Goal: Task Accomplishment & Management: Manage account settings

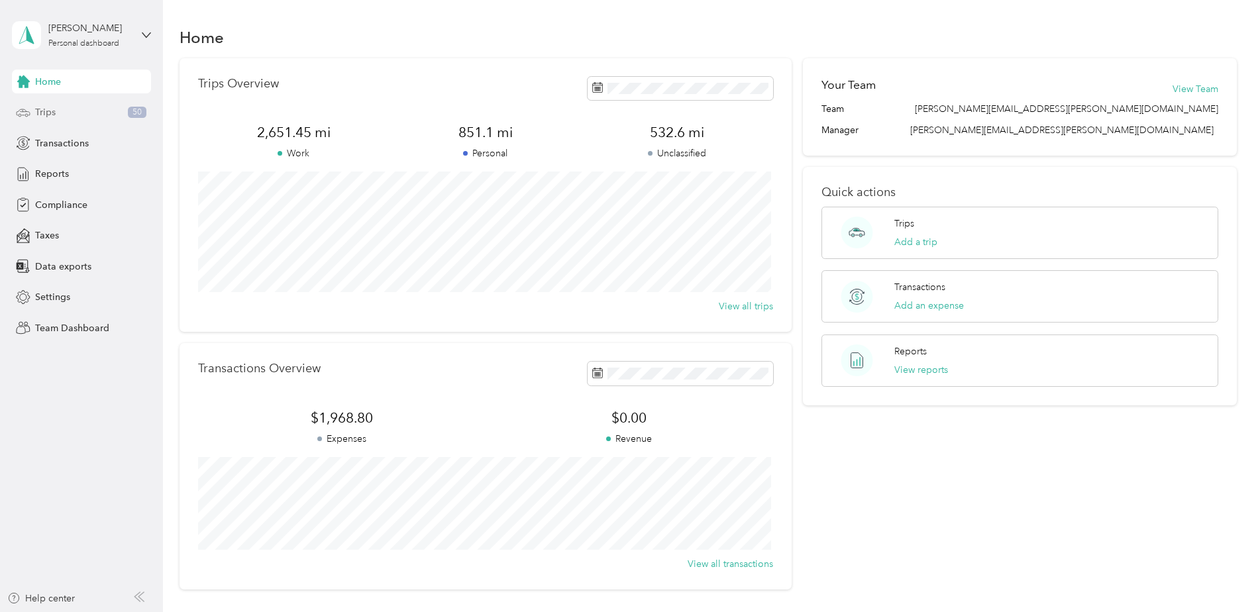
click at [87, 108] on div "Trips 50" at bounding box center [81, 113] width 139 height 24
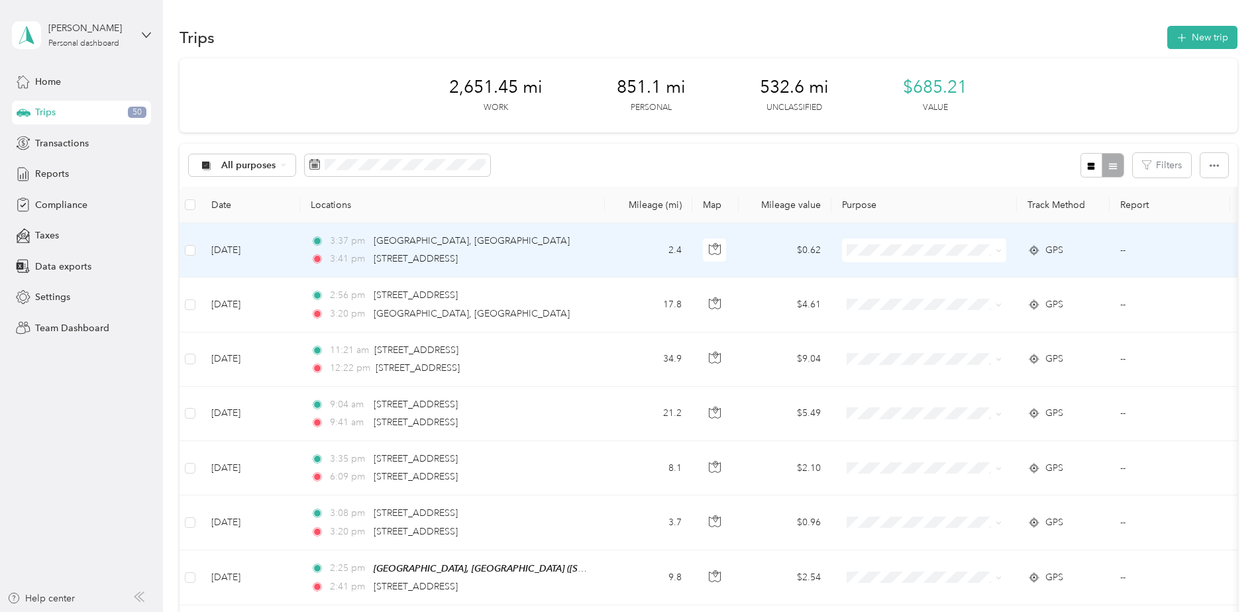
click at [629, 253] on icon at bounding box center [999, 251] width 6 height 6
click at [629, 272] on span "Personal" at bounding box center [941, 299] width 132 height 14
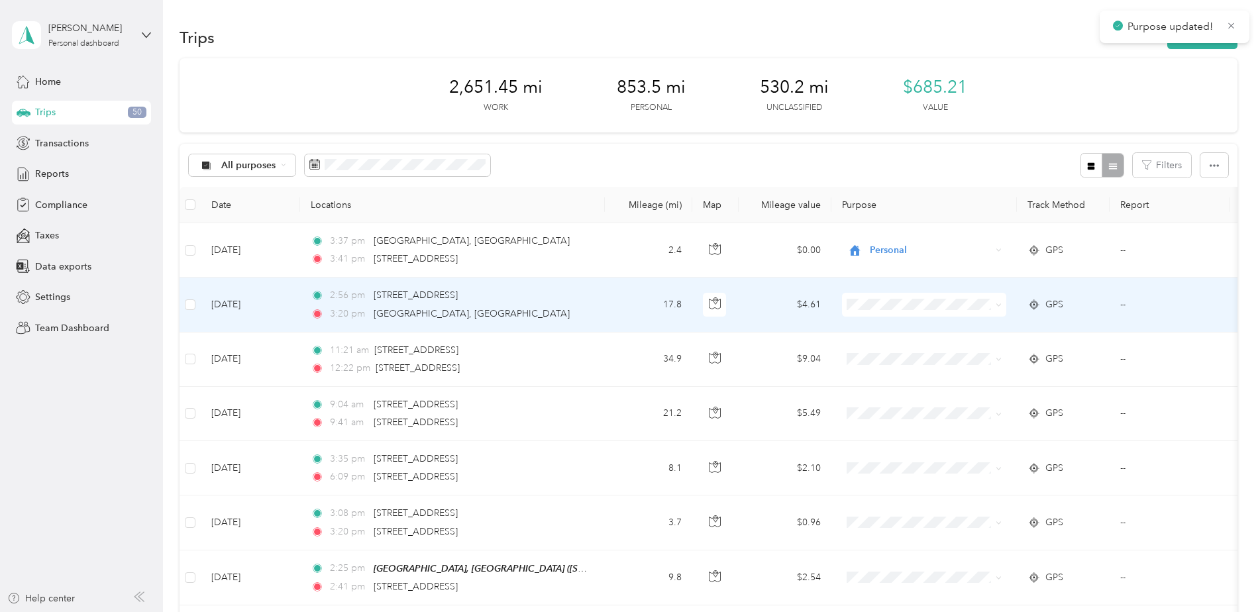
click at [629, 272] on icon at bounding box center [999, 305] width 6 height 6
click at [629, 272] on span "Personal" at bounding box center [941, 353] width 132 height 14
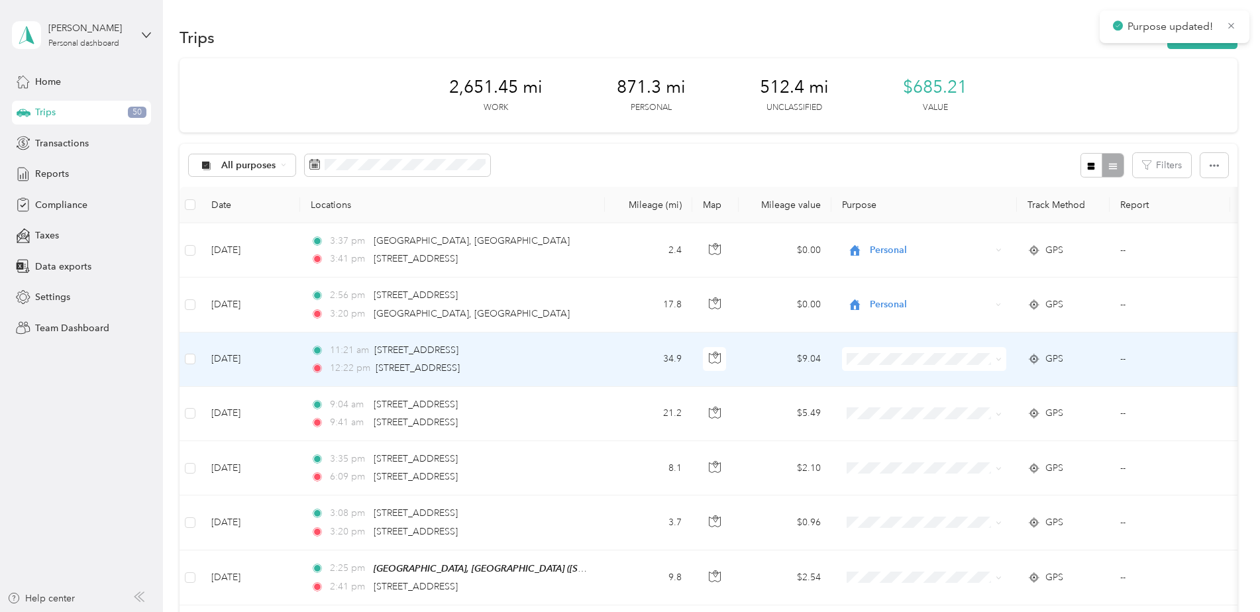
click at [629, 272] on span at bounding box center [924, 359] width 164 height 24
click at [629, 272] on icon at bounding box center [999, 359] width 6 height 6
click at [629, 272] on li "Personal" at bounding box center [929, 407] width 174 height 23
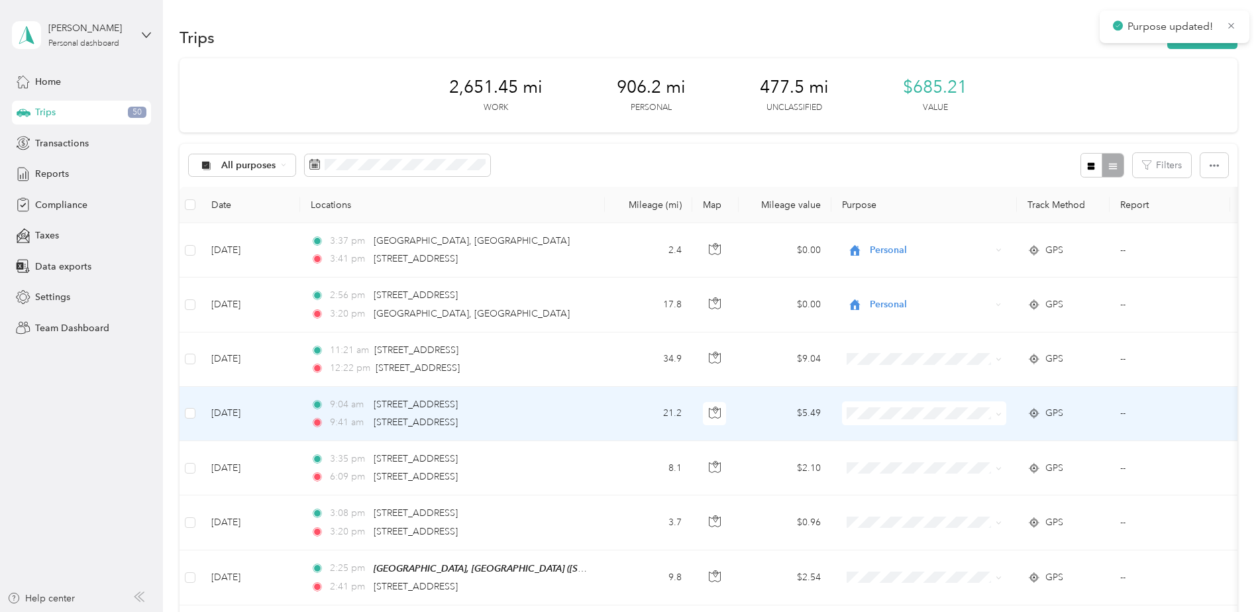
click at [629, 272] on icon at bounding box center [999, 414] width 6 height 6
click at [629, 272] on span "Personal" at bounding box center [941, 461] width 132 height 14
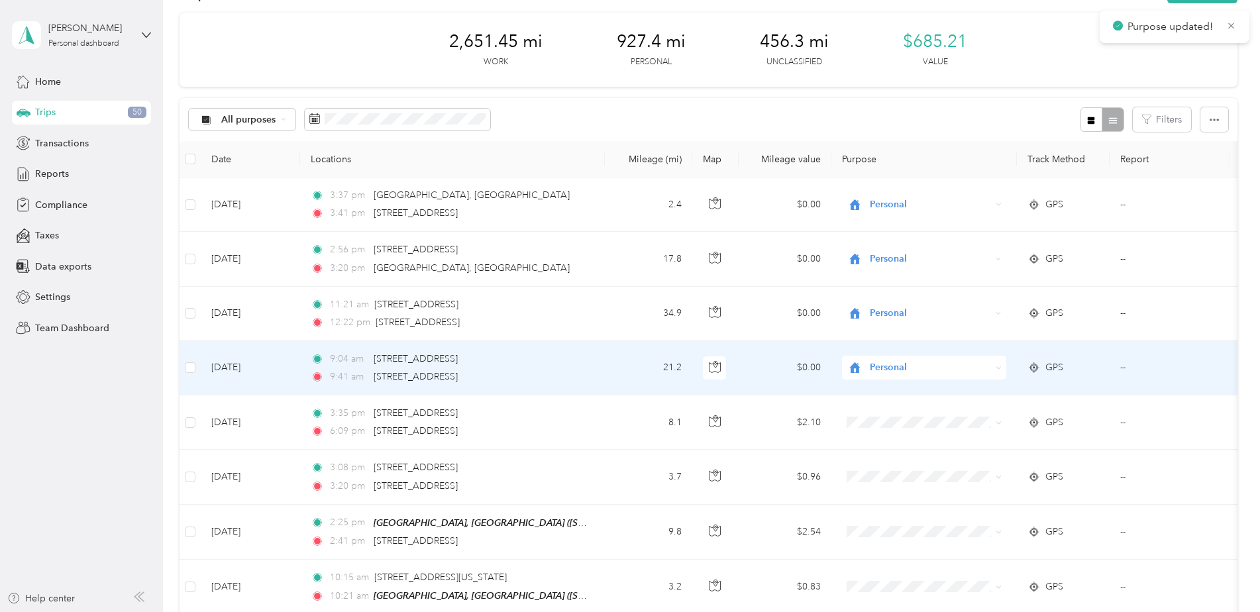
scroll to position [66, 0]
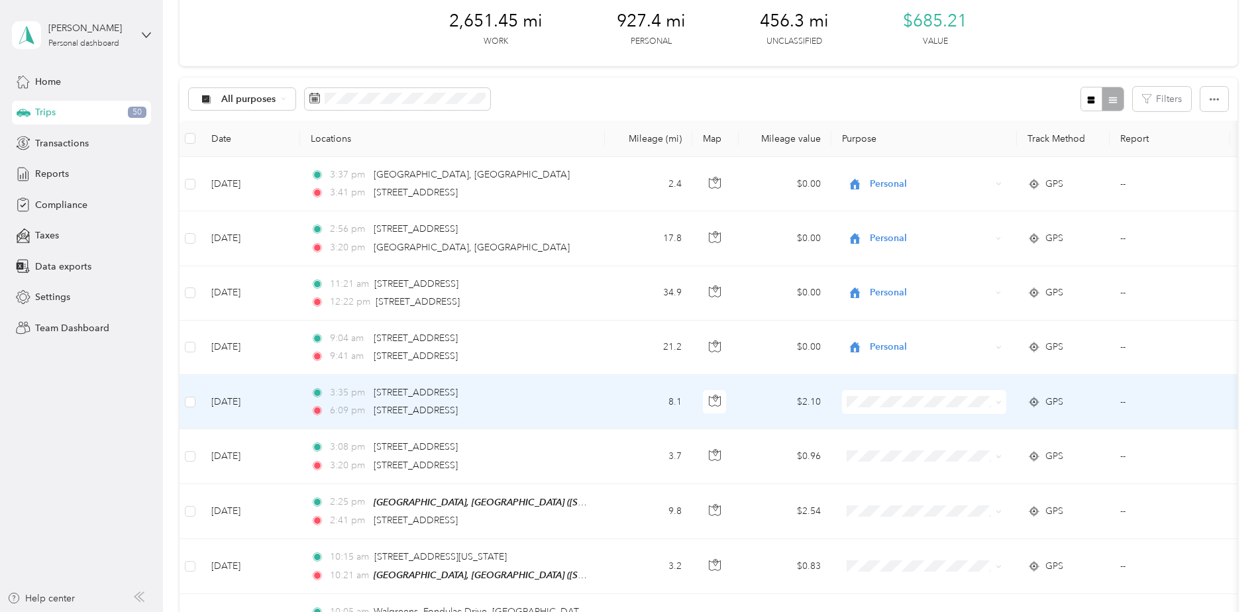
click at [629, 272] on icon at bounding box center [999, 403] width 6 height 6
click at [629, 272] on span "Graybar Electric Company, Inc" at bounding box center [941, 427] width 132 height 14
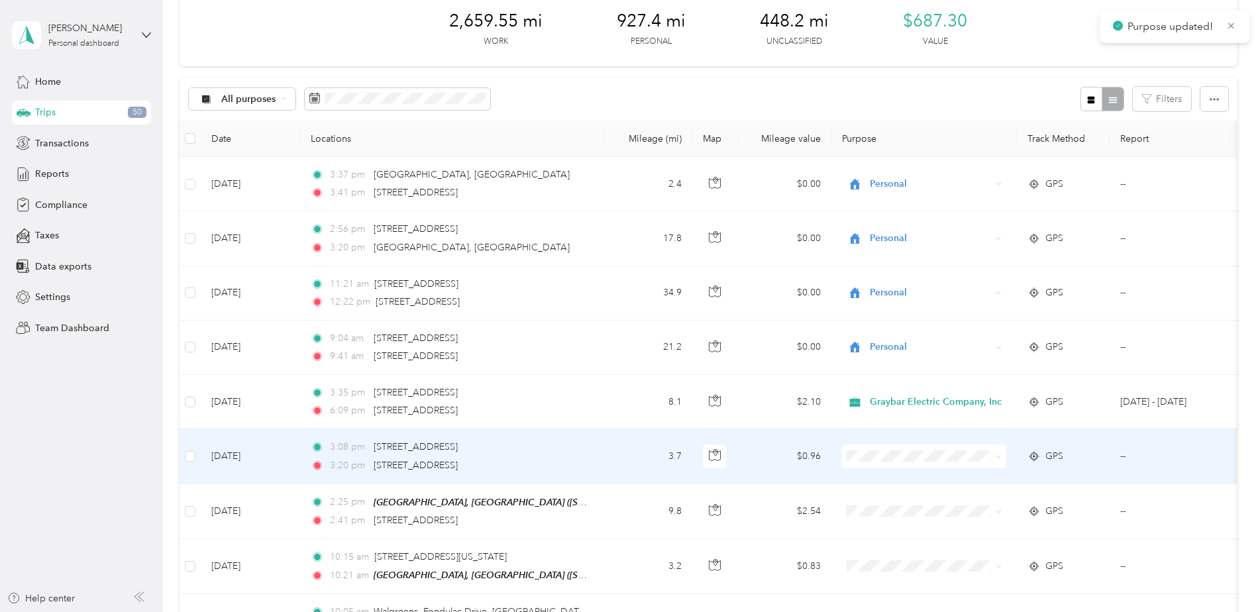
click at [629, 272] on icon at bounding box center [999, 457] width 6 height 6
click at [629, 272] on li "Graybar Electric Company, Inc" at bounding box center [929, 481] width 174 height 23
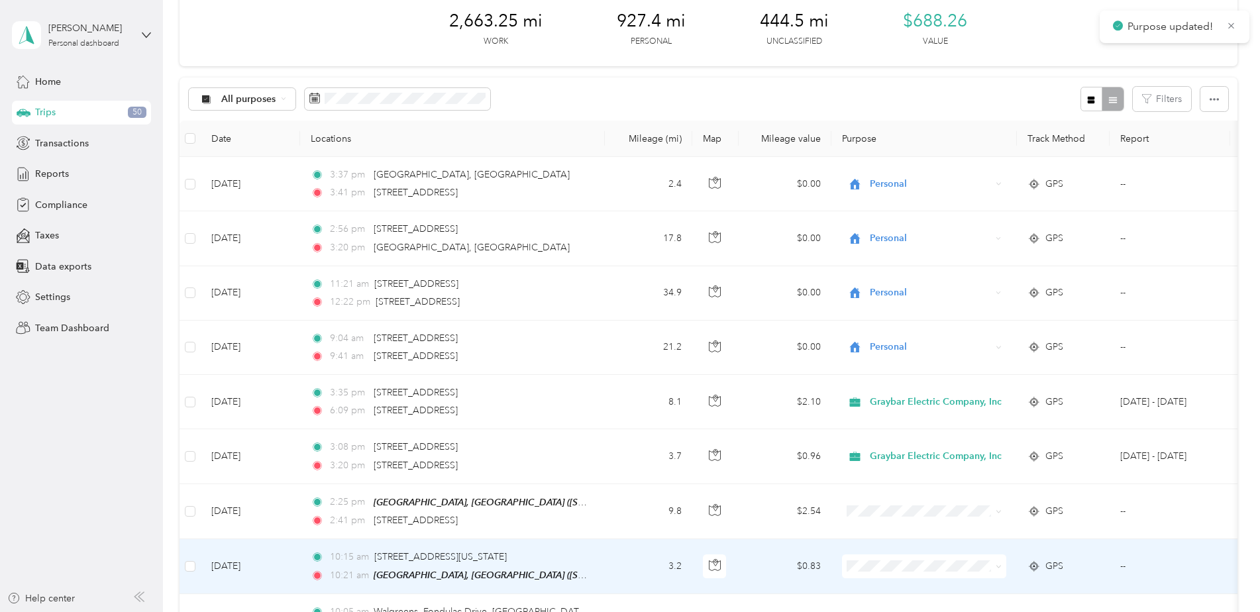
scroll to position [265, 0]
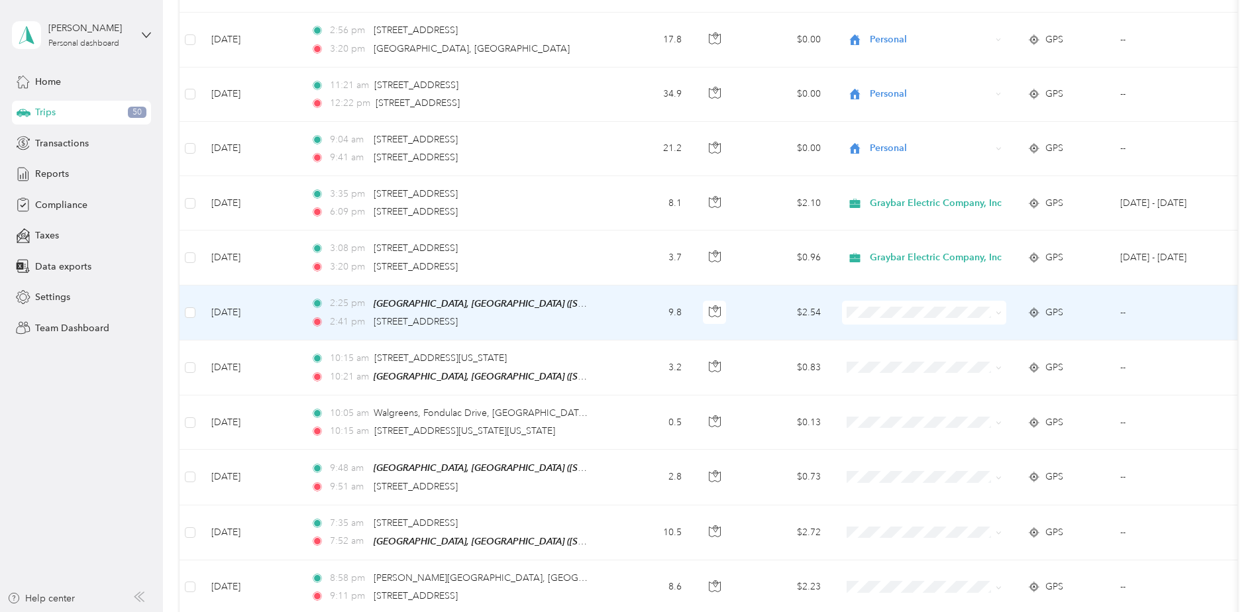
click at [629, 272] on span at bounding box center [999, 312] width 6 height 11
click at [629, 272] on span at bounding box center [924, 313] width 164 height 24
click at [629, 272] on icon at bounding box center [999, 313] width 6 height 6
click at [629, 272] on span "Personal" at bounding box center [941, 359] width 132 height 14
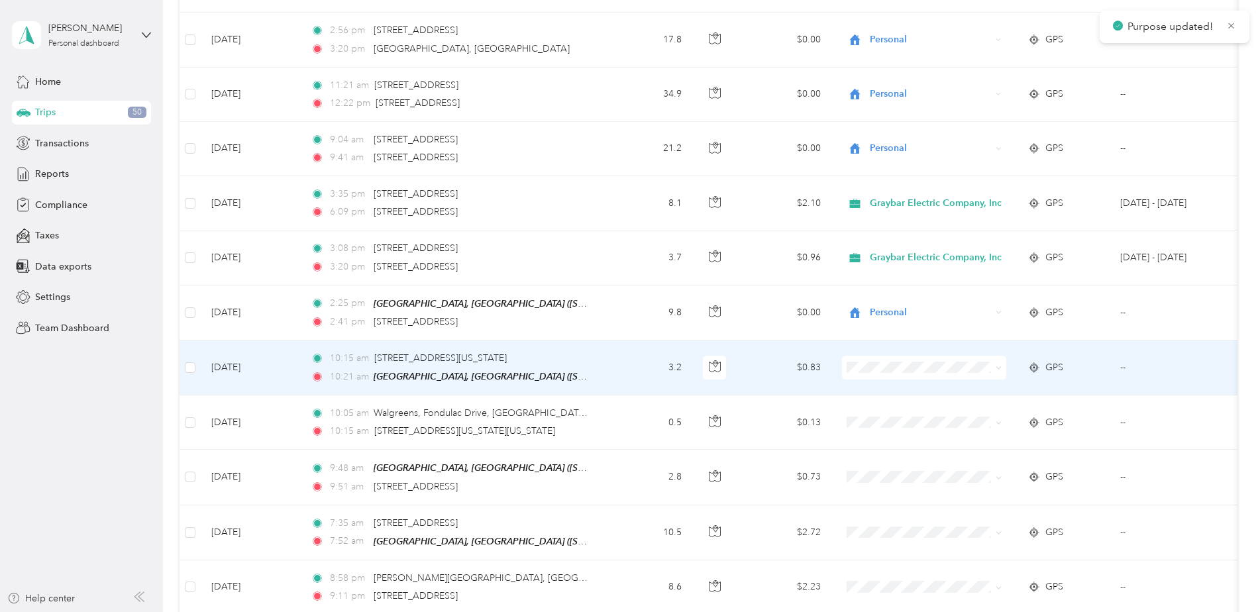
click at [629, 272] on span at bounding box center [996, 367] width 11 height 15
click at [629, 272] on icon at bounding box center [999, 368] width 6 height 6
click at [629, 272] on span "Personal" at bounding box center [941, 414] width 132 height 14
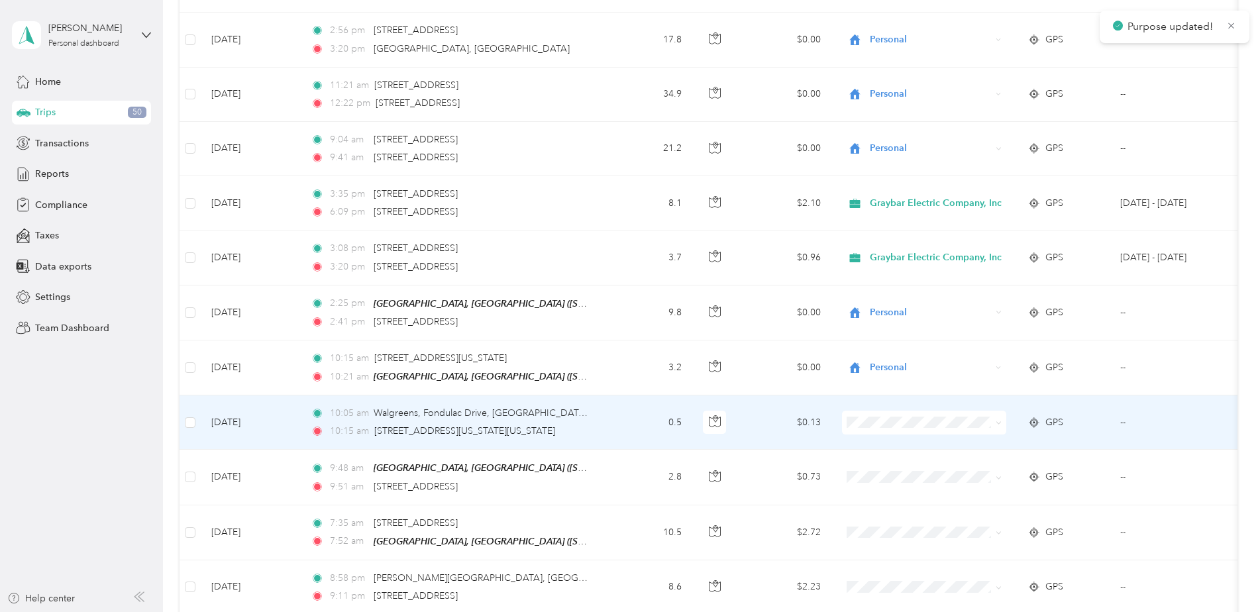
click at [629, 272] on icon at bounding box center [999, 423] width 6 height 6
click at [629, 272] on span "Personal" at bounding box center [941, 469] width 132 height 14
click at [629, 272] on icon at bounding box center [999, 422] width 6 height 6
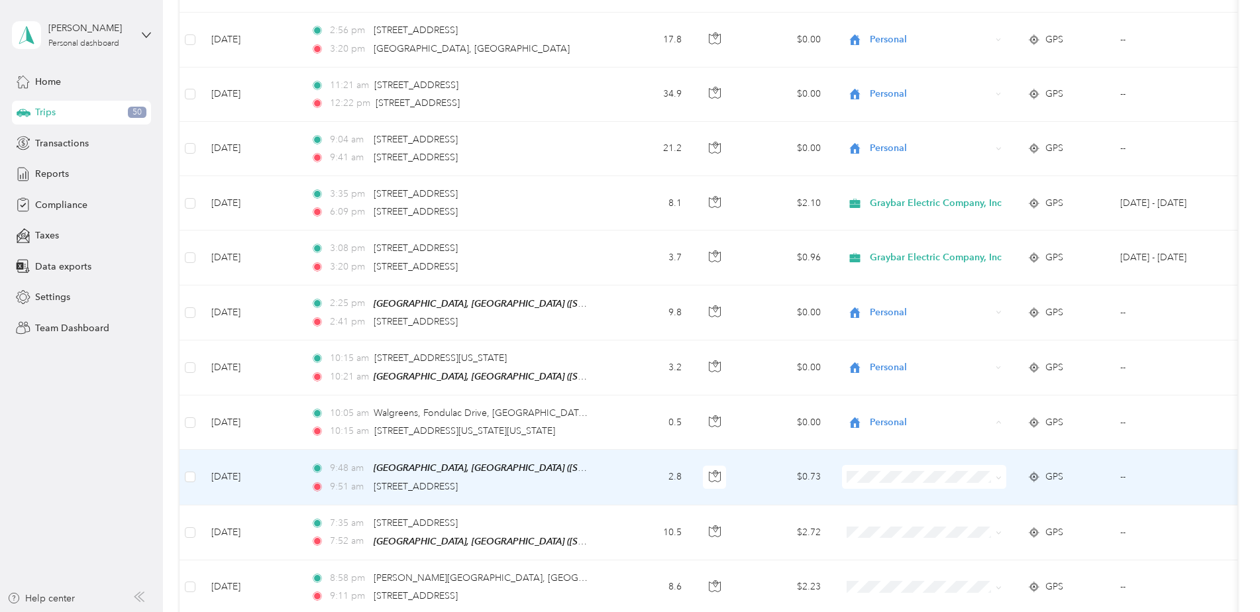
click at [629, 272] on td at bounding box center [924, 477] width 186 height 55
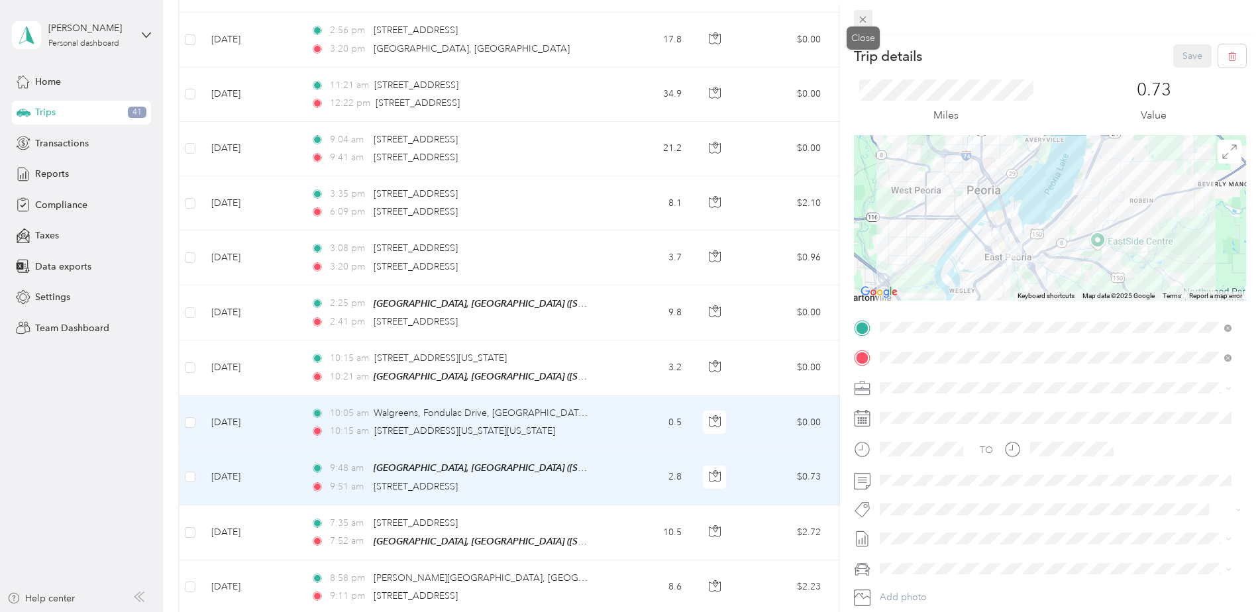
click at [629, 22] on icon at bounding box center [862, 19] width 11 height 11
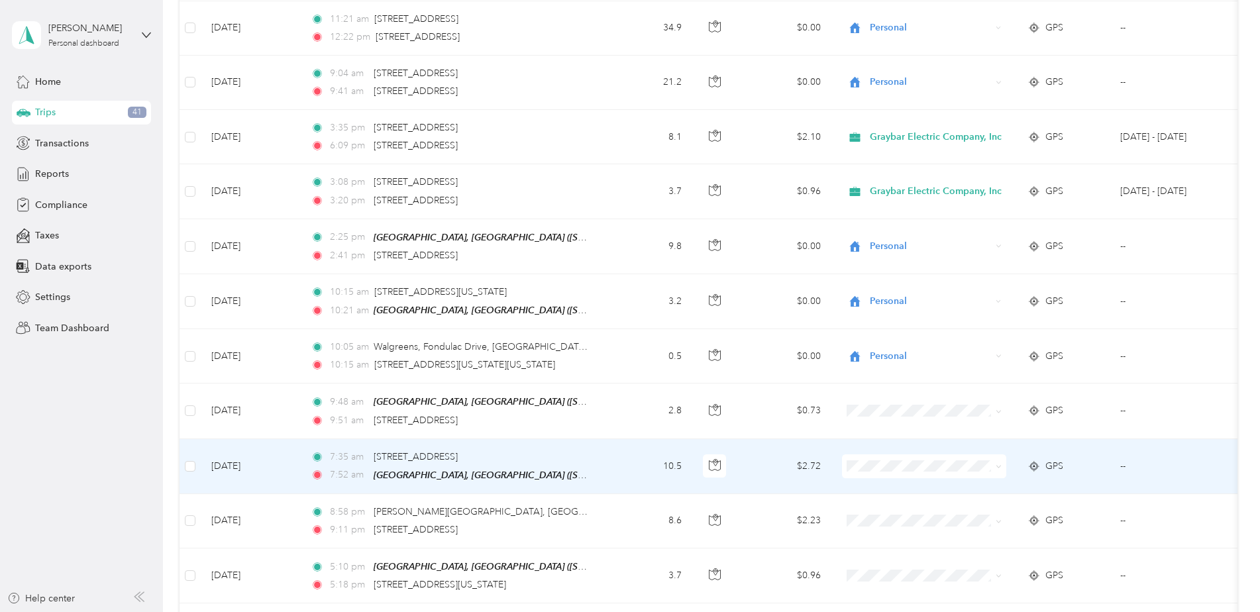
scroll to position [398, 0]
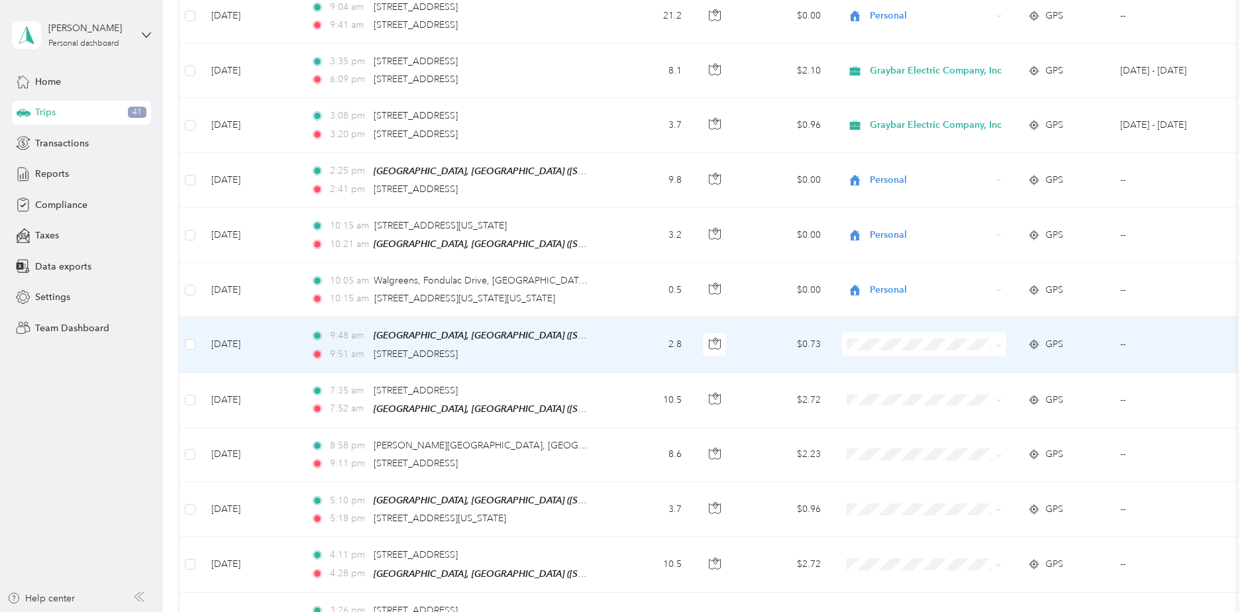
click at [629, 272] on span at bounding box center [924, 345] width 164 height 24
click at [629, 272] on span at bounding box center [996, 344] width 11 height 15
click at [629, 272] on icon at bounding box center [999, 346] width 6 height 6
click at [629, 272] on ol "Graybar Electric Company, Inc Personal" at bounding box center [929, 379] width 174 height 46
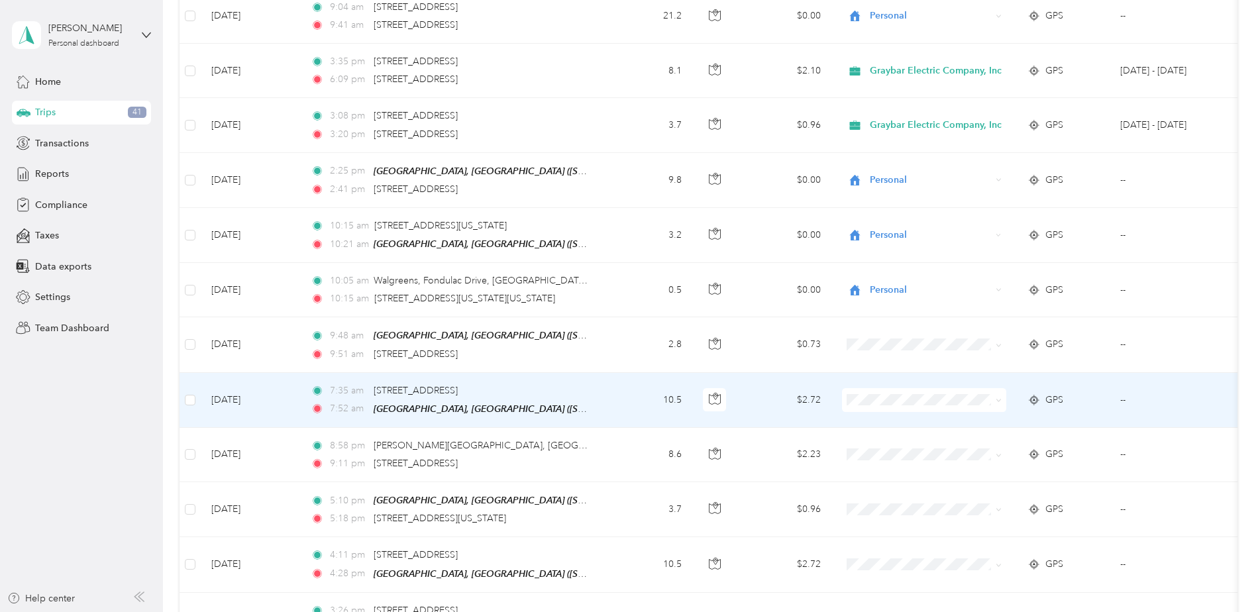
click at [629, 272] on icon at bounding box center [999, 401] width 6 height 6
click at [629, 272] on span "Graybar Electric Company, Inc" at bounding box center [941, 422] width 132 height 14
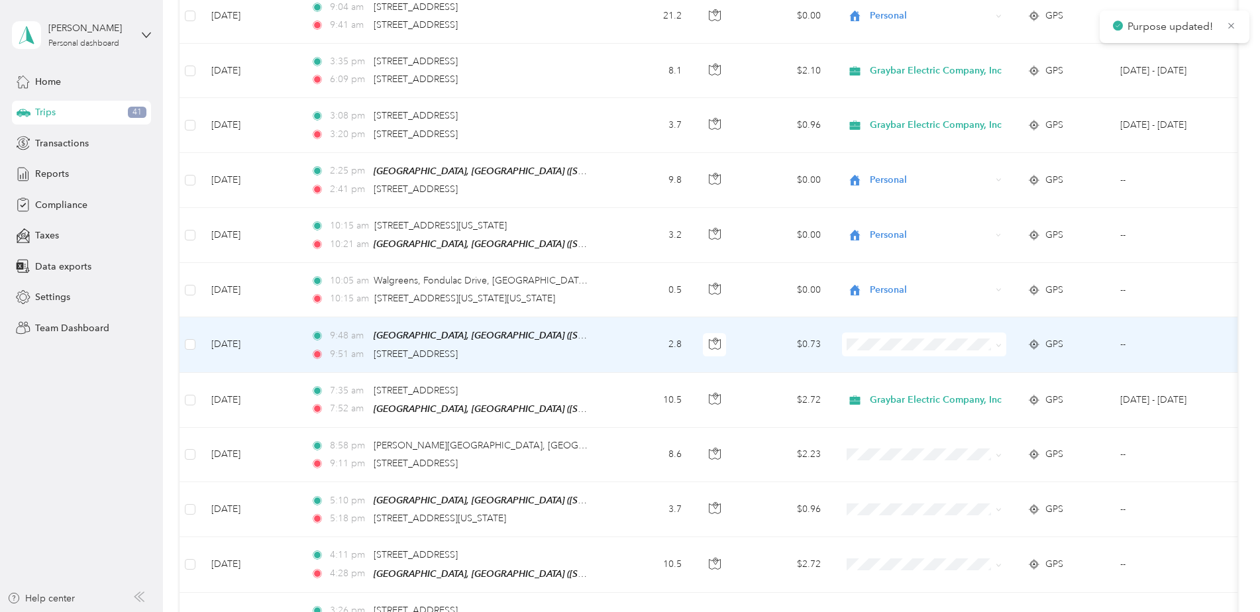
click at [629, 272] on span at bounding box center [999, 344] width 6 height 11
click at [629, 272] on span at bounding box center [996, 344] width 11 height 15
click at [629, 272] on span at bounding box center [924, 345] width 164 height 24
click at [629, 272] on icon at bounding box center [999, 346] width 6 height 6
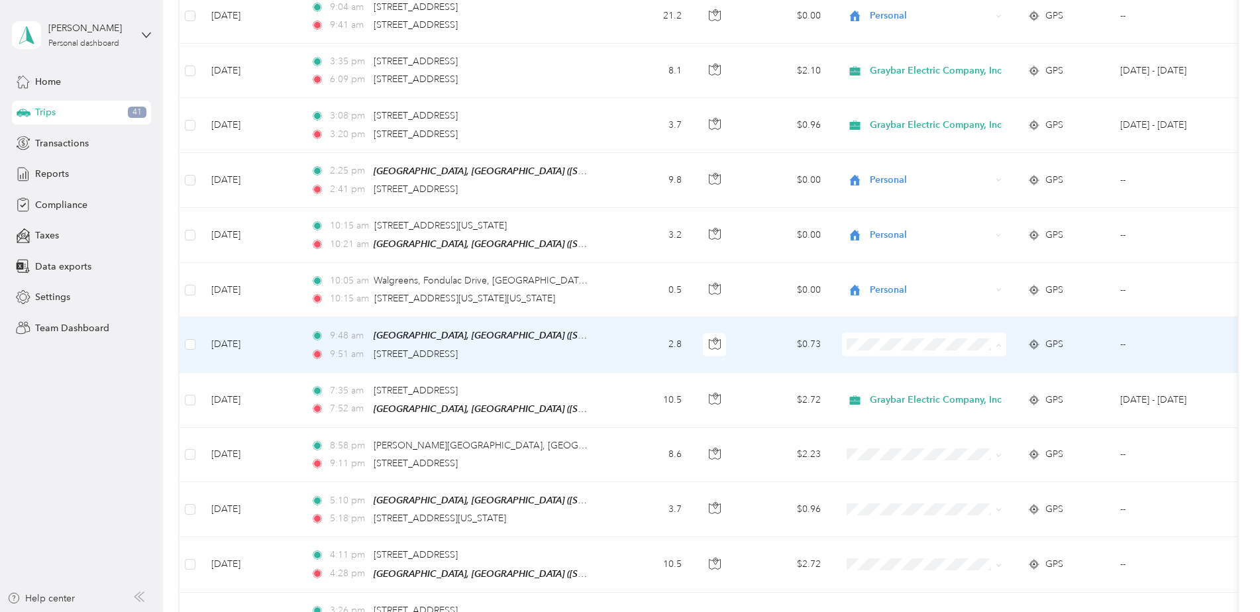
click at [629, 272] on li "Graybar Electric Company, Inc" at bounding box center [929, 367] width 174 height 23
click at [629, 272] on icon at bounding box center [999, 346] width 6 height 6
click at [629, 272] on span "Graybar Electric Company, Inc" at bounding box center [941, 368] width 133 height 14
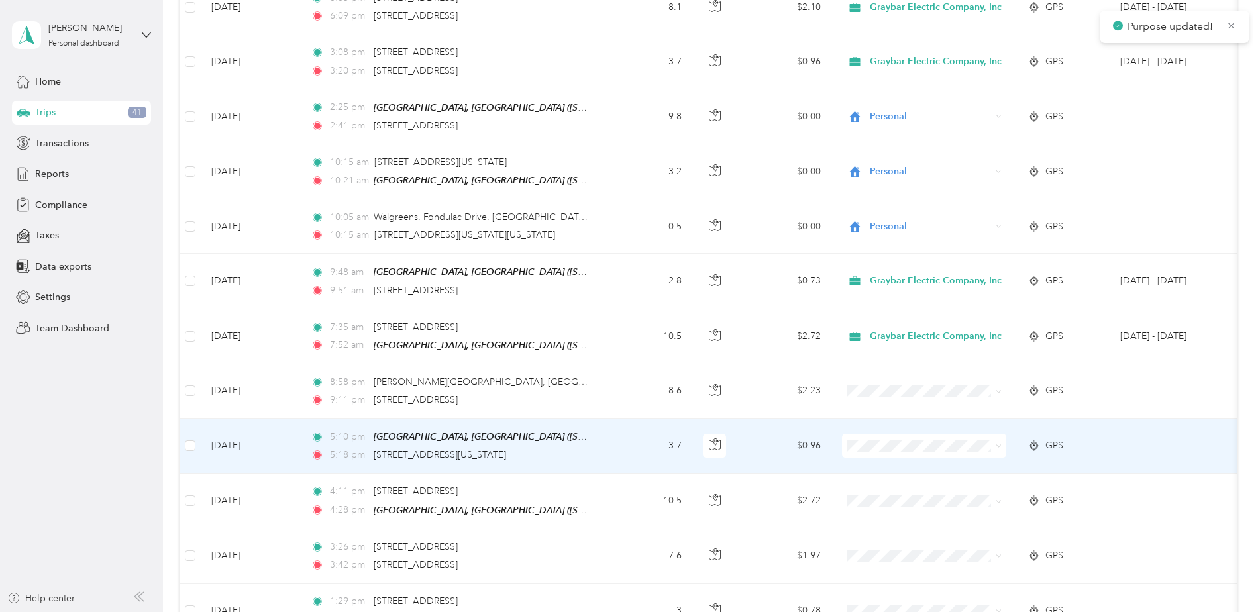
scroll to position [596, 0]
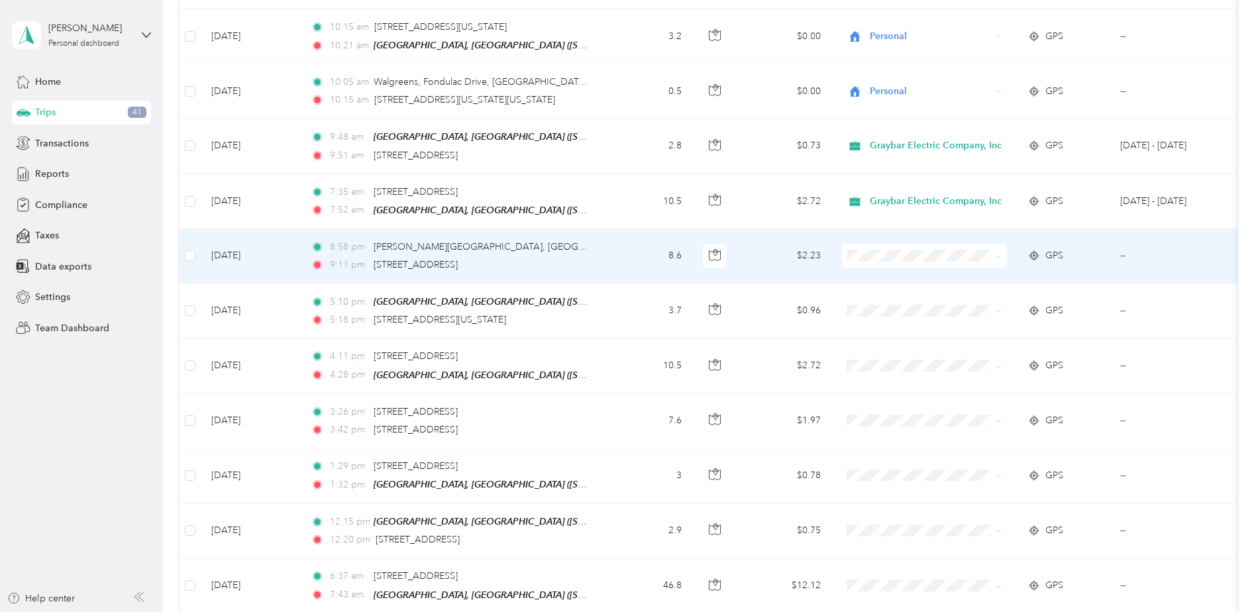
click at [629, 254] on icon at bounding box center [999, 257] width 6 height 6
click at [629, 272] on ol "Graybar Electric Company, Inc Personal" at bounding box center [929, 289] width 174 height 46
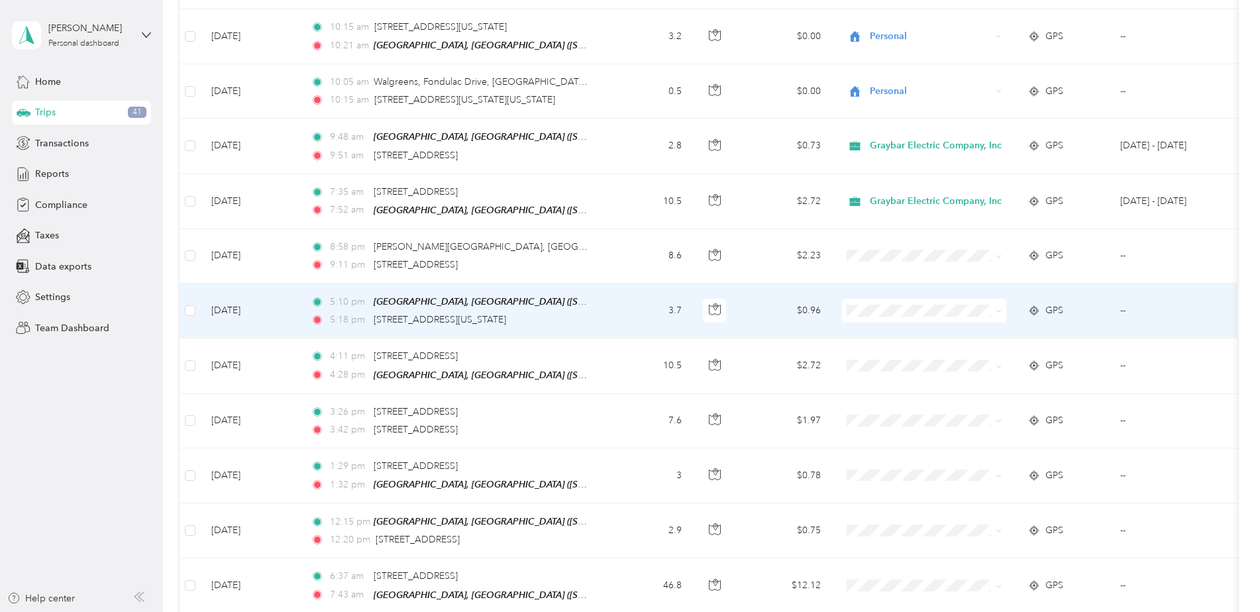
click at [629, 272] on icon at bounding box center [999, 311] width 6 height 6
click at [629, 272] on span "Graybar Electric Company, Inc" at bounding box center [941, 332] width 132 height 14
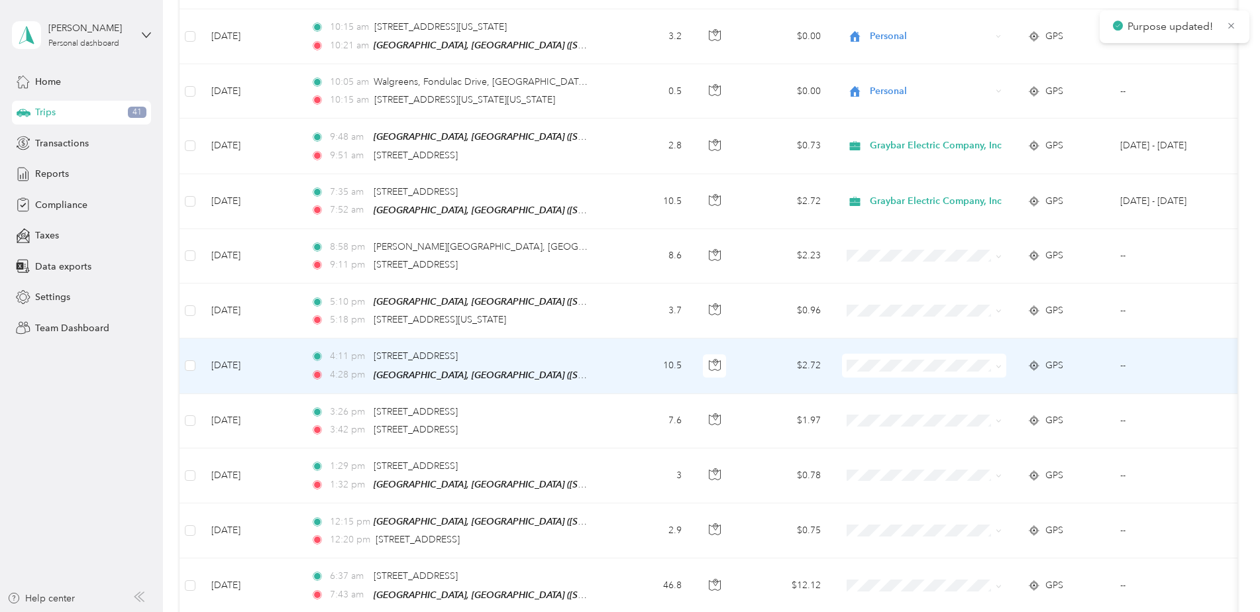
click at [629, 272] on span at bounding box center [924, 366] width 164 height 24
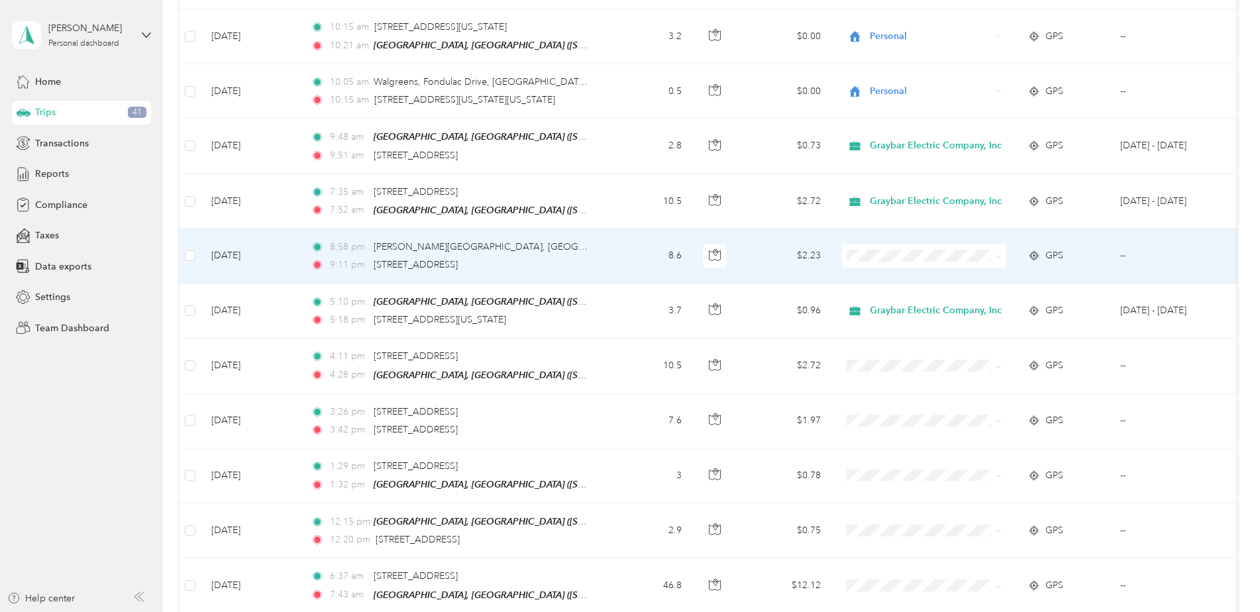
click at [629, 252] on span at bounding box center [996, 255] width 11 height 15
click at [629, 257] on span at bounding box center [996, 255] width 11 height 15
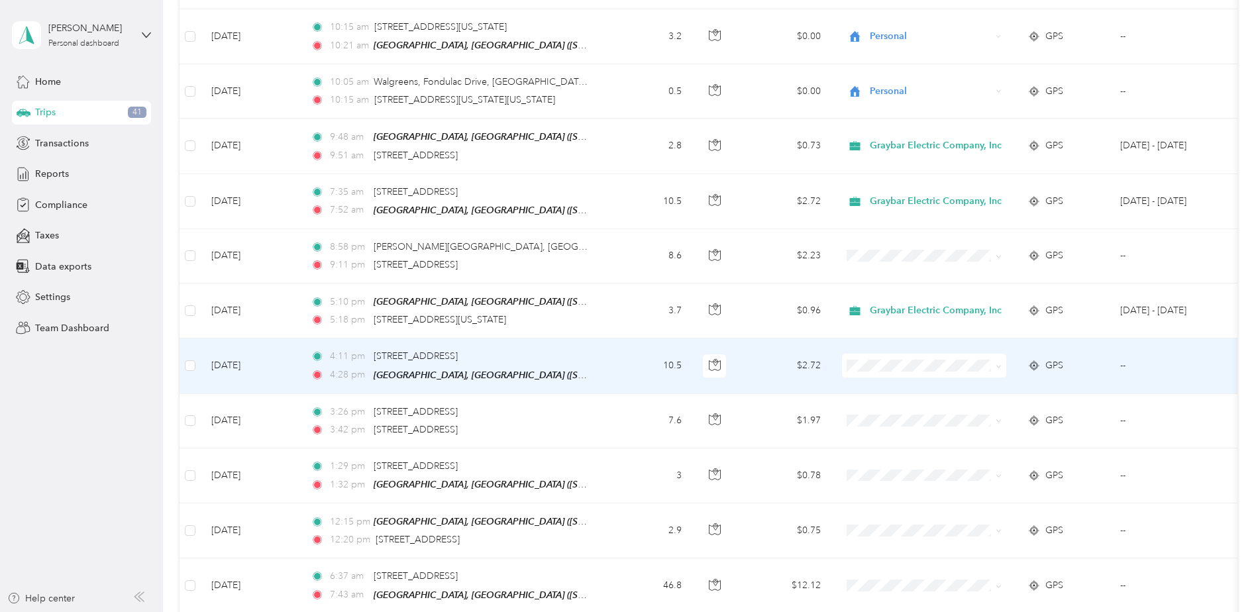
click at [629, 272] on icon at bounding box center [999, 367] width 6 height 6
click at [629, 272] on li "Graybar Electric Company, Inc" at bounding box center [929, 385] width 174 height 23
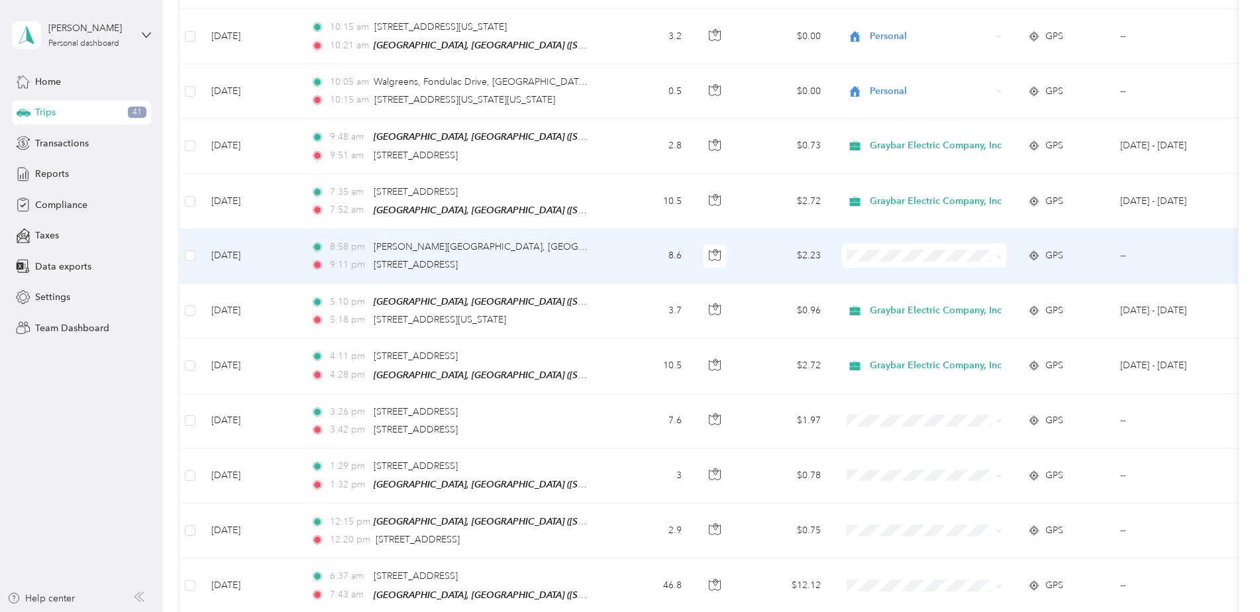
click at [629, 253] on span at bounding box center [924, 256] width 164 height 24
click at [629, 256] on icon at bounding box center [999, 257] width 6 height 6
click at [629, 272] on span "Graybar Electric Company, Inc" at bounding box center [941, 278] width 132 height 14
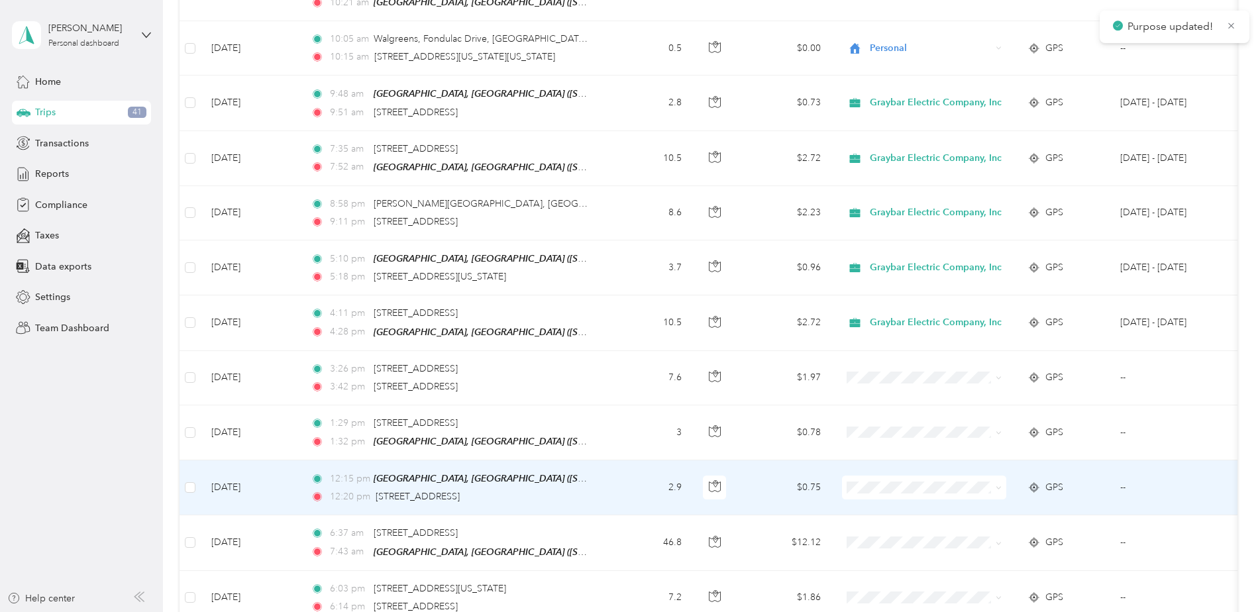
scroll to position [663, 0]
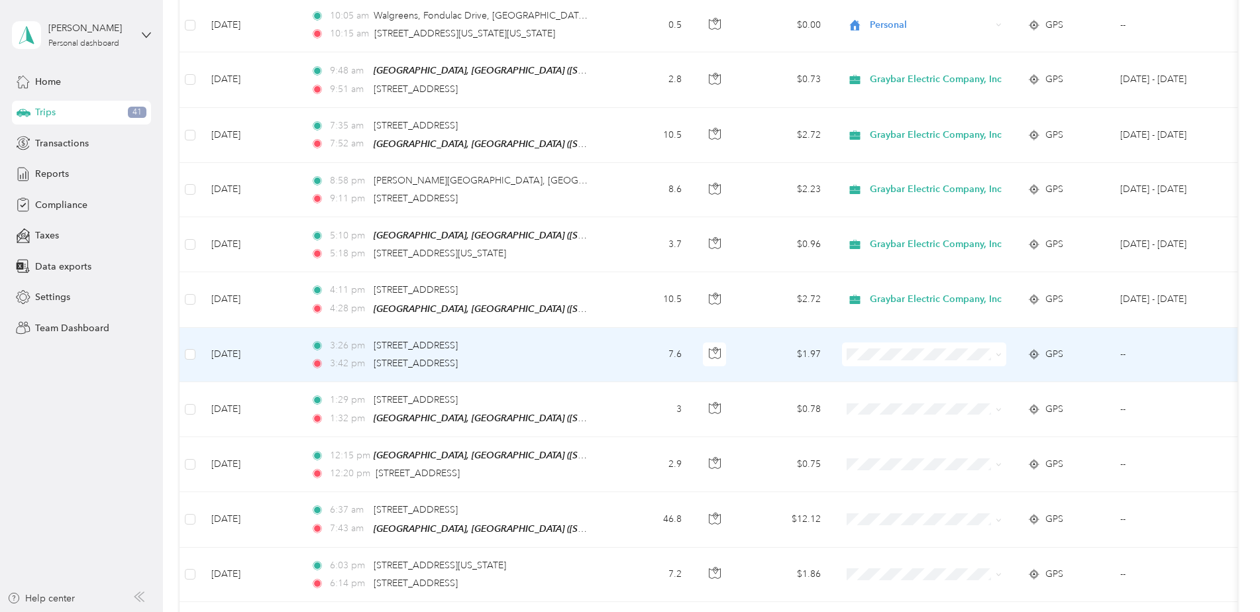
click at [629, 272] on span at bounding box center [999, 353] width 6 height 11
click at [629, 272] on icon at bounding box center [999, 355] width 6 height 6
click at [629, 272] on span "Graybar Electric Company, Inc" at bounding box center [941, 375] width 132 height 14
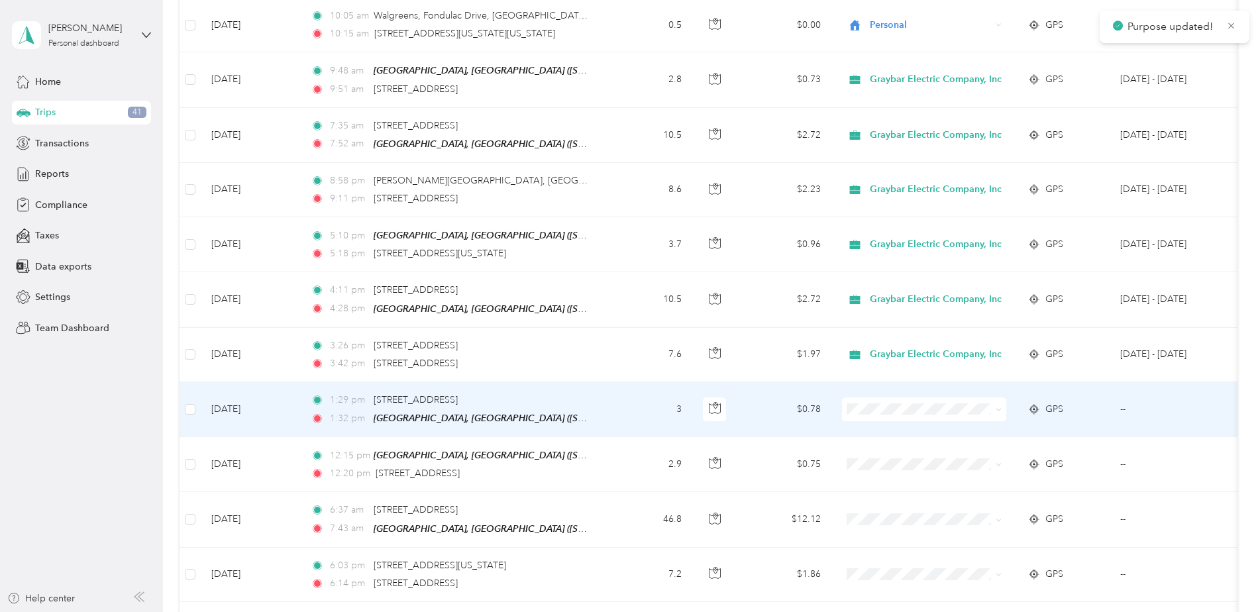
click at [629, 272] on icon at bounding box center [999, 410] width 6 height 6
click at [629, 272] on span "Graybar Electric Company, Inc" at bounding box center [941, 430] width 132 height 14
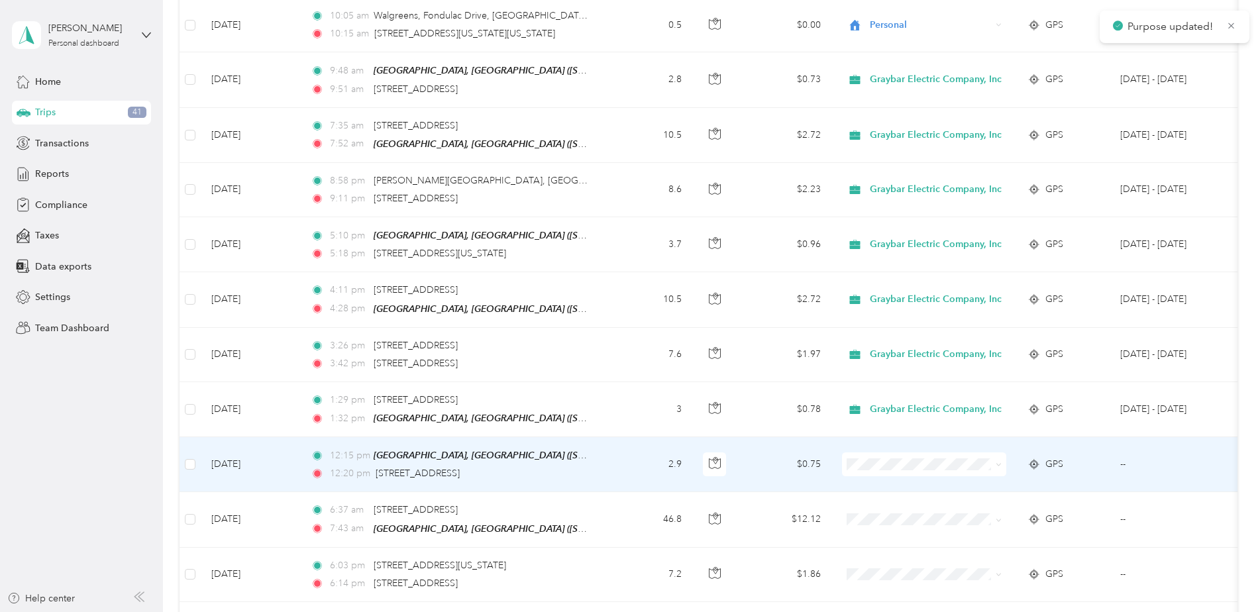
scroll to position [795, 0]
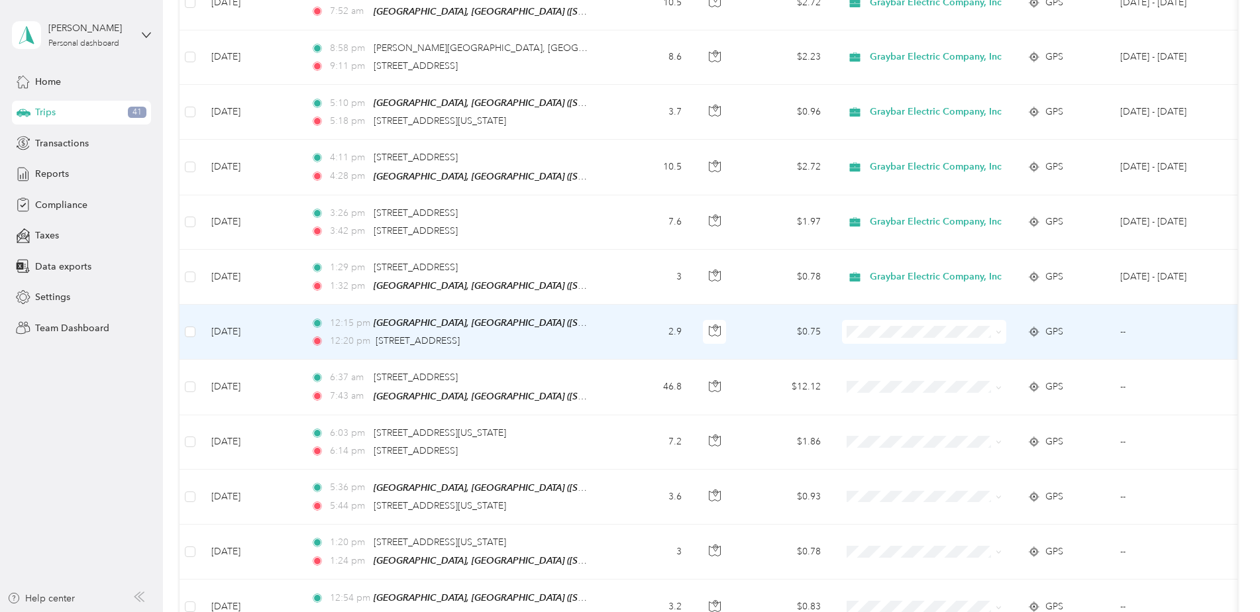
click at [629, 272] on icon at bounding box center [999, 332] width 6 height 6
click at [629, 272] on span "Graybar Electric Company, Inc" at bounding box center [941, 352] width 132 height 14
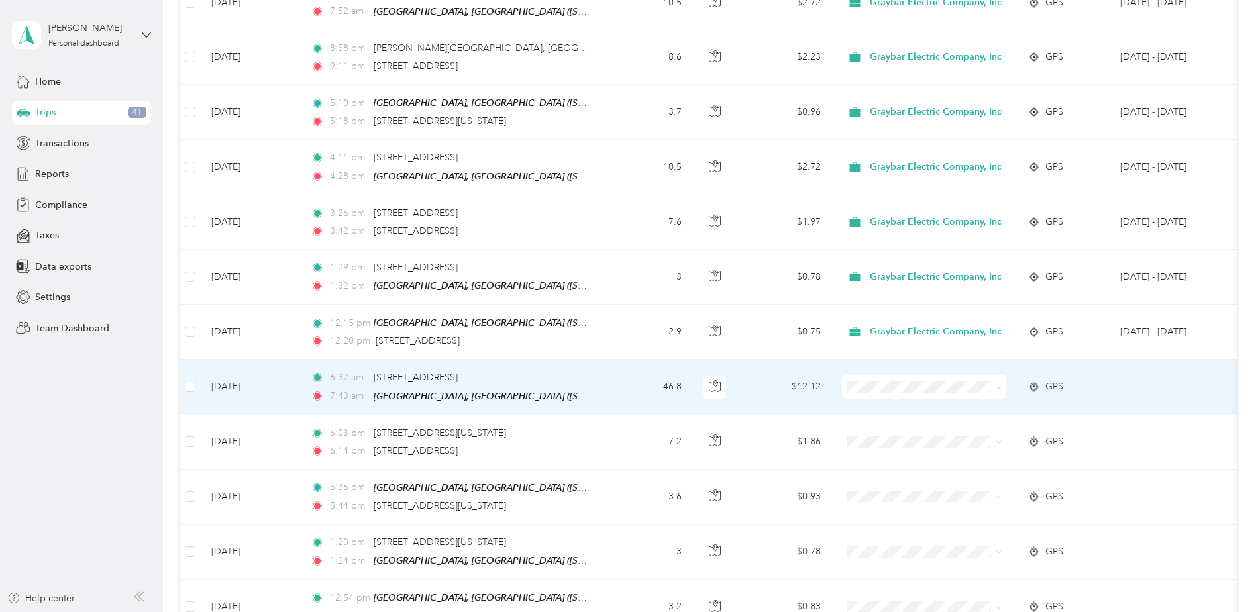
click at [629, 272] on icon at bounding box center [998, 387] width 4 height 3
click at [629, 272] on span "Graybar Electric Company, Inc" at bounding box center [941, 407] width 132 height 14
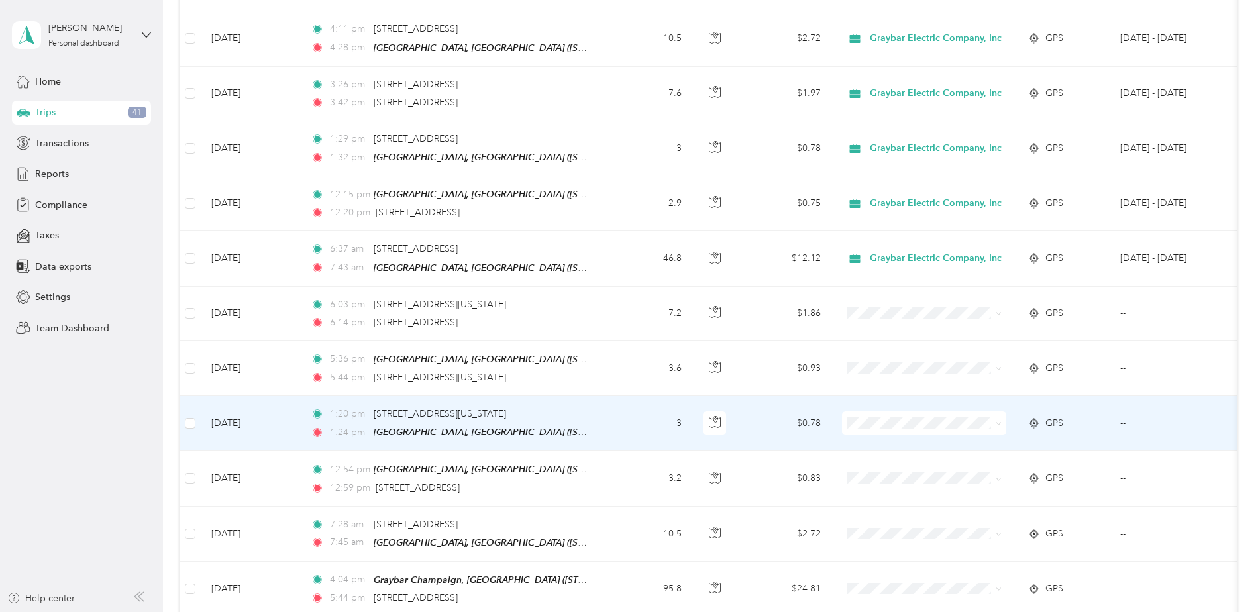
scroll to position [928, 0]
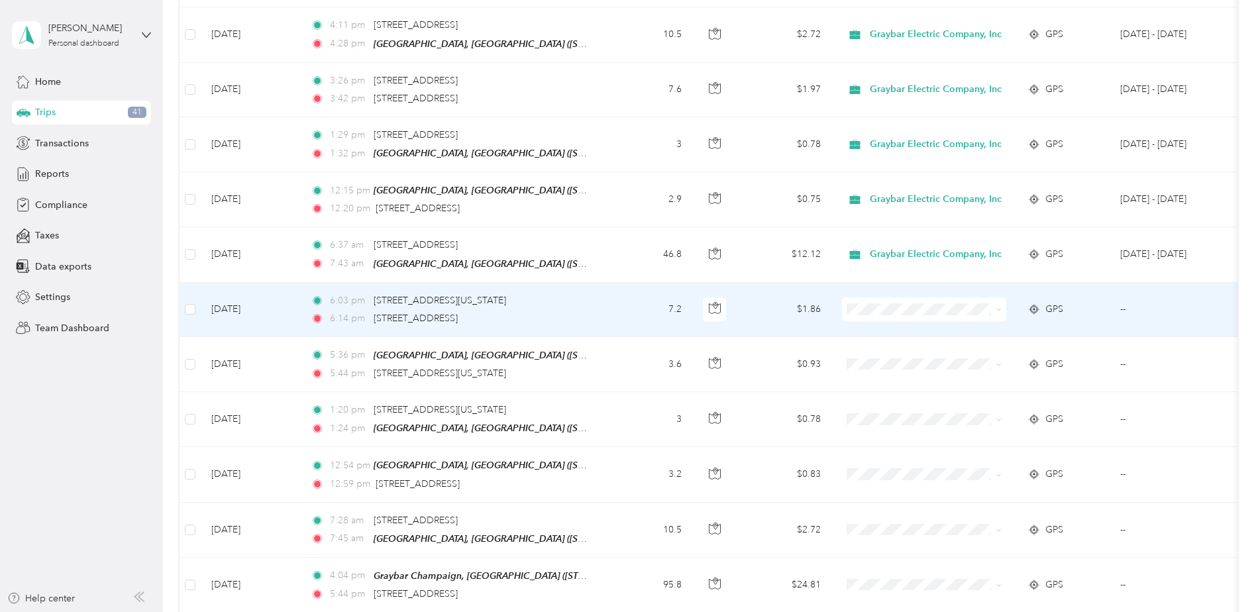
click at [629, 272] on icon at bounding box center [999, 310] width 6 height 6
click at [629, 272] on li "Graybar Electric Company, Inc" at bounding box center [929, 328] width 174 height 23
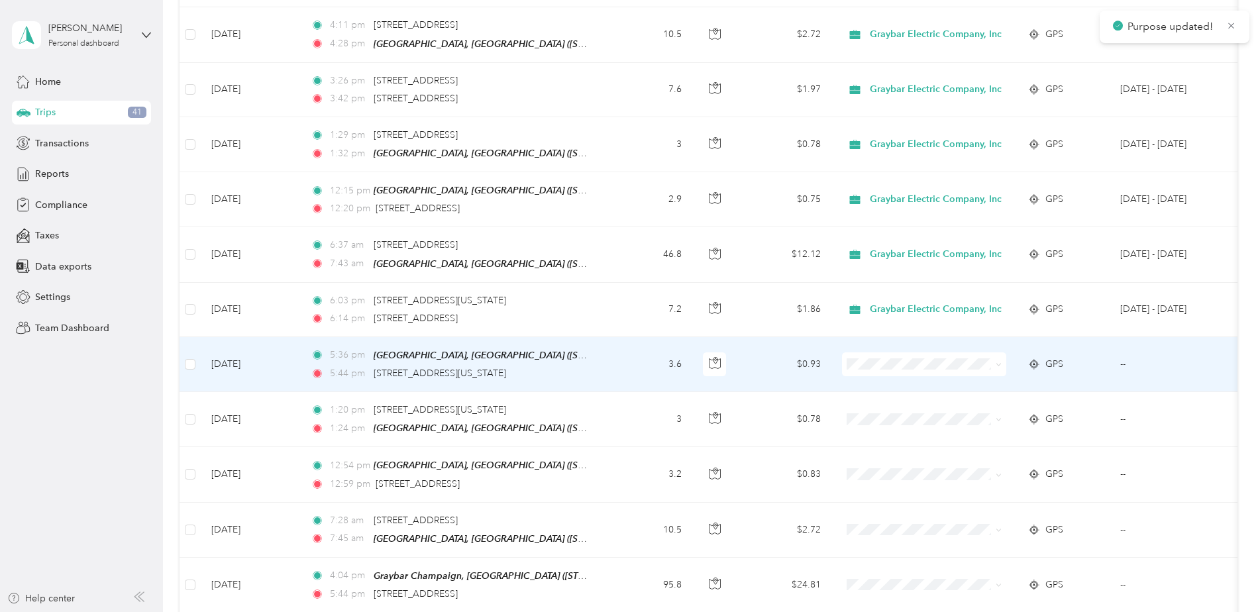
click at [629, 272] on icon at bounding box center [999, 365] width 6 height 6
click at [629, 272] on li "Graybar Electric Company, Inc" at bounding box center [929, 382] width 174 height 23
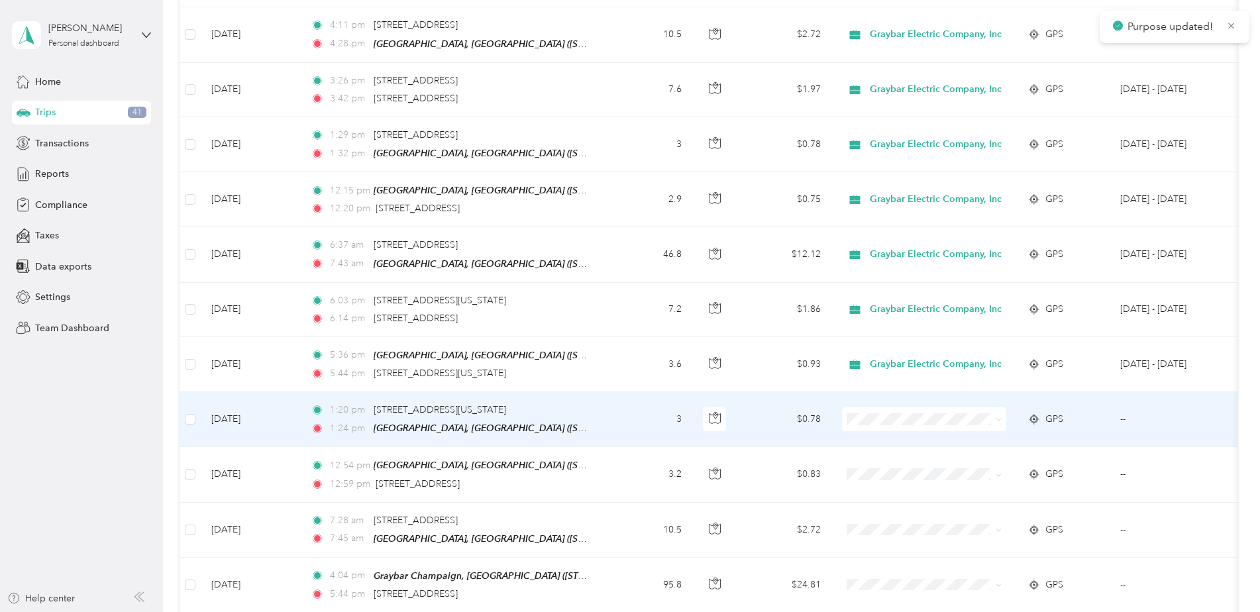
click at [629, 272] on span at bounding box center [996, 419] width 11 height 15
click at [629, 272] on icon at bounding box center [998, 420] width 4 height 3
click at [629, 272] on span "Graybar Electric Company, Inc" at bounding box center [941, 438] width 132 height 14
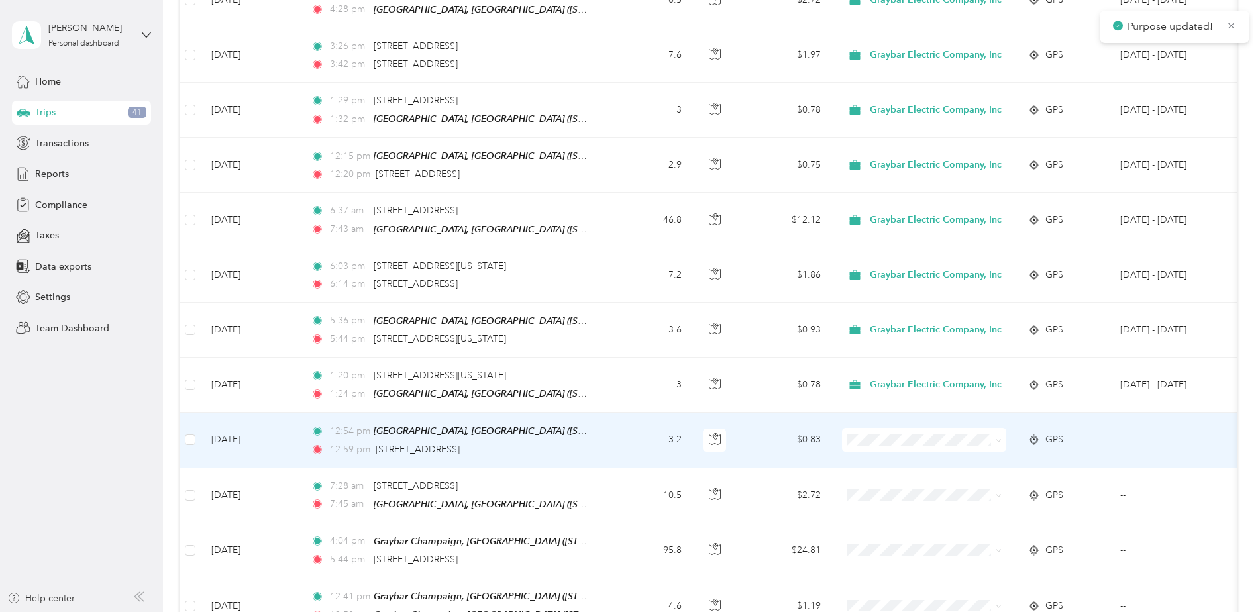
scroll to position [994, 0]
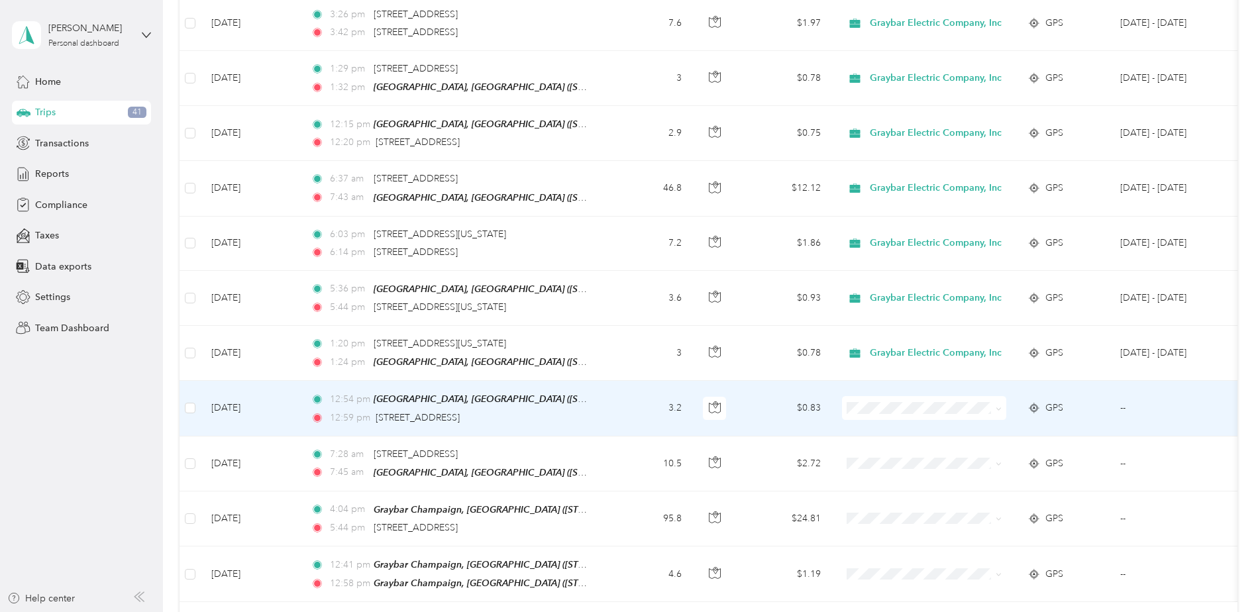
click at [629, 272] on span at bounding box center [924, 408] width 164 height 24
click at [629, 272] on span at bounding box center [996, 408] width 11 height 15
click at [629, 272] on span at bounding box center [924, 408] width 164 height 24
click at [629, 272] on icon at bounding box center [999, 409] width 6 height 6
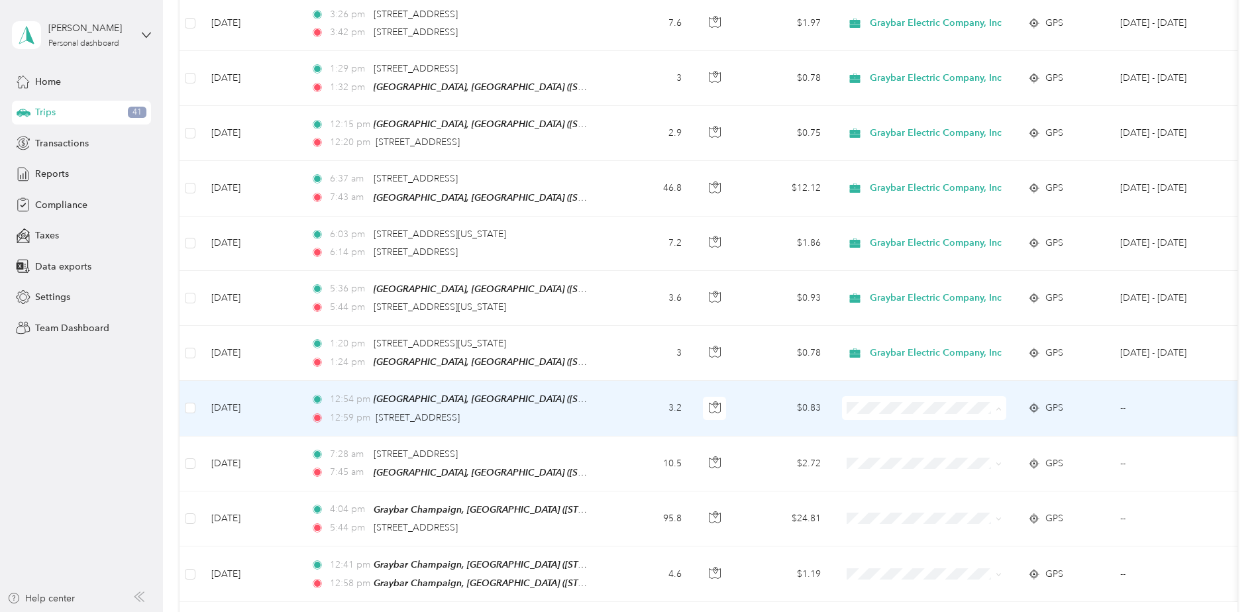
click at [629, 272] on span "Graybar Electric Company, Inc" at bounding box center [941, 426] width 132 height 14
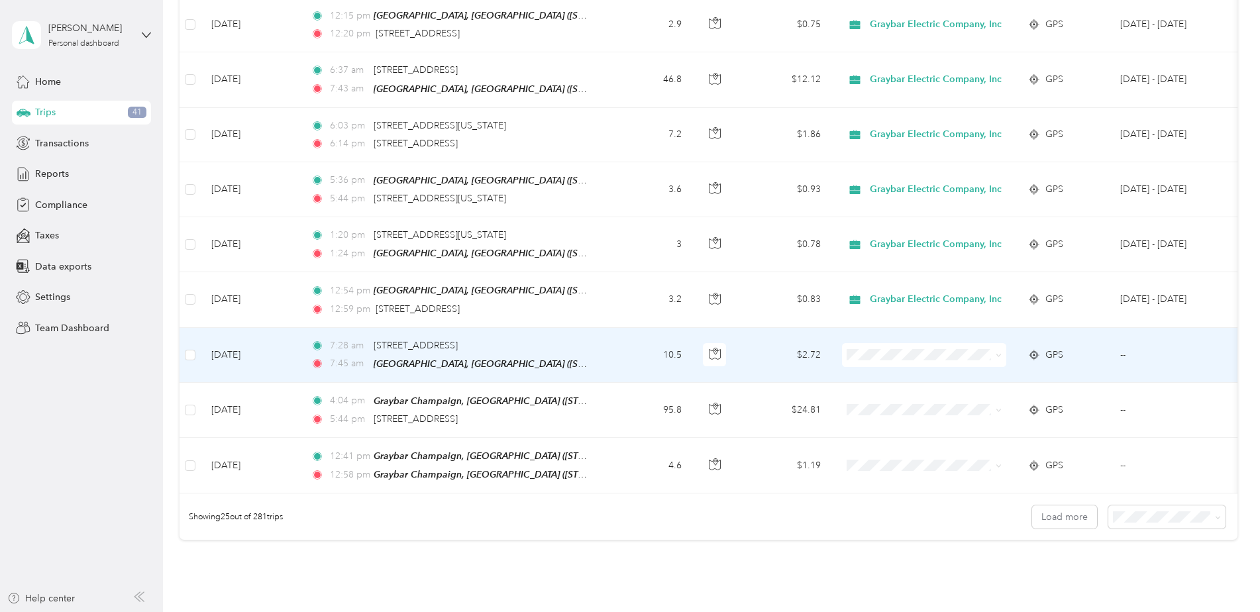
scroll to position [1126, 0]
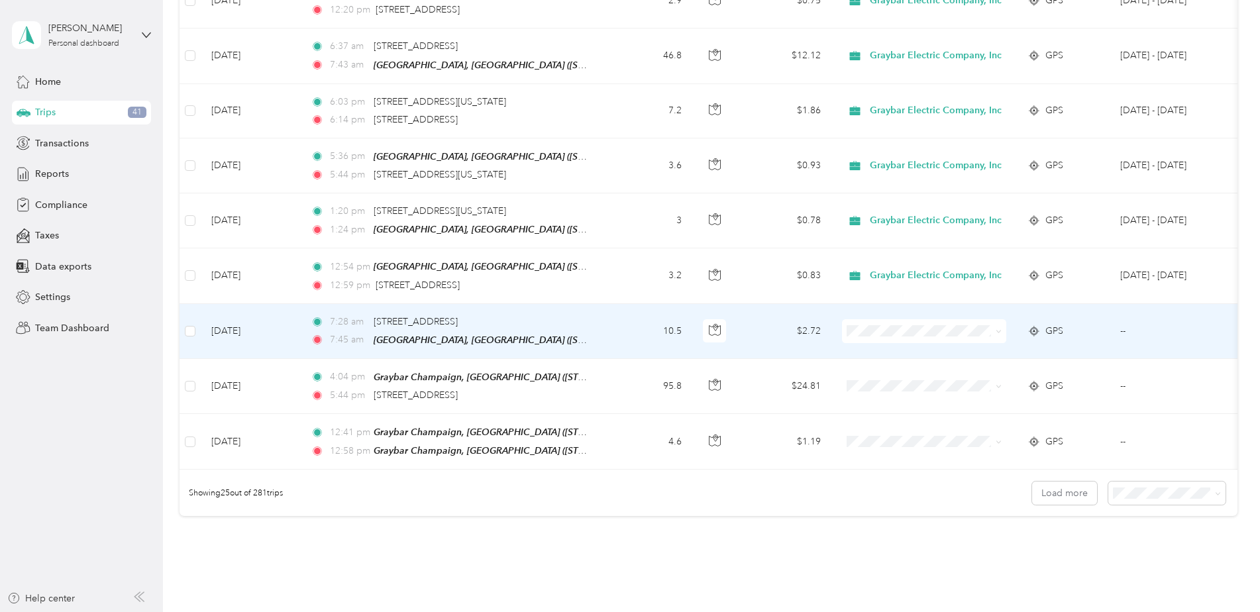
click at [629, 272] on span at bounding box center [924, 331] width 164 height 24
click at [629, 272] on icon at bounding box center [999, 332] width 6 height 6
click at [629, 272] on span "Graybar Electric Company, Inc" at bounding box center [941, 348] width 132 height 14
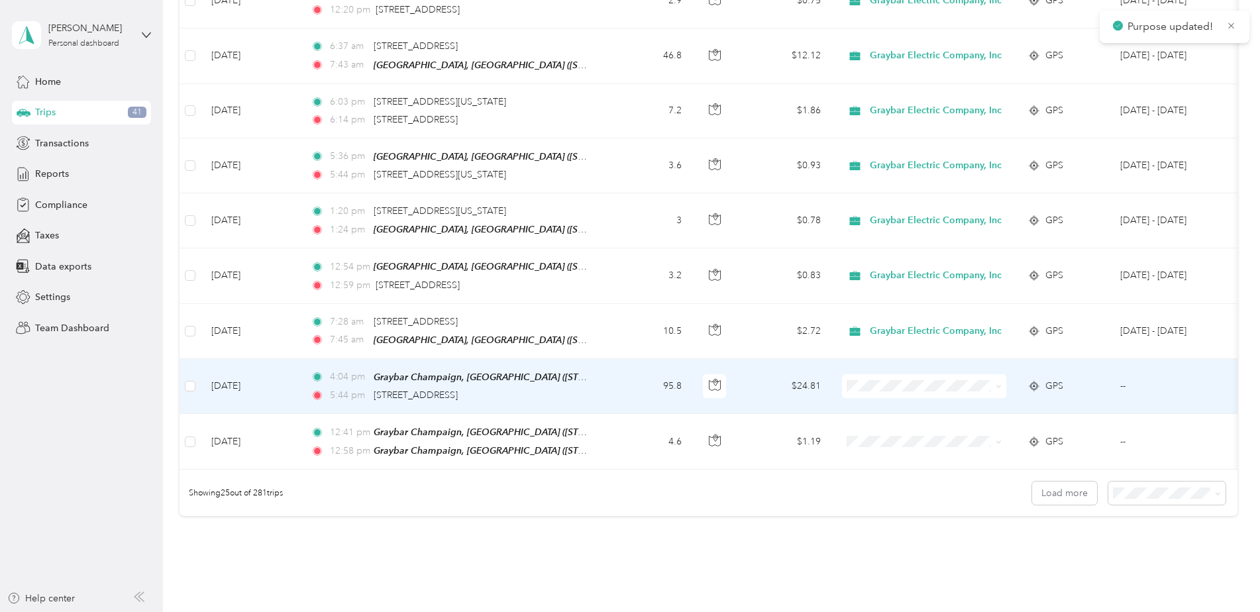
click at [629, 272] on icon at bounding box center [999, 387] width 6 height 6
click at [629, 272] on span "Graybar Electric Company, Inc" at bounding box center [941, 402] width 132 height 14
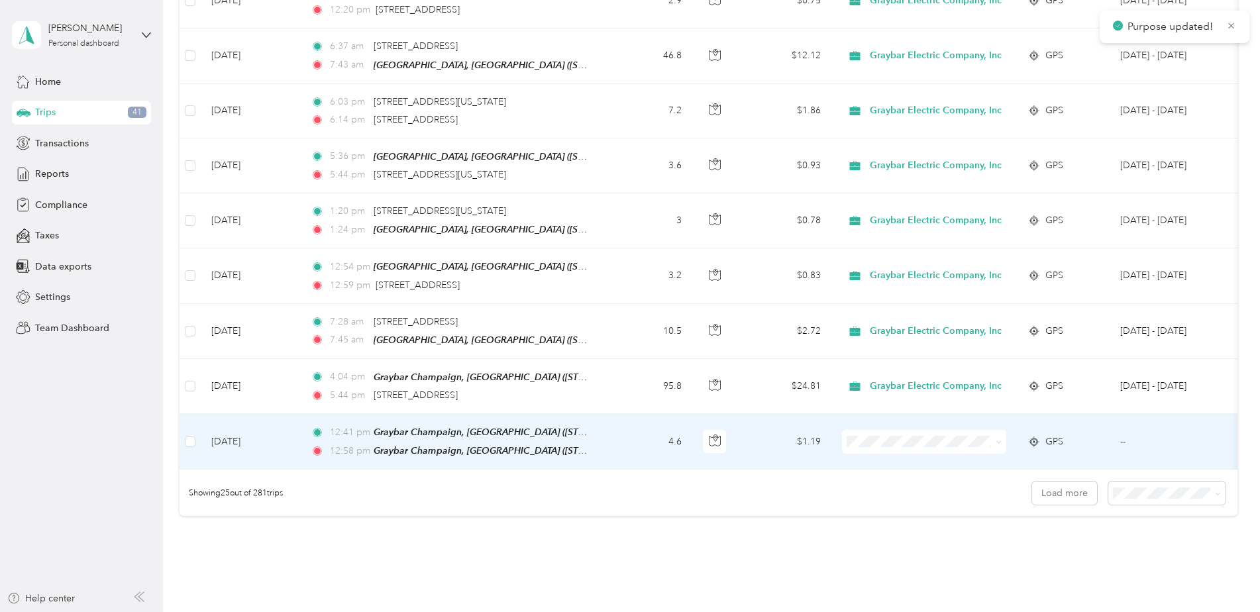
click at [629, 272] on icon at bounding box center [999, 442] width 6 height 6
click at [629, 272] on span "Graybar Electric Company, Inc" at bounding box center [941, 457] width 132 height 14
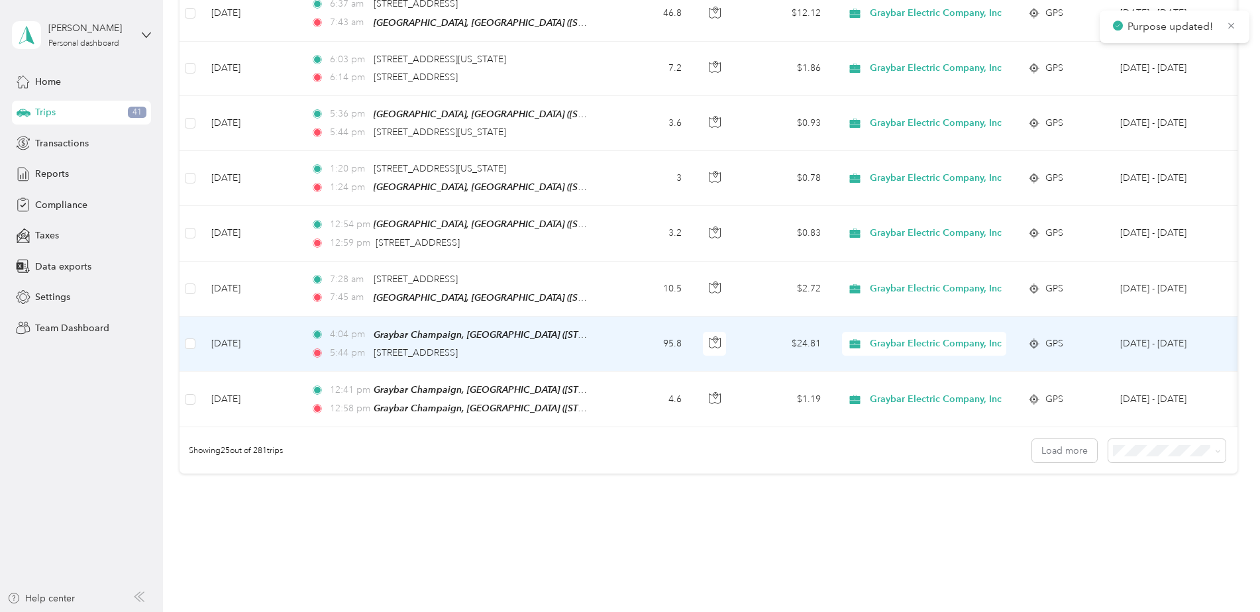
scroll to position [1213, 0]
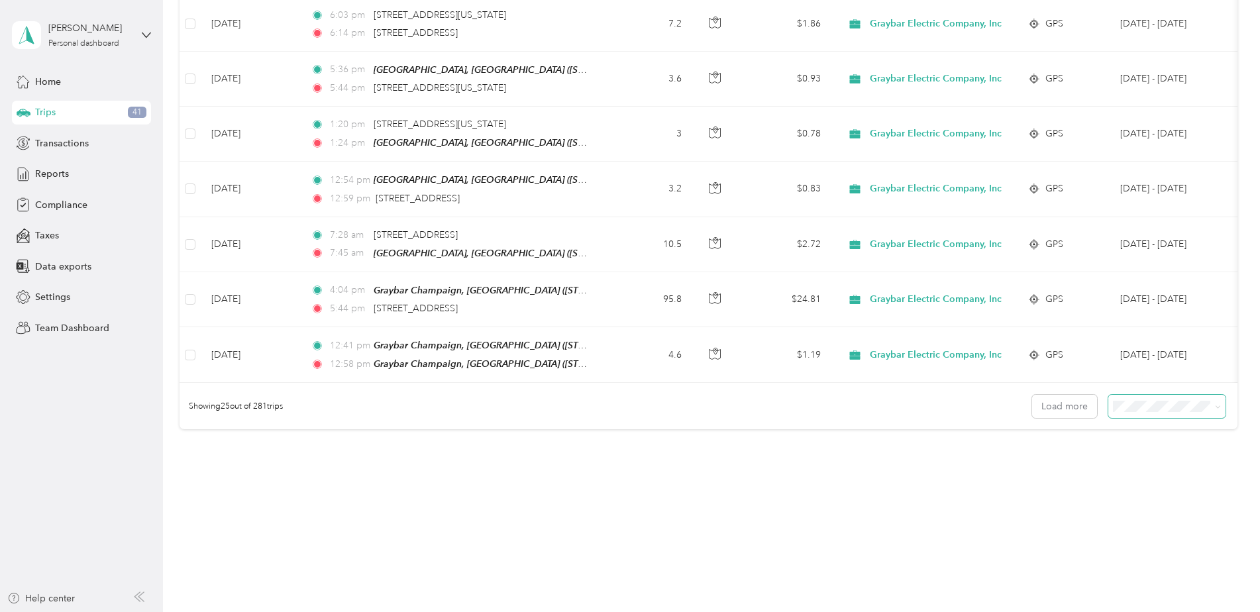
click at [629, 272] on span at bounding box center [1218, 406] width 6 height 11
click at [629, 272] on icon at bounding box center [1218, 407] width 6 height 6
click at [629, 272] on li "50 per load" at bounding box center [1163, 450] width 117 height 23
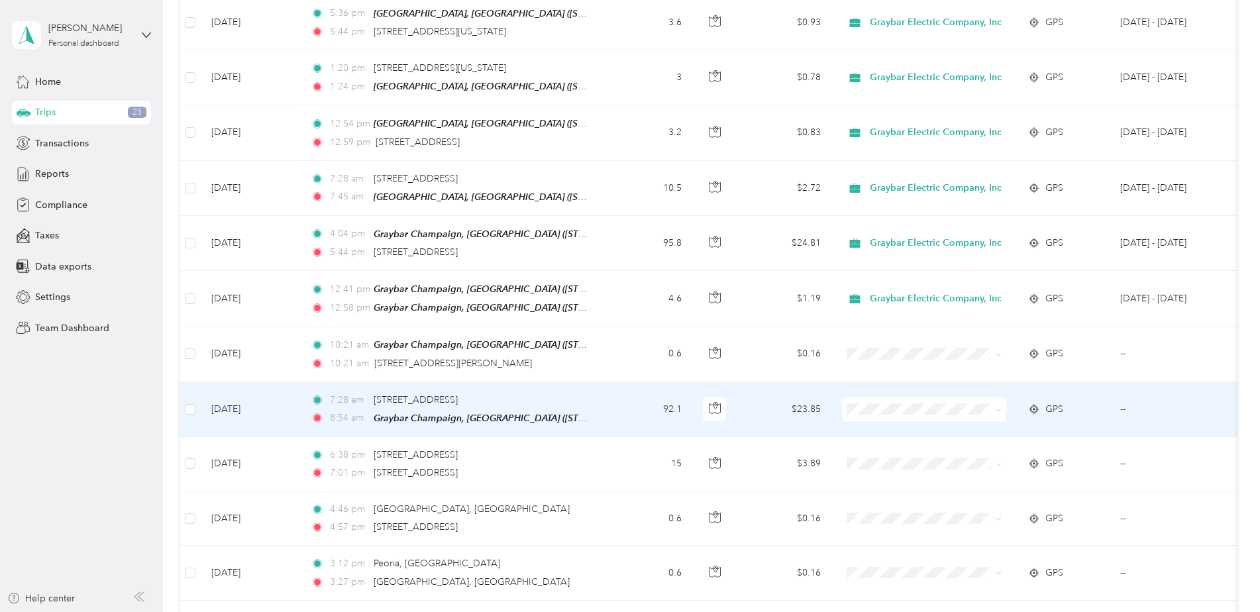
scroll to position [1346, 0]
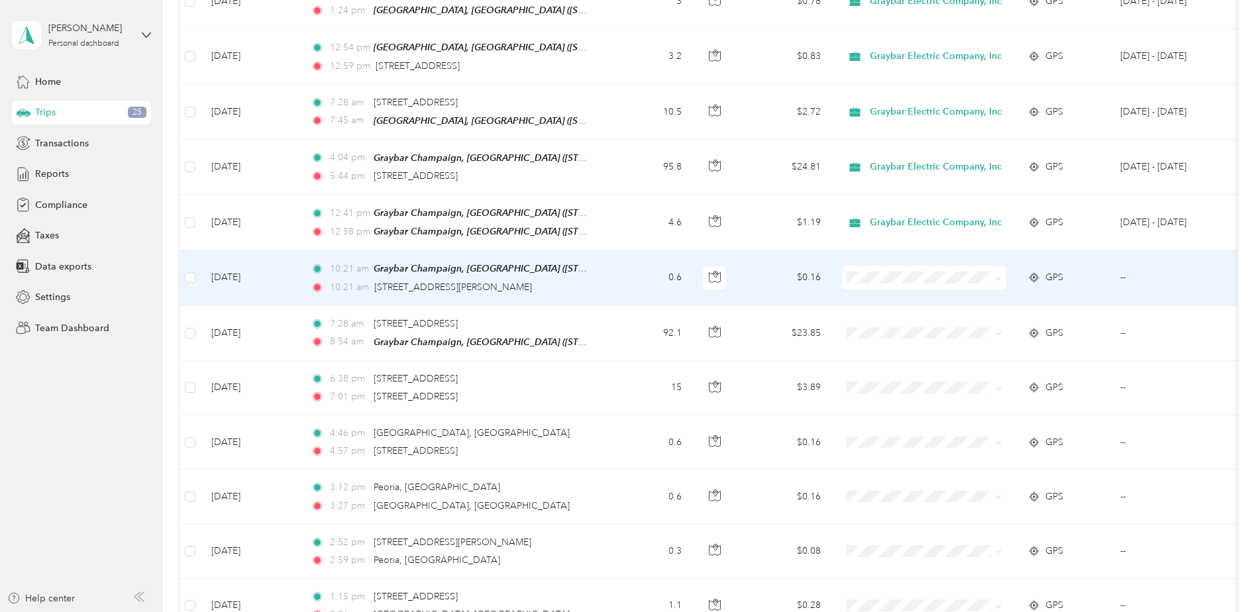
click at [629, 272] on span at bounding box center [924, 278] width 164 height 24
click at [629, 268] on td at bounding box center [924, 277] width 186 height 55
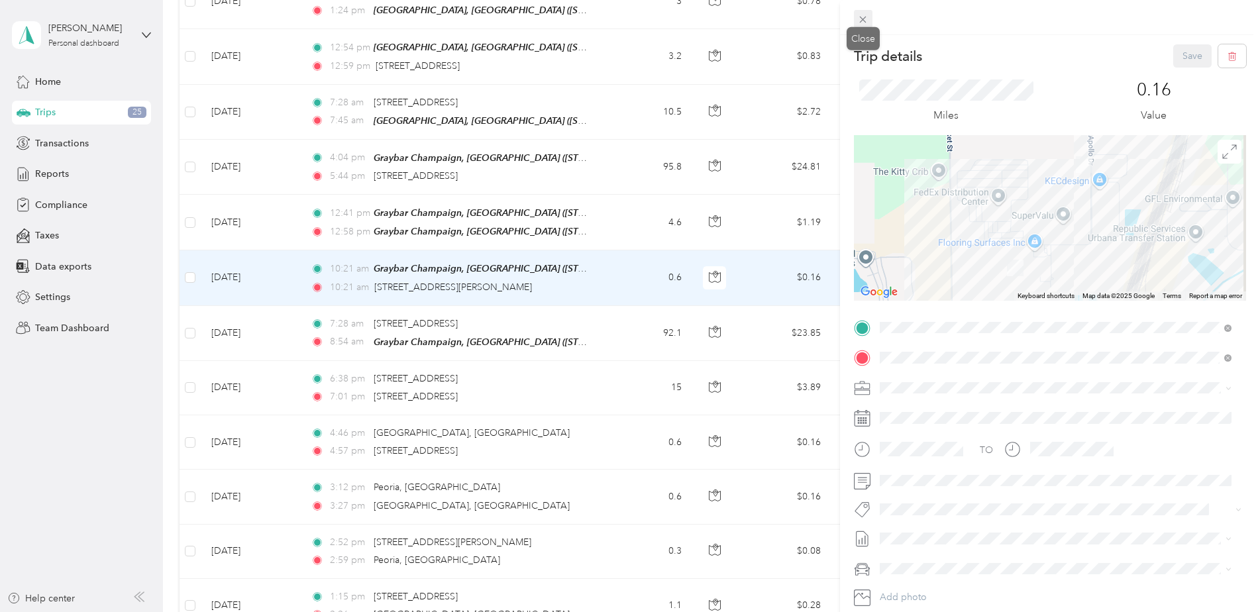
click at [629, 23] on icon at bounding box center [862, 19] width 11 height 11
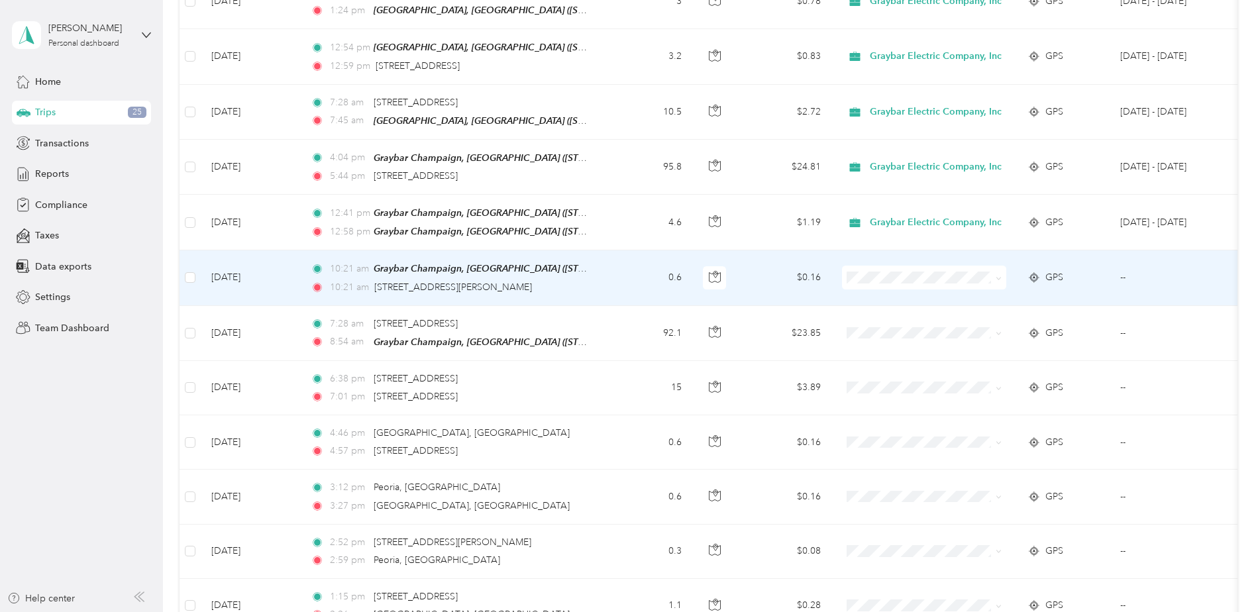
click at [629, 272] on icon at bounding box center [999, 279] width 6 height 6
click at [629, 272] on li "Graybar Electric Company, Inc" at bounding box center [929, 289] width 174 height 23
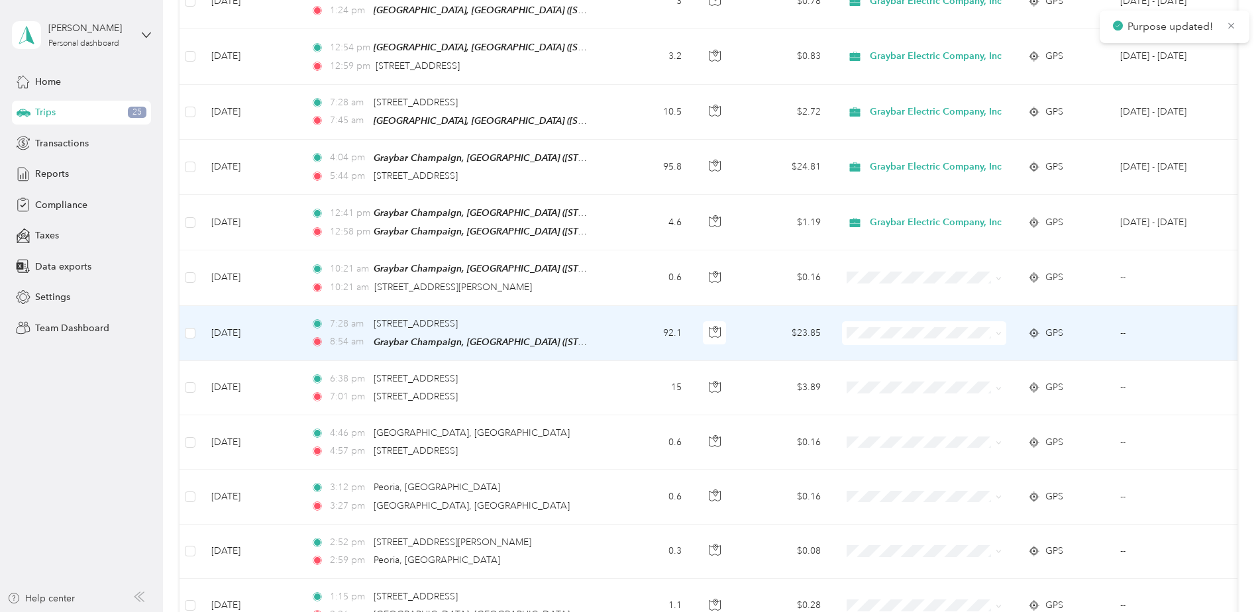
click at [629, 272] on span at bounding box center [924, 333] width 164 height 24
click at [629, 272] on span at bounding box center [999, 332] width 6 height 11
click at [629, 272] on icon at bounding box center [999, 334] width 6 height 6
click at [629, 272] on span "Graybar Electric Company, Inc" at bounding box center [941, 346] width 132 height 14
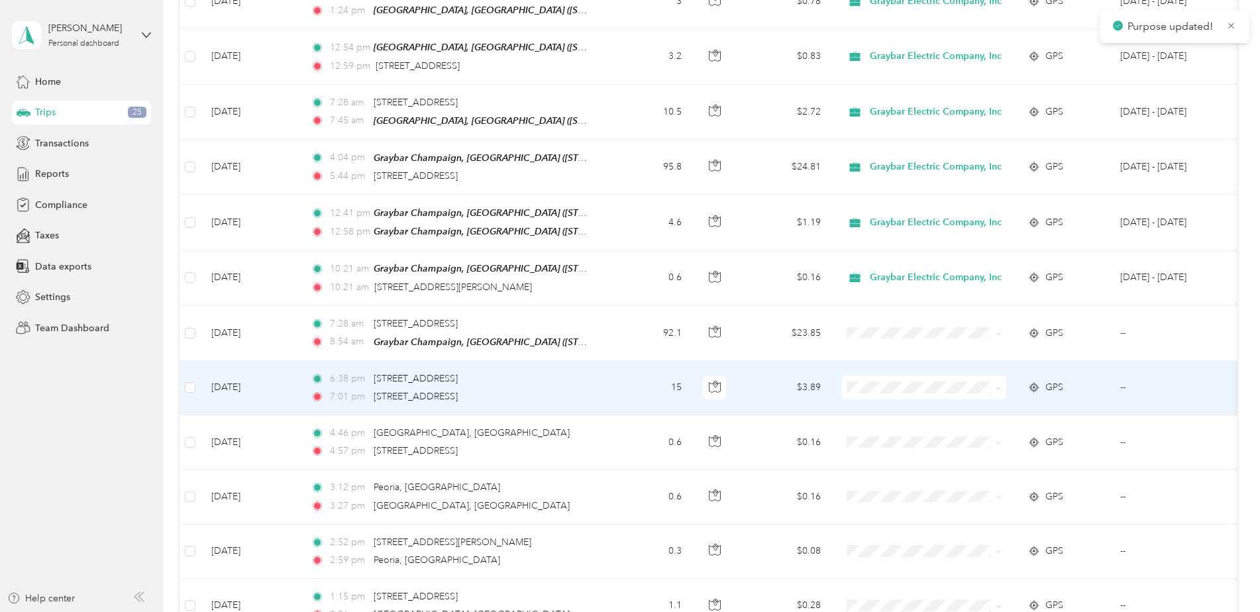
click at [629, 272] on icon at bounding box center [999, 389] width 6 height 6
click at [629, 272] on span "Graybar Electric Company, Inc" at bounding box center [941, 401] width 132 height 14
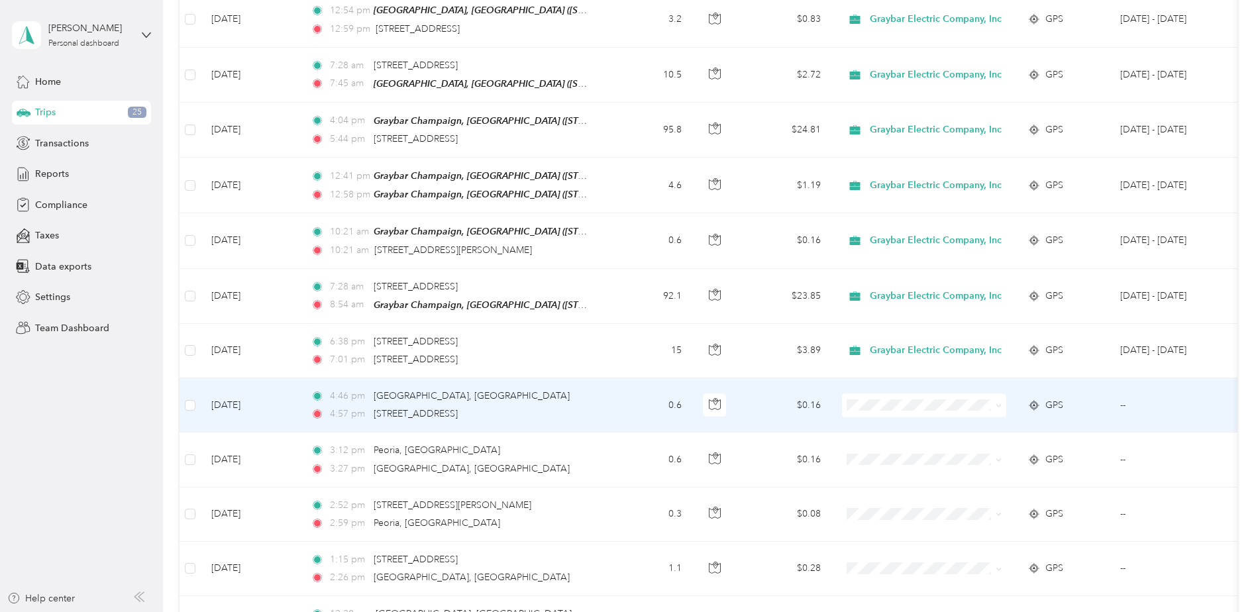
scroll to position [1412, 0]
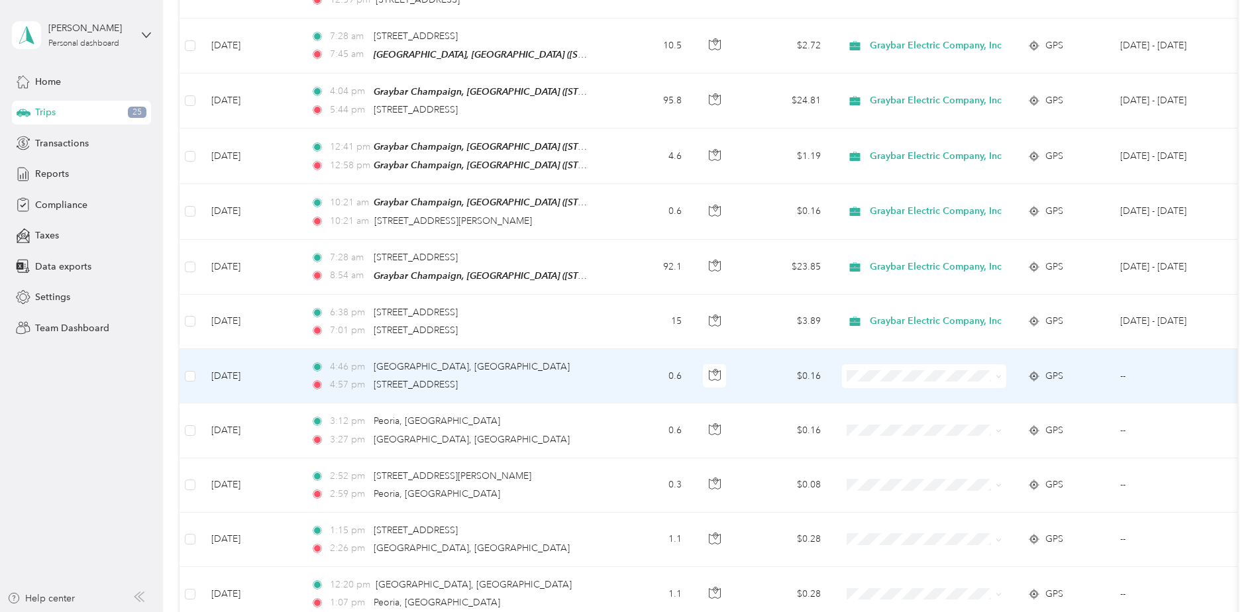
click at [629, 272] on icon at bounding box center [998, 377] width 4 height 3
click at [629, 272] on ol "Graybar Electric Company, Inc Personal" at bounding box center [929, 397] width 174 height 46
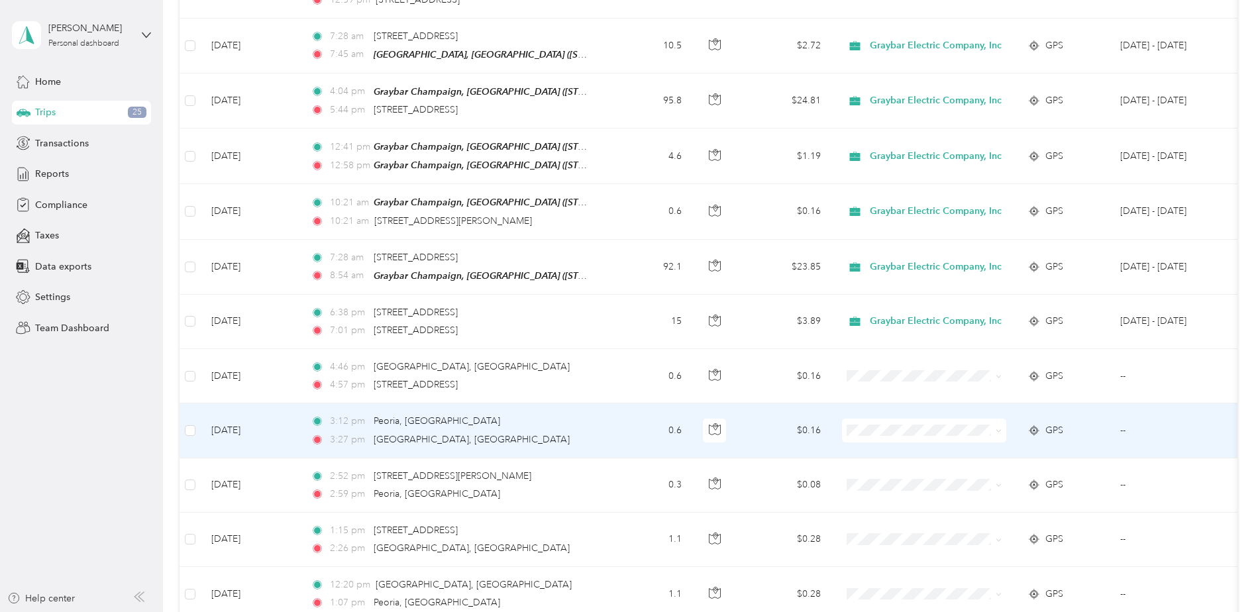
click at [629, 272] on icon at bounding box center [999, 431] width 6 height 6
click at [629, 272] on li "Graybar Electric Company, Inc" at bounding box center [929, 439] width 174 height 23
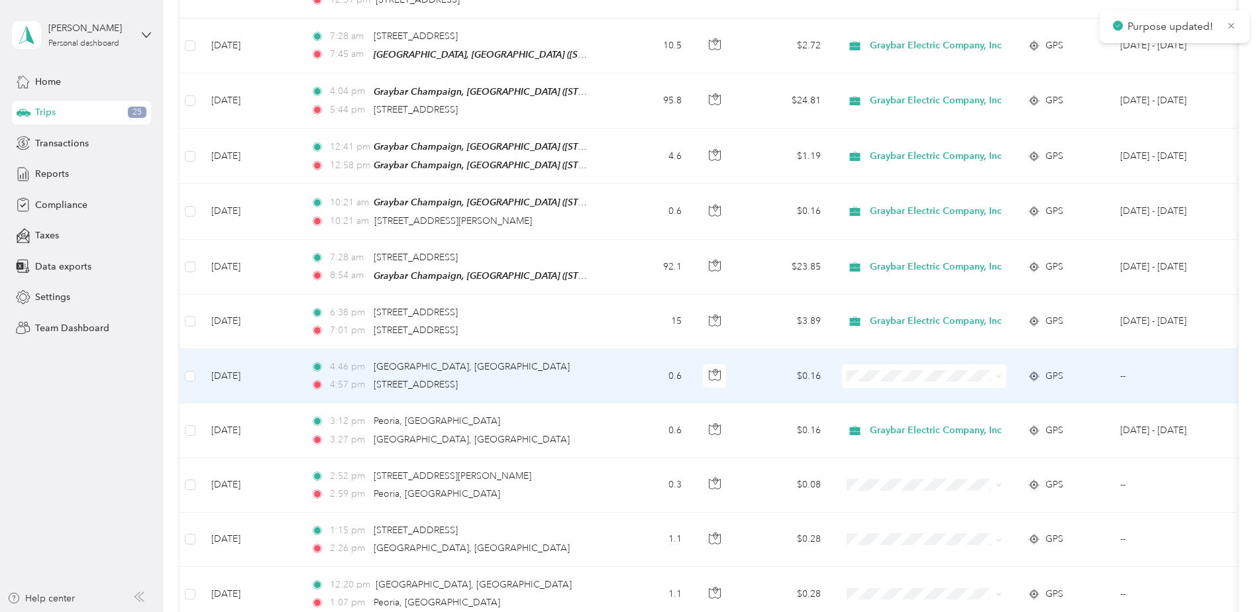
click at [629, 272] on span at bounding box center [999, 375] width 6 height 11
click at [629, 272] on icon at bounding box center [999, 377] width 6 height 6
click at [629, 272] on span "Graybar Electric Company, Inc" at bounding box center [941, 389] width 132 height 14
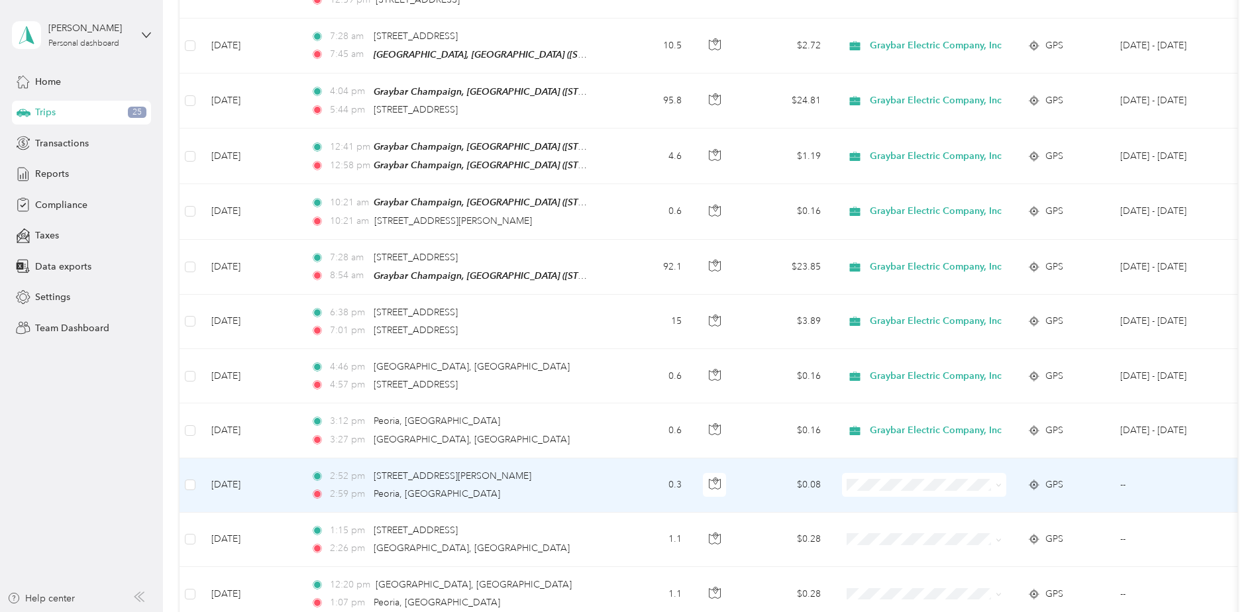
click at [629, 272] on span at bounding box center [999, 484] width 6 height 11
click at [629, 272] on icon at bounding box center [999, 485] width 6 height 6
click at [629, 272] on span "Graybar Electric Company, Inc" at bounding box center [941, 498] width 132 height 14
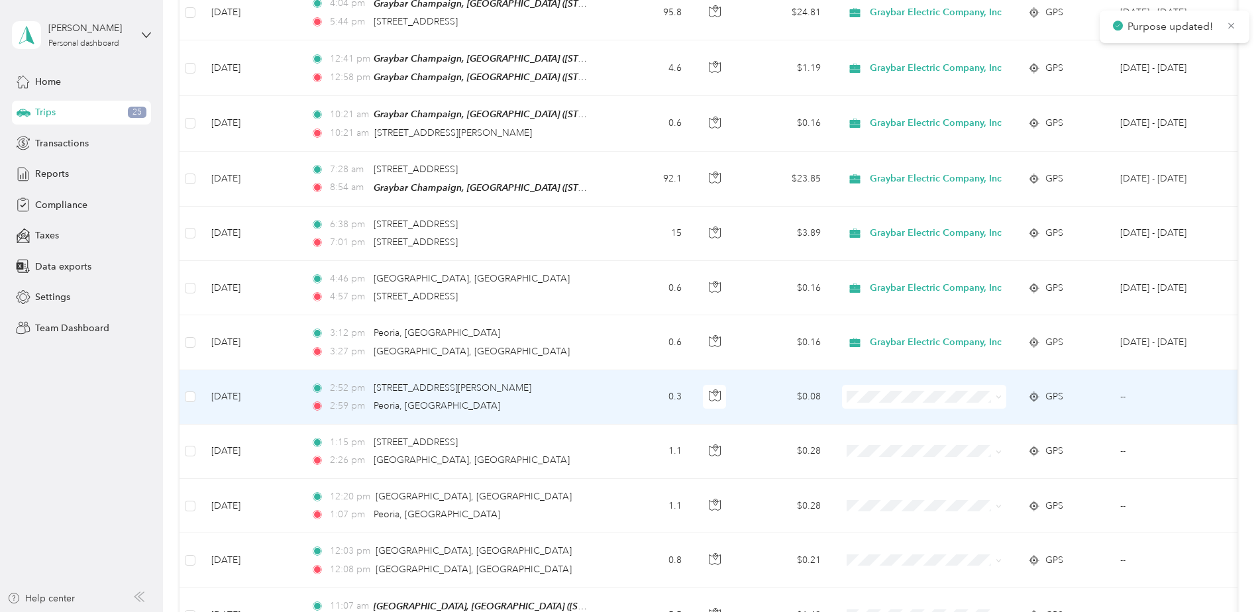
scroll to position [1544, 0]
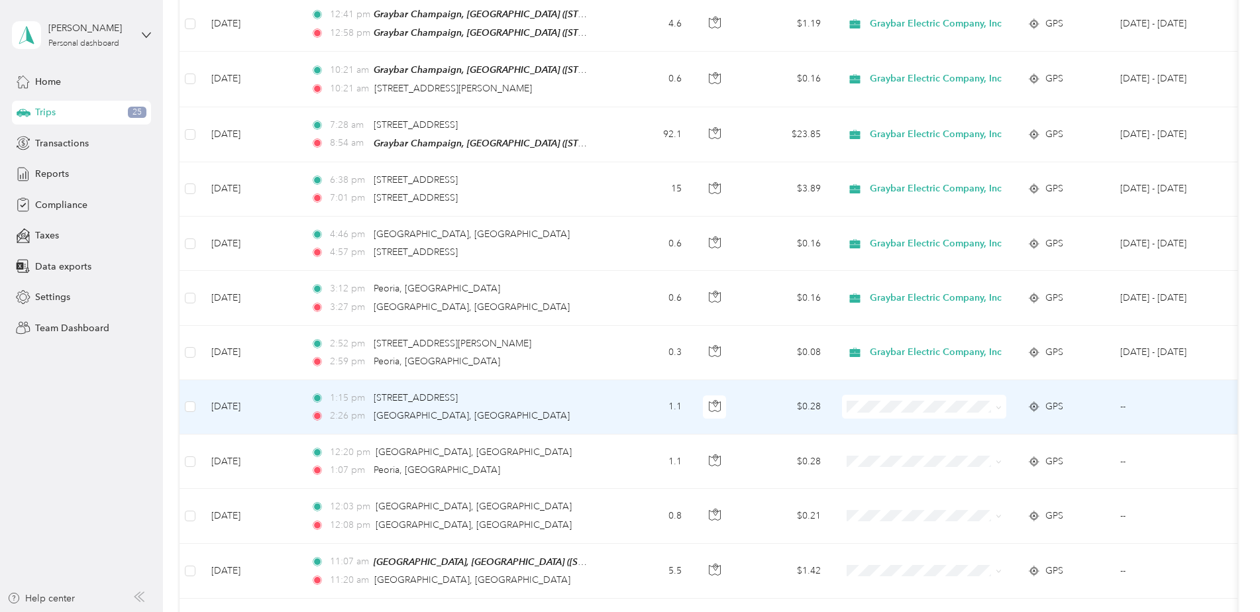
click at [629, 272] on icon at bounding box center [999, 408] width 6 height 6
click at [629, 272] on li "Graybar Electric Company, Inc" at bounding box center [929, 419] width 174 height 23
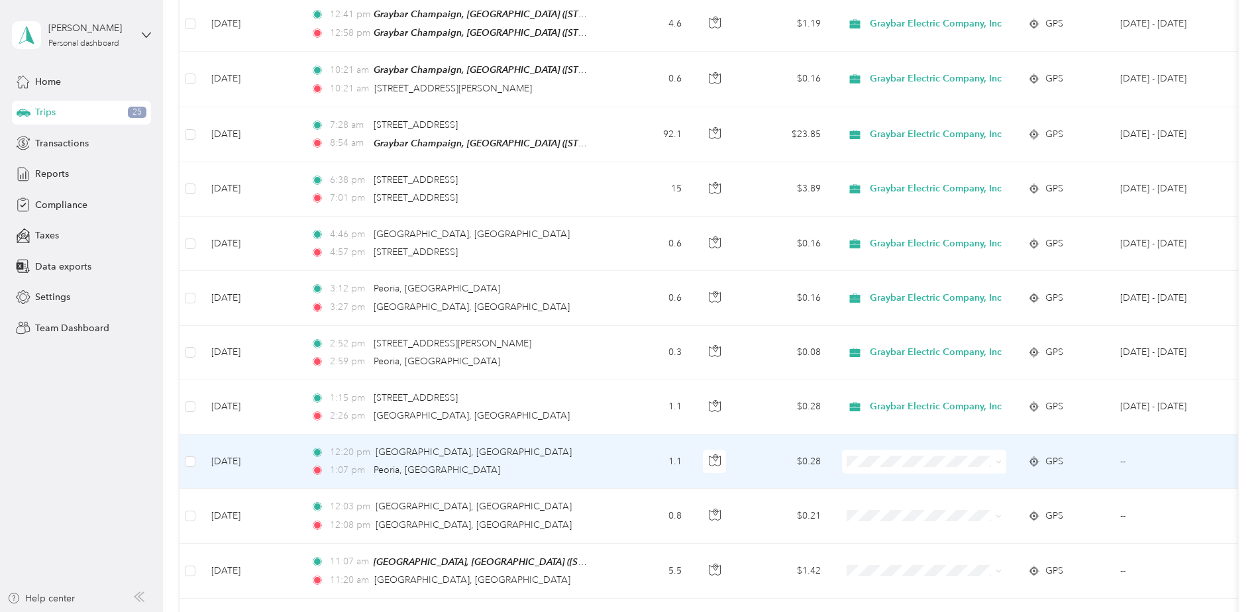
click at [629, 272] on icon at bounding box center [999, 462] width 6 height 6
click at [629, 272] on li "Graybar Electric Company, Inc" at bounding box center [929, 474] width 174 height 23
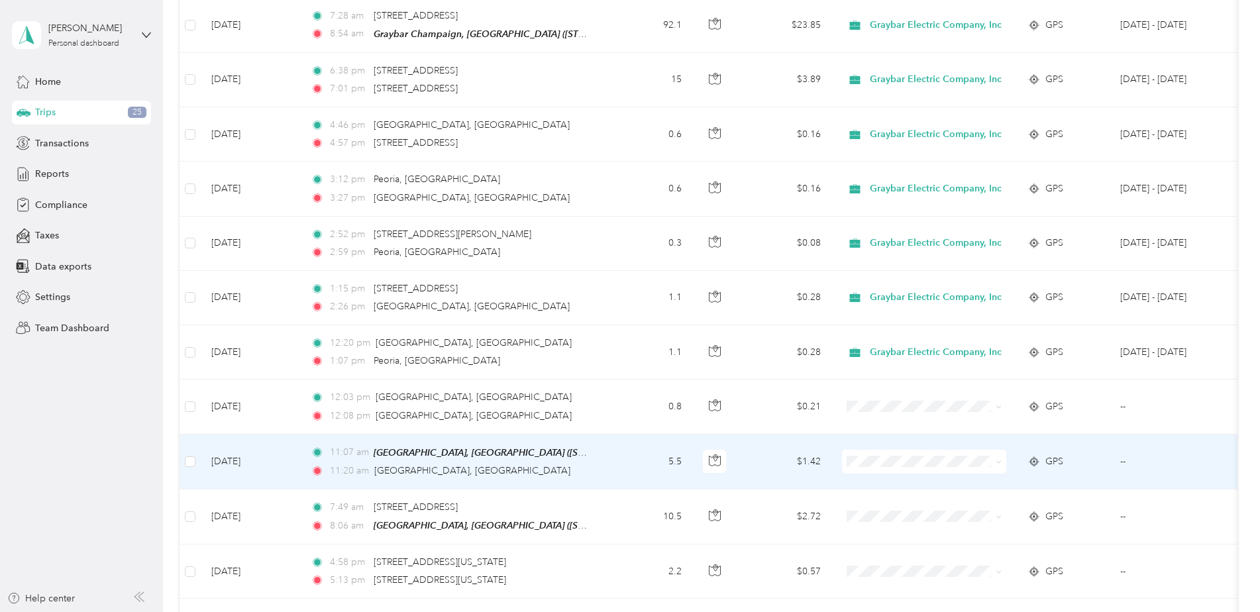
scroll to position [1677, 0]
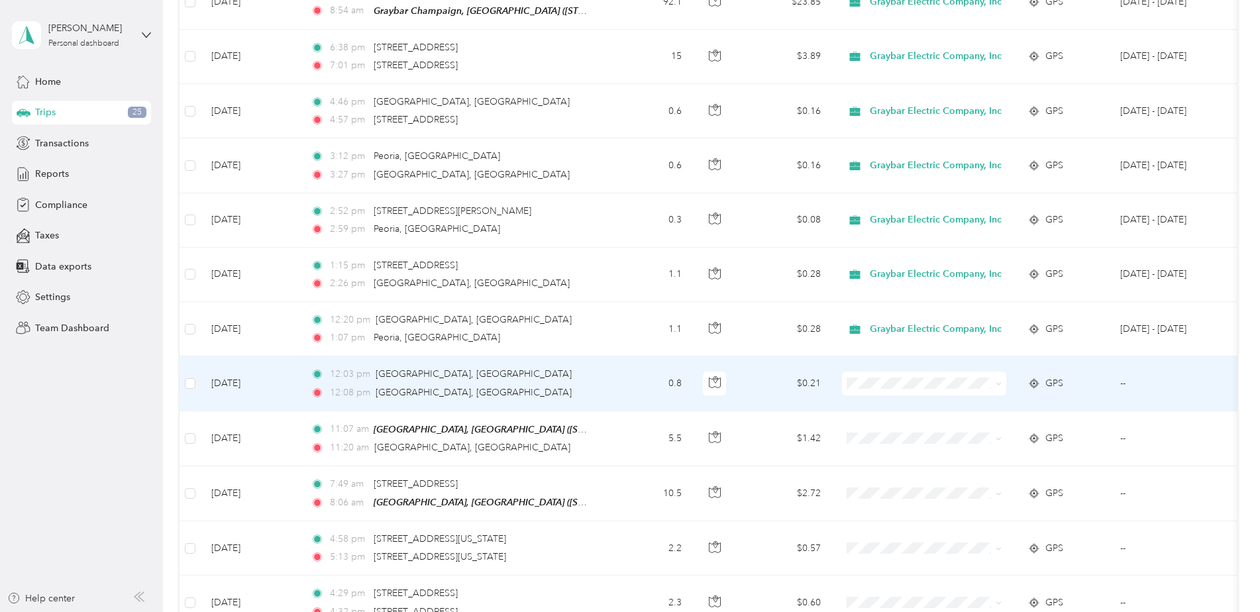
click at [629, 272] on icon at bounding box center [999, 384] width 6 height 6
click span "Graybar Electric Company, Inc"
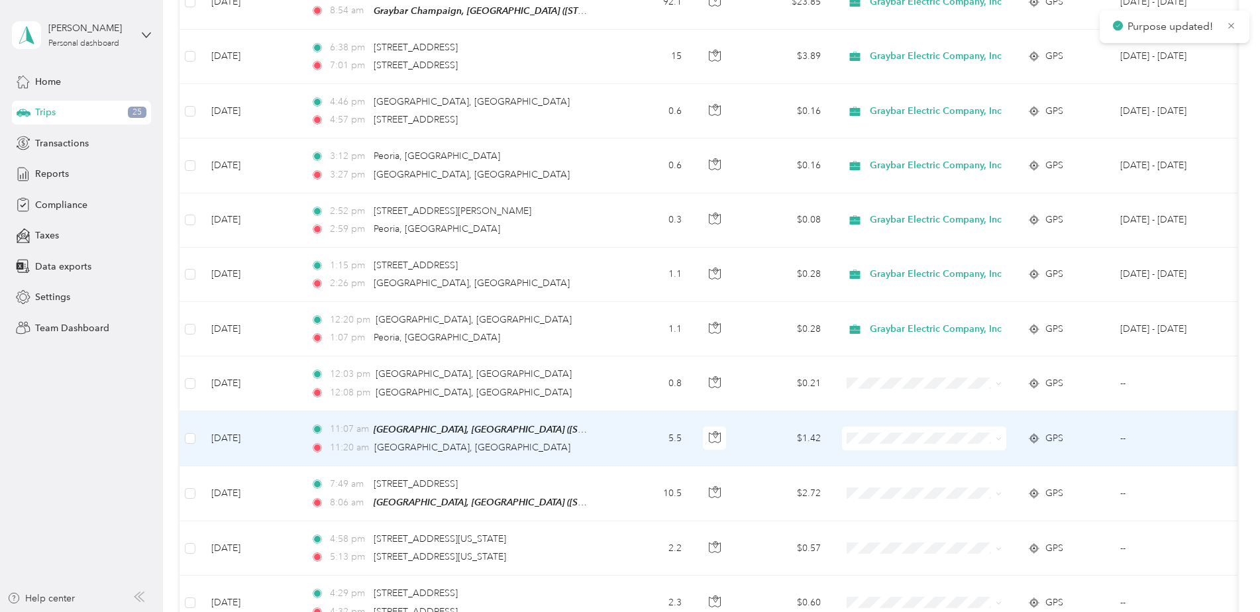
click at [629, 272] on span at bounding box center [924, 439] width 164 height 24
click at [629, 272] on icon at bounding box center [999, 439] width 6 height 6
click at [629, 272] on span "Graybar Electric Company, Inc" at bounding box center [941, 449] width 132 height 14
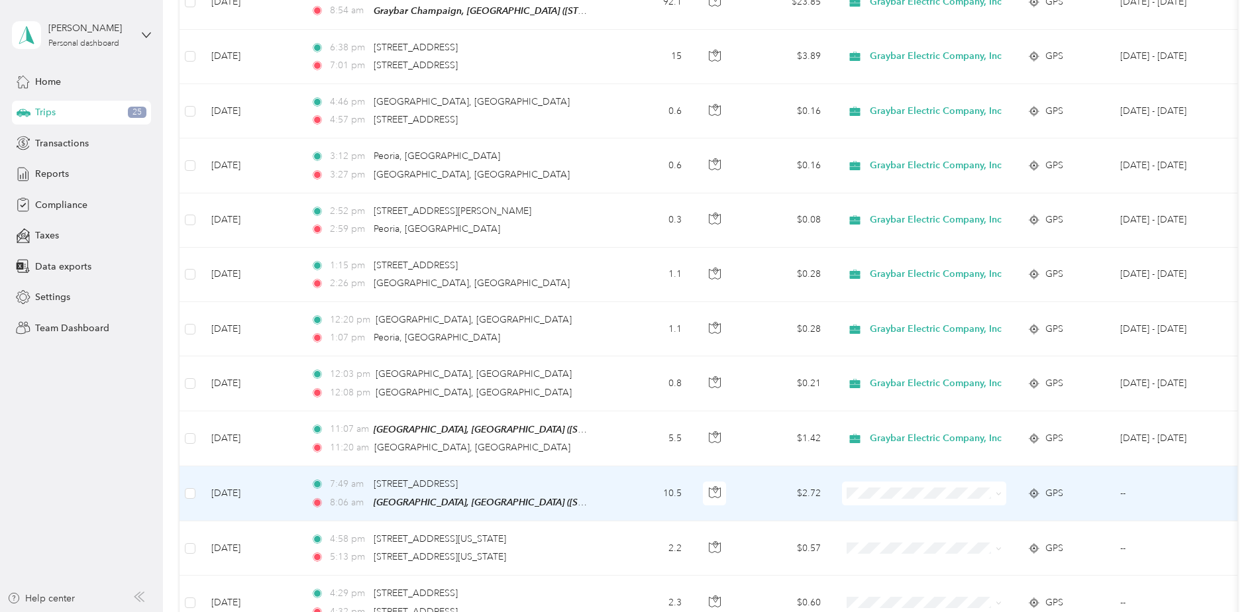
click at [629, 272] on icon at bounding box center [999, 494] width 6 height 6
click at [629, 272] on span "Graybar Electric Company, Inc" at bounding box center [941, 505] width 132 height 14
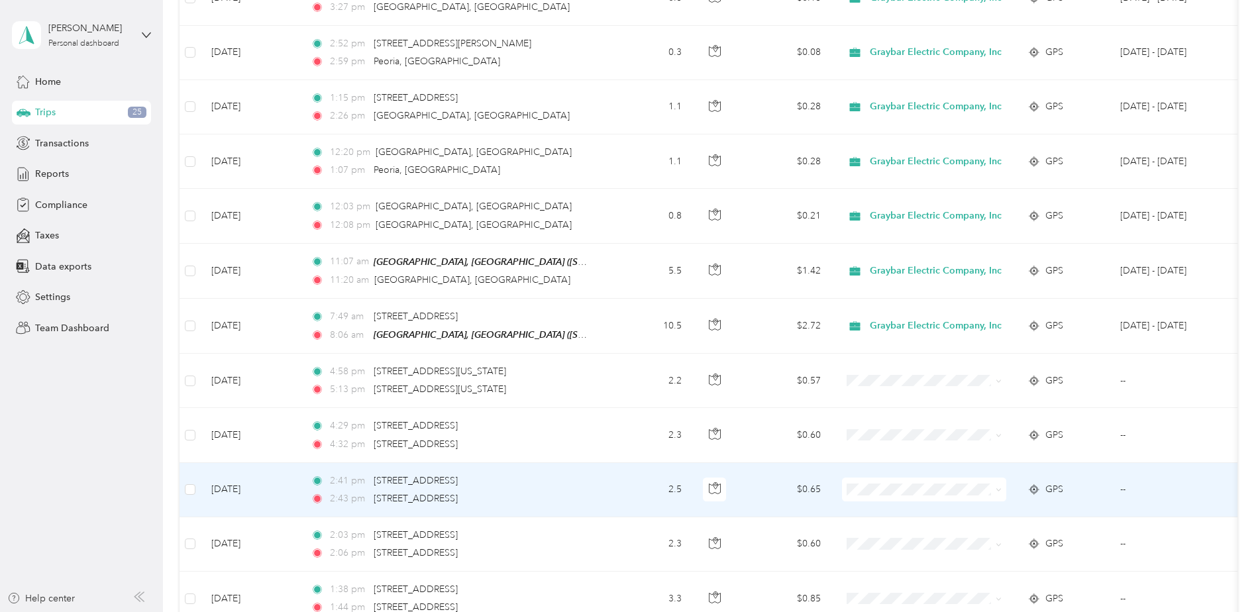
scroll to position [1876, 0]
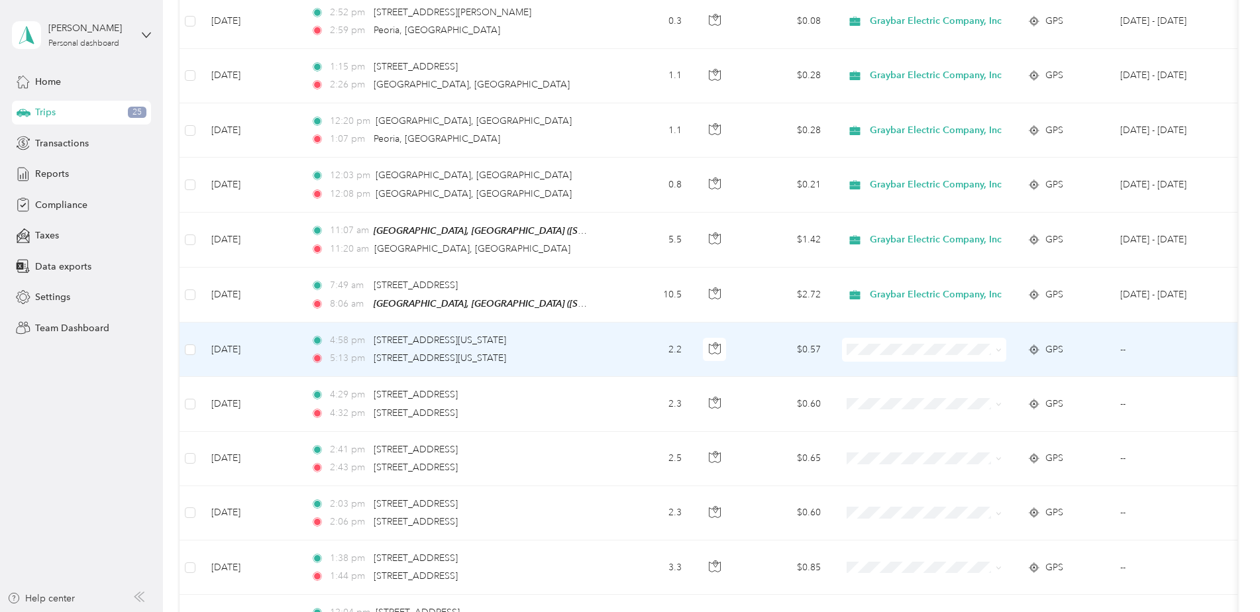
click at [629, 272] on span at bounding box center [996, 350] width 11 height 15
click at [629, 272] on span at bounding box center [999, 349] width 6 height 11
click at [629, 272] on icon at bounding box center [998, 350] width 4 height 3
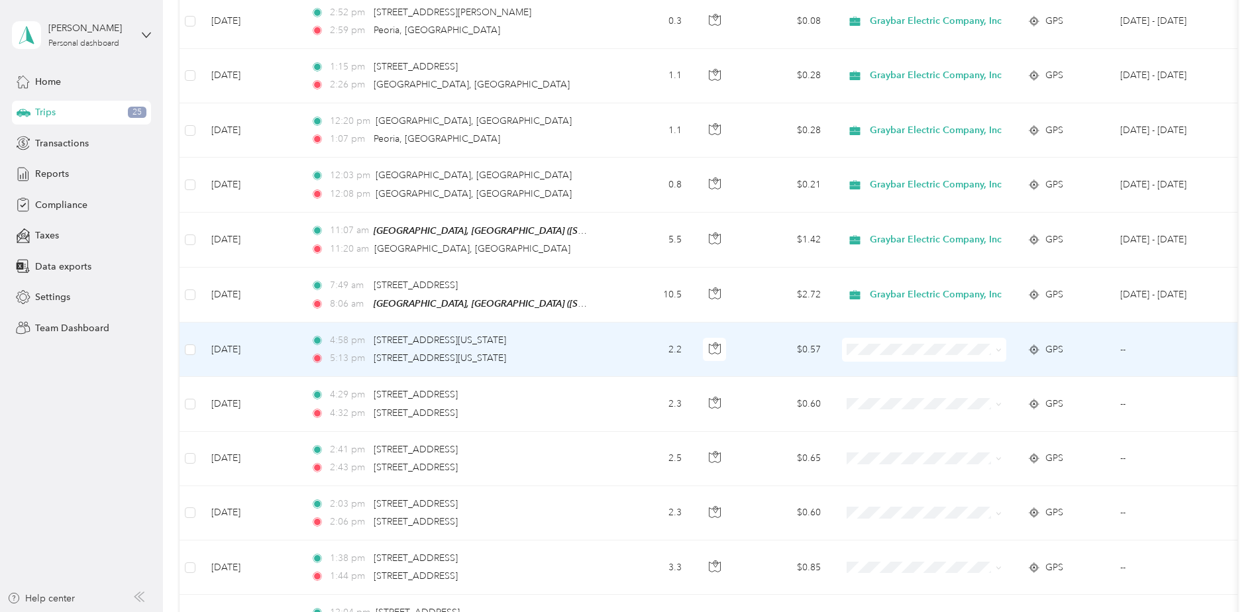
click at [629, 272] on span "Graybar Electric Company, Inc" at bounding box center [941, 361] width 132 height 14
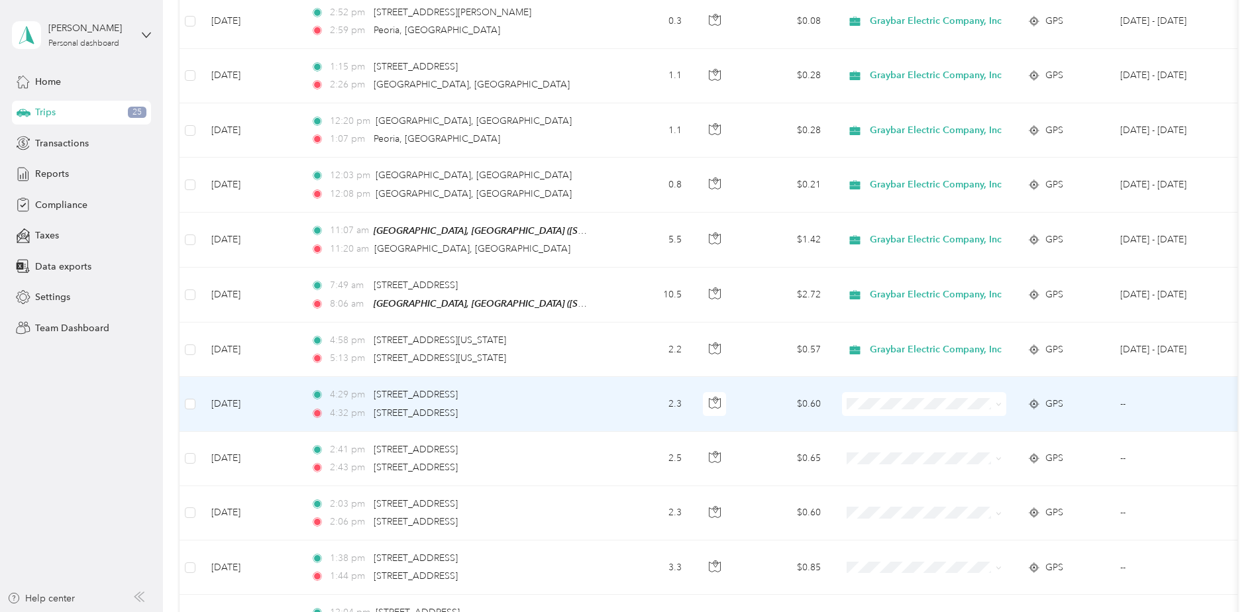
click at [629, 272] on span at bounding box center [996, 404] width 11 height 15
click at [629, 272] on icon at bounding box center [999, 404] width 6 height 6
click at [629, 272] on span "Graybar Electric Company, Inc" at bounding box center [941, 412] width 132 height 14
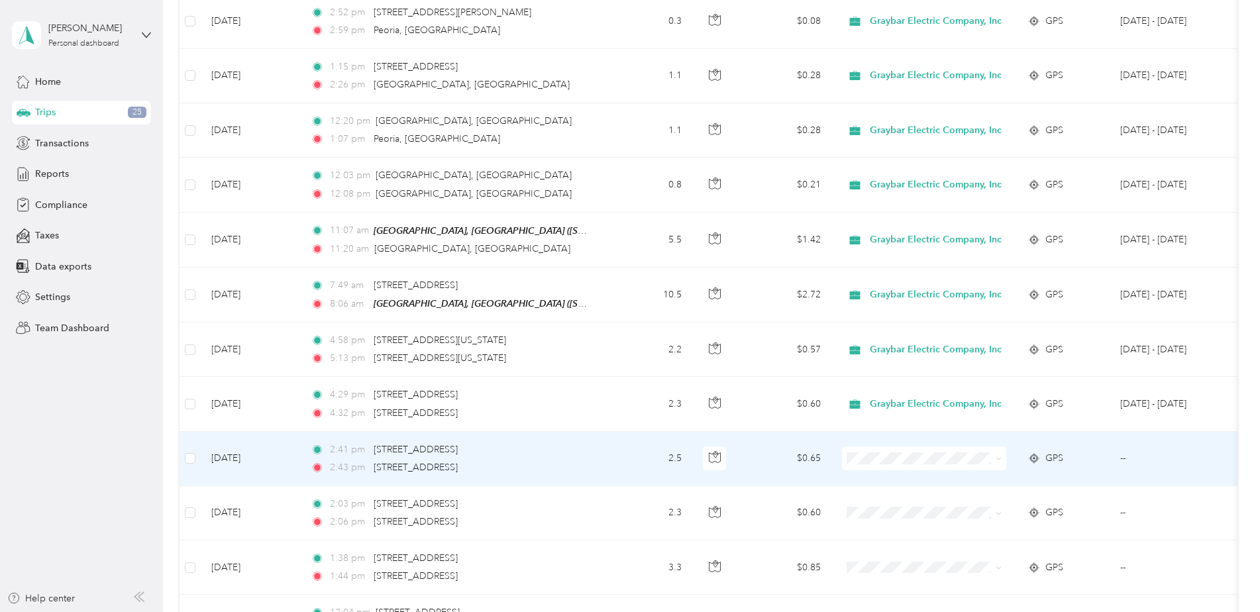
click at [629, 272] on icon at bounding box center [999, 459] width 6 height 6
click at [629, 272] on li "Personal" at bounding box center [929, 493] width 174 height 23
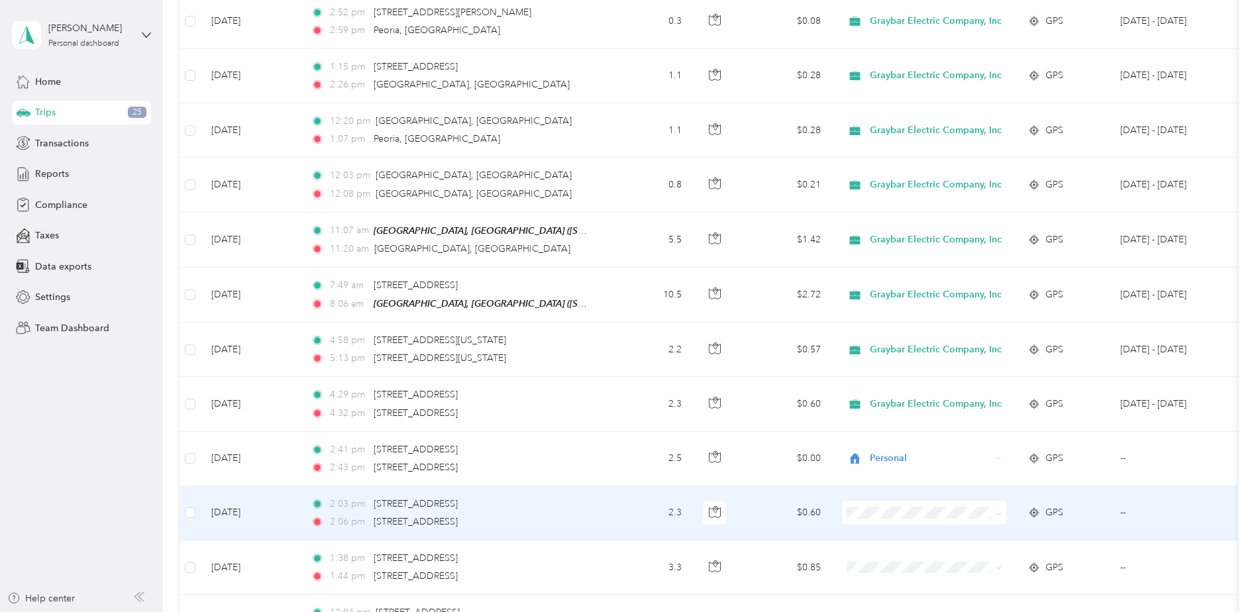
click at [629, 272] on span at bounding box center [924, 513] width 164 height 24
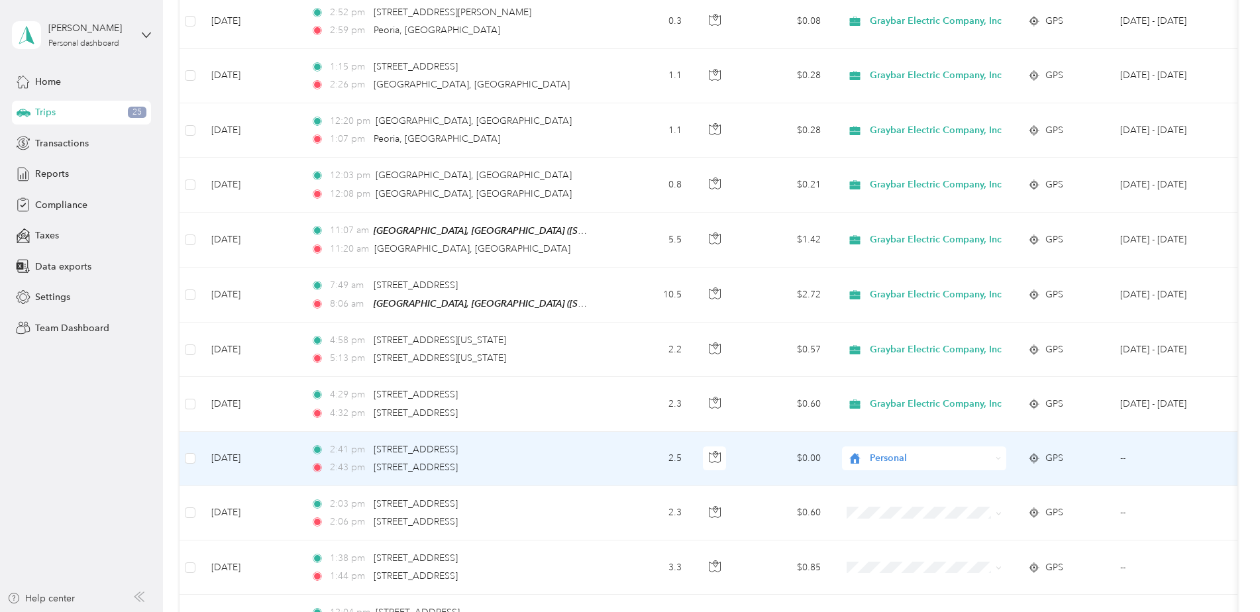
click at [629, 272] on icon at bounding box center [999, 459] width 6 height 6
click at [629, 272] on li "Graybar Electric Company, Inc" at bounding box center [929, 469] width 174 height 23
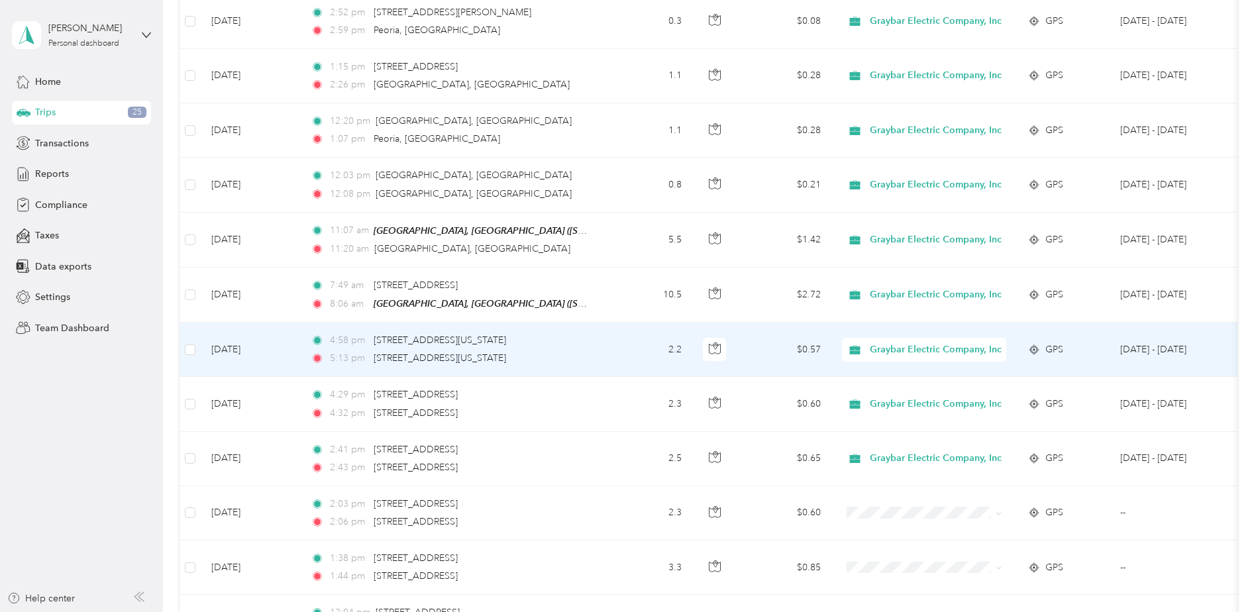
click at [629, 272] on td "GPS" at bounding box center [1063, 350] width 93 height 54
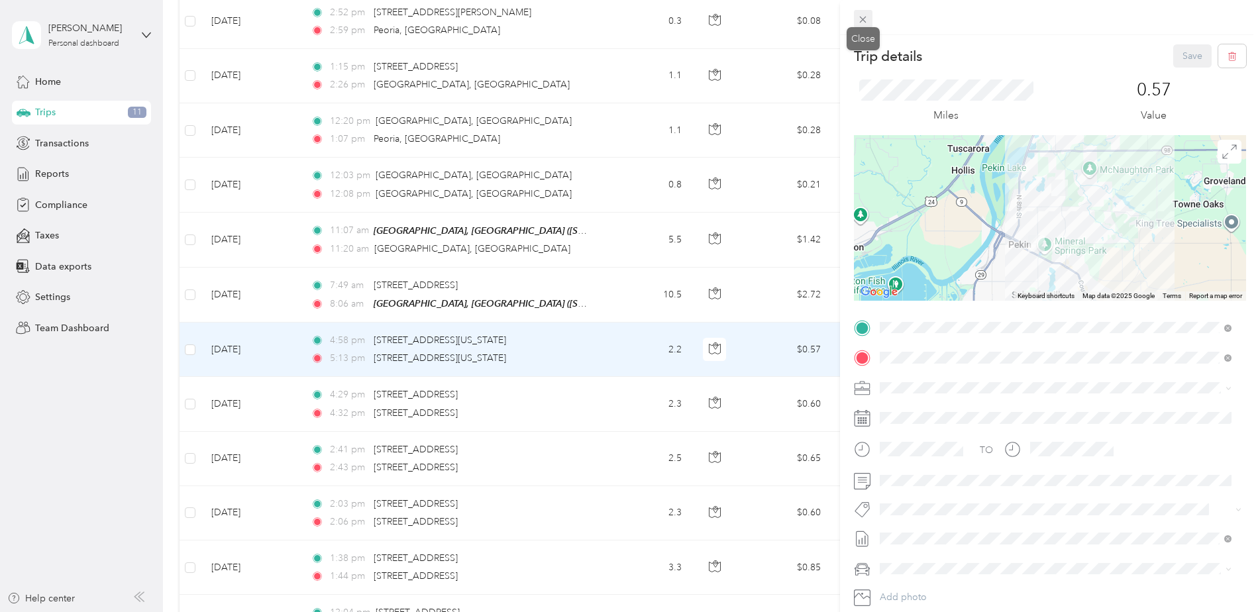
click at [629, 23] on icon at bounding box center [863, 20] width 7 height 7
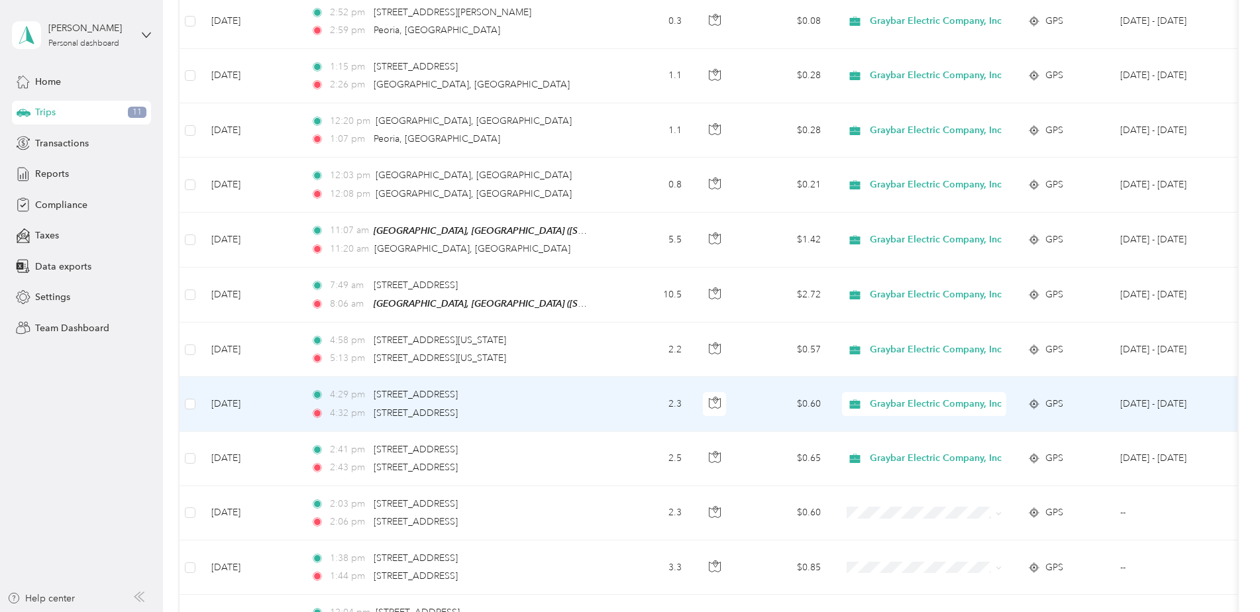
click at [629, 272] on td "Graybar Electric Company, Inc" at bounding box center [924, 404] width 186 height 54
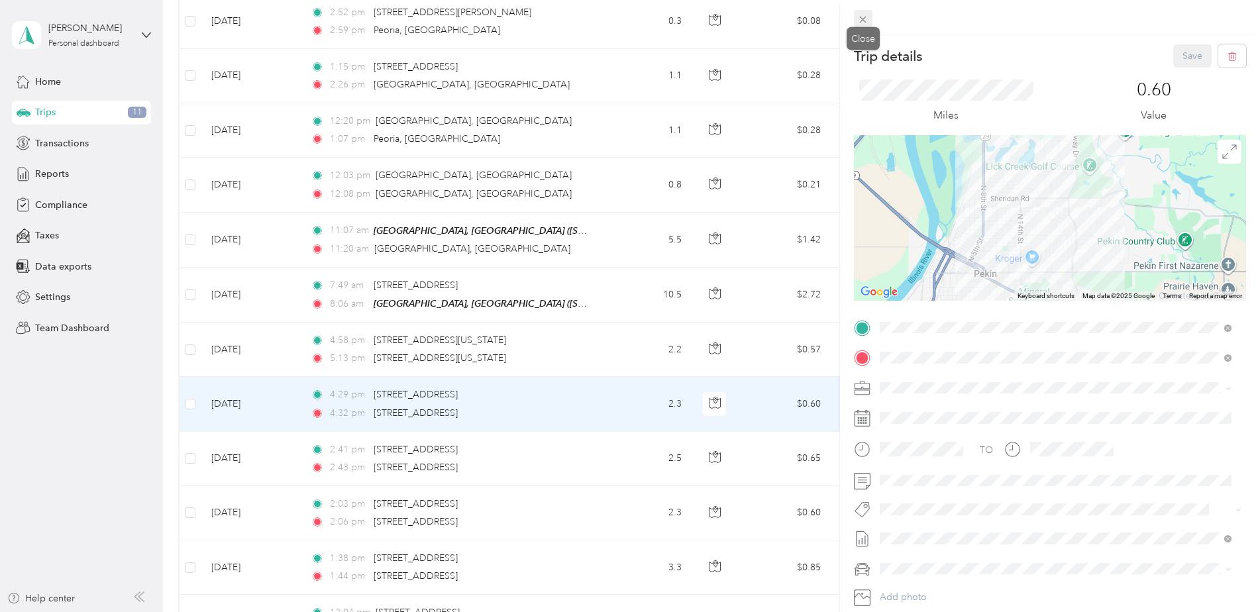
click at [629, 19] on icon at bounding box center [862, 19] width 11 height 11
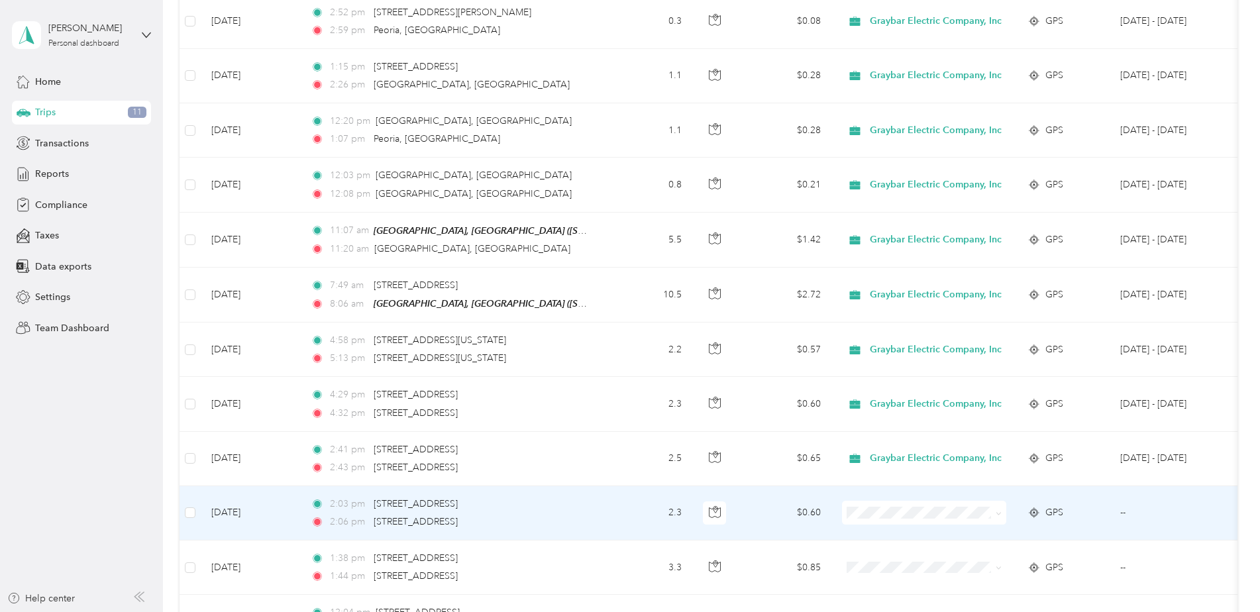
click at [629, 272] on span at bounding box center [924, 513] width 164 height 24
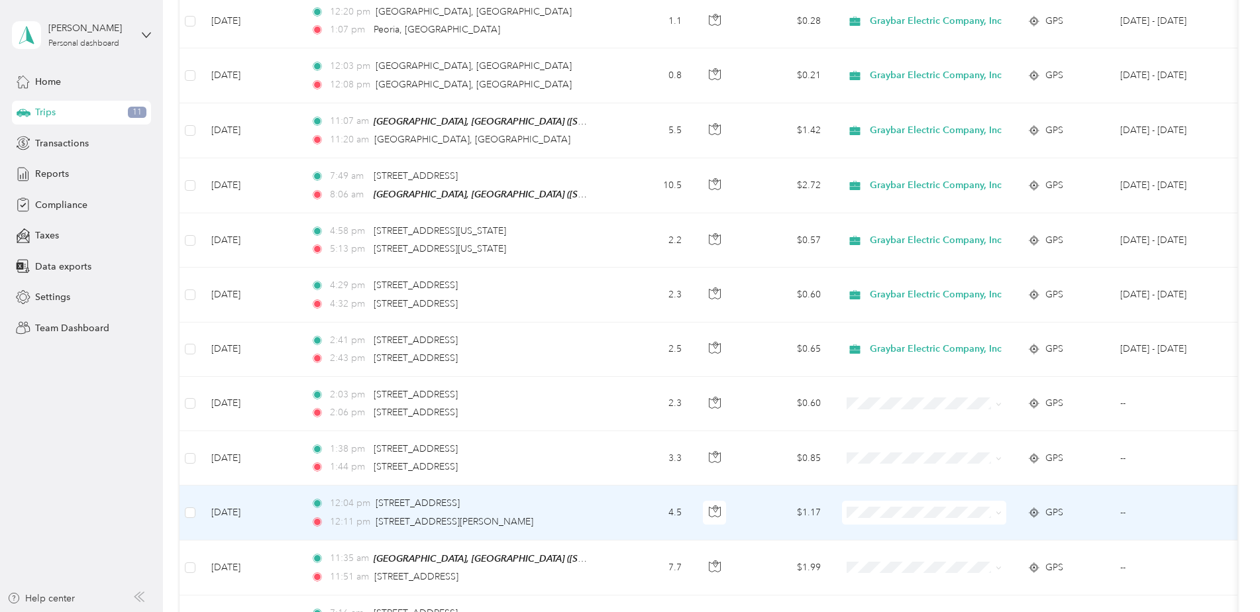
scroll to position [2008, 0]
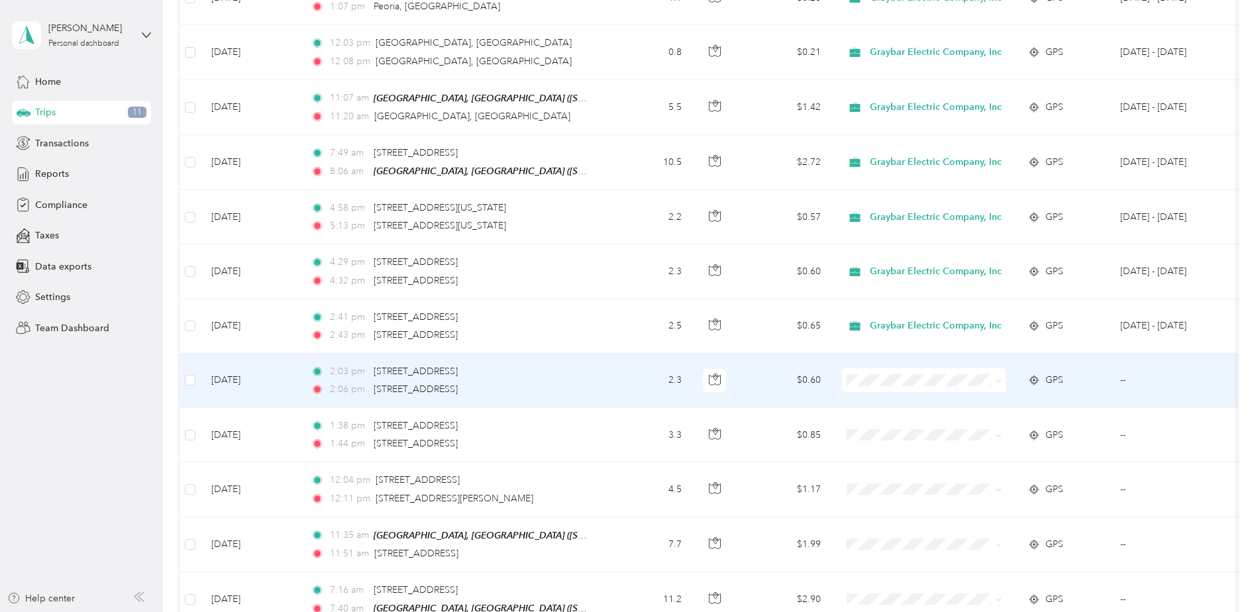
click at [629, 272] on td at bounding box center [924, 381] width 186 height 54
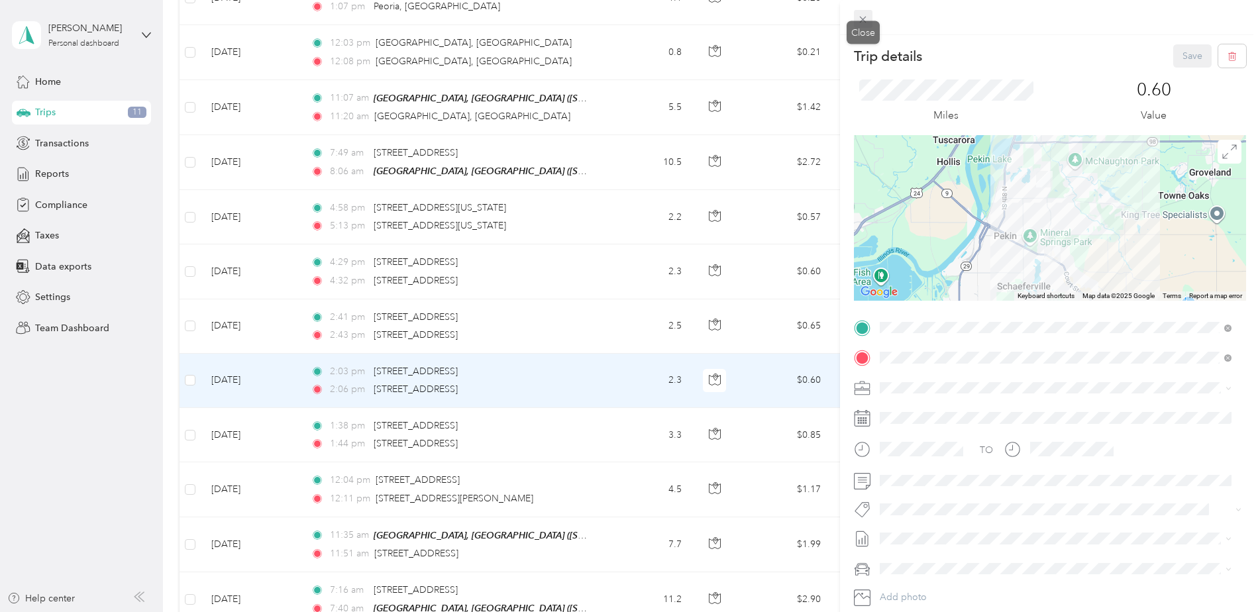
click at [629, 25] on icon at bounding box center [862, 19] width 11 height 11
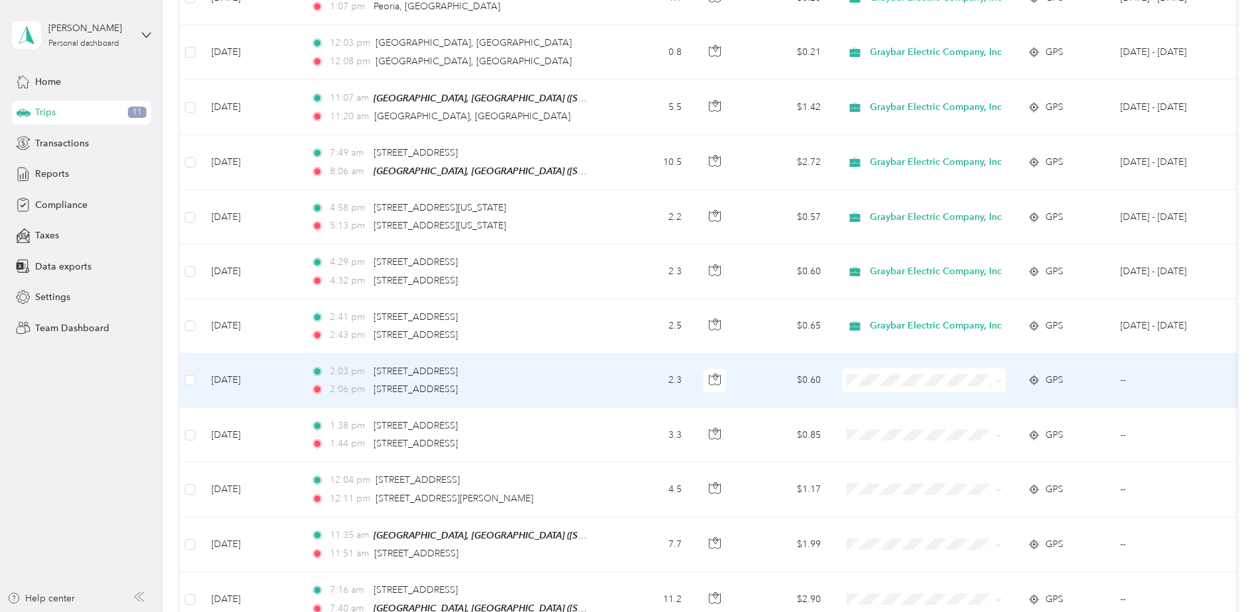
click at [629, 272] on span at bounding box center [924, 380] width 164 height 24
click at [629, 272] on icon at bounding box center [999, 381] width 6 height 6
click at [629, 272] on span "Personal" at bounding box center [941, 415] width 132 height 14
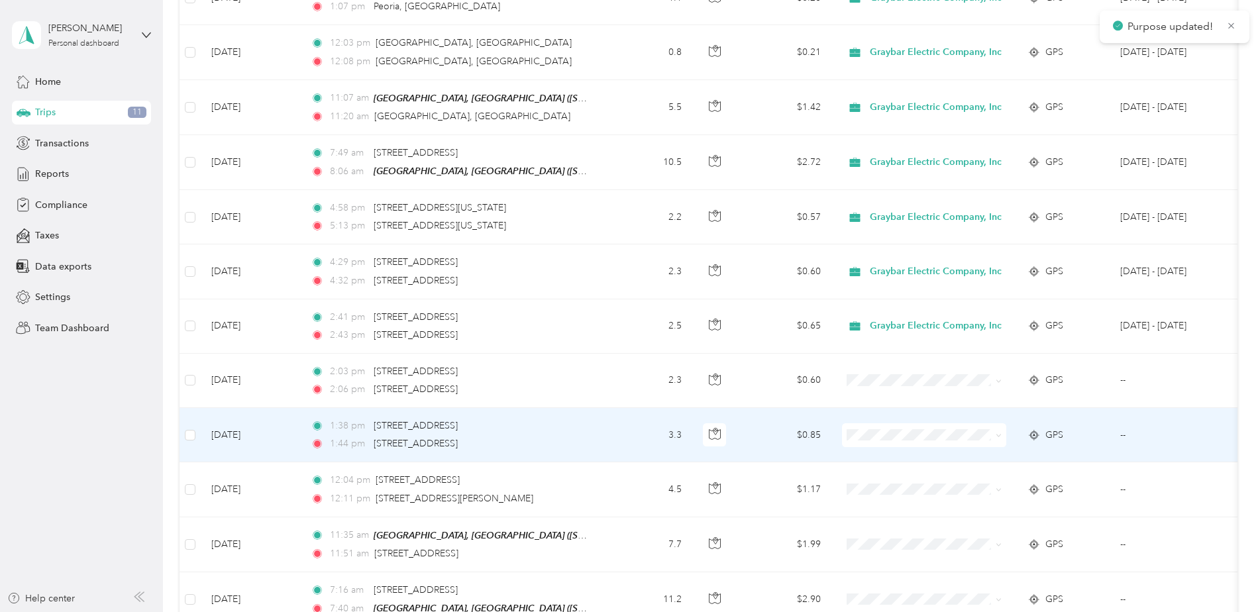
click at [629, 272] on icon at bounding box center [999, 436] width 6 height 6
click at [629, 272] on span "Personal" at bounding box center [941, 470] width 132 height 14
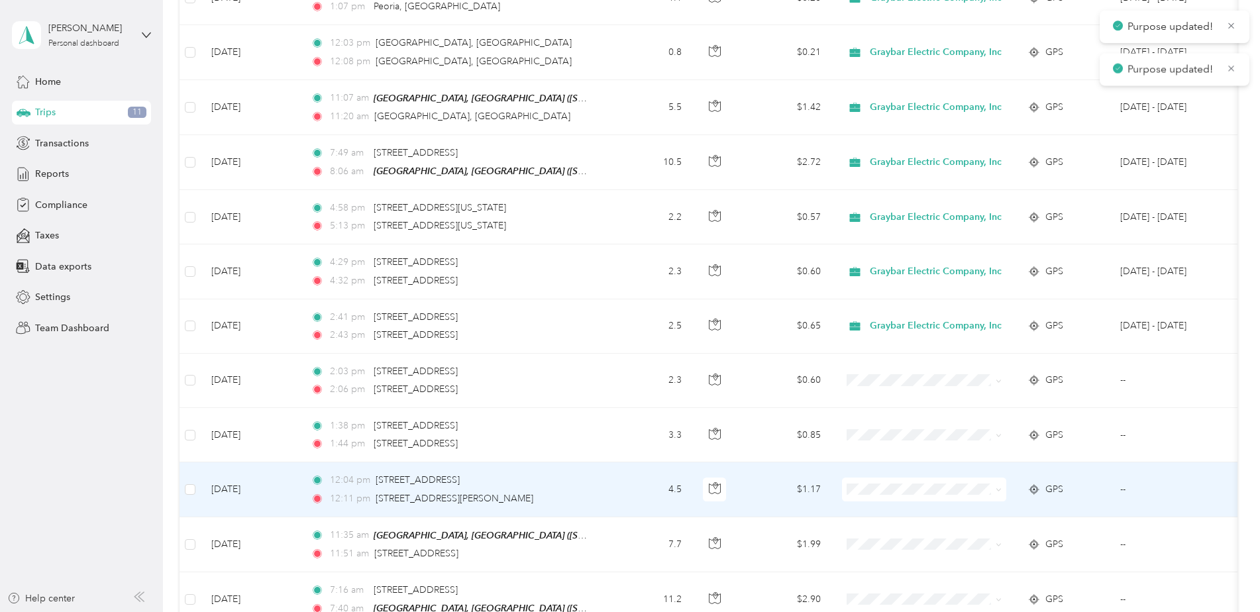
click at [629, 272] on span at bounding box center [924, 490] width 164 height 24
click at [629, 272] on span at bounding box center [996, 489] width 11 height 15
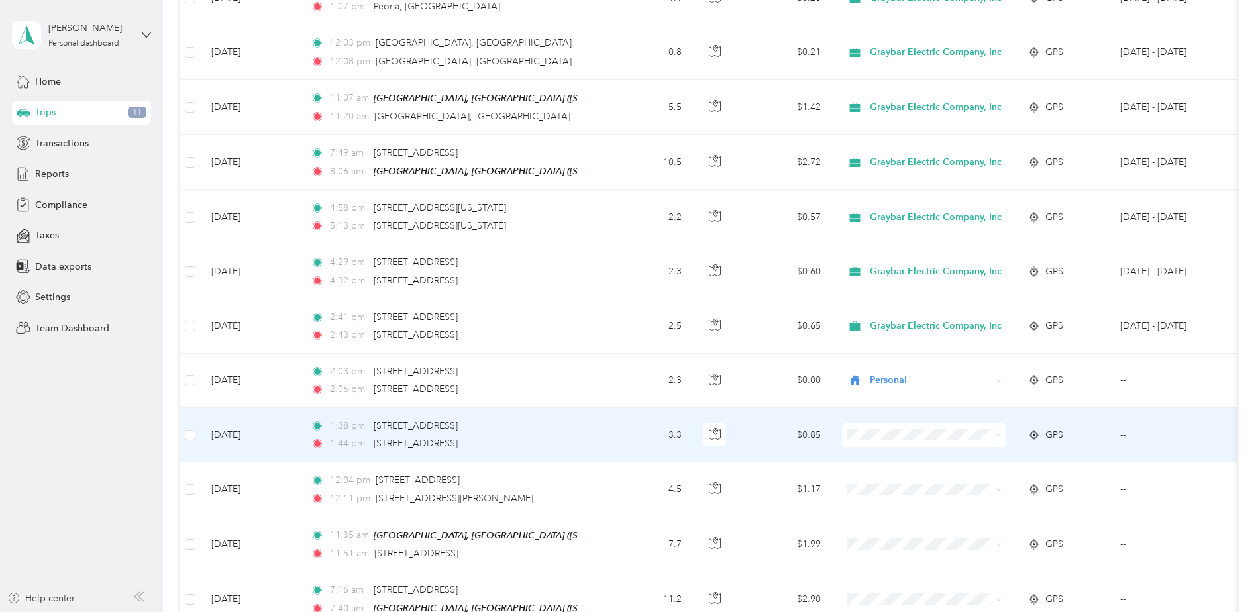
click at [629, 272] on span at bounding box center [996, 435] width 11 height 15
click at [629, 272] on td at bounding box center [924, 435] width 186 height 54
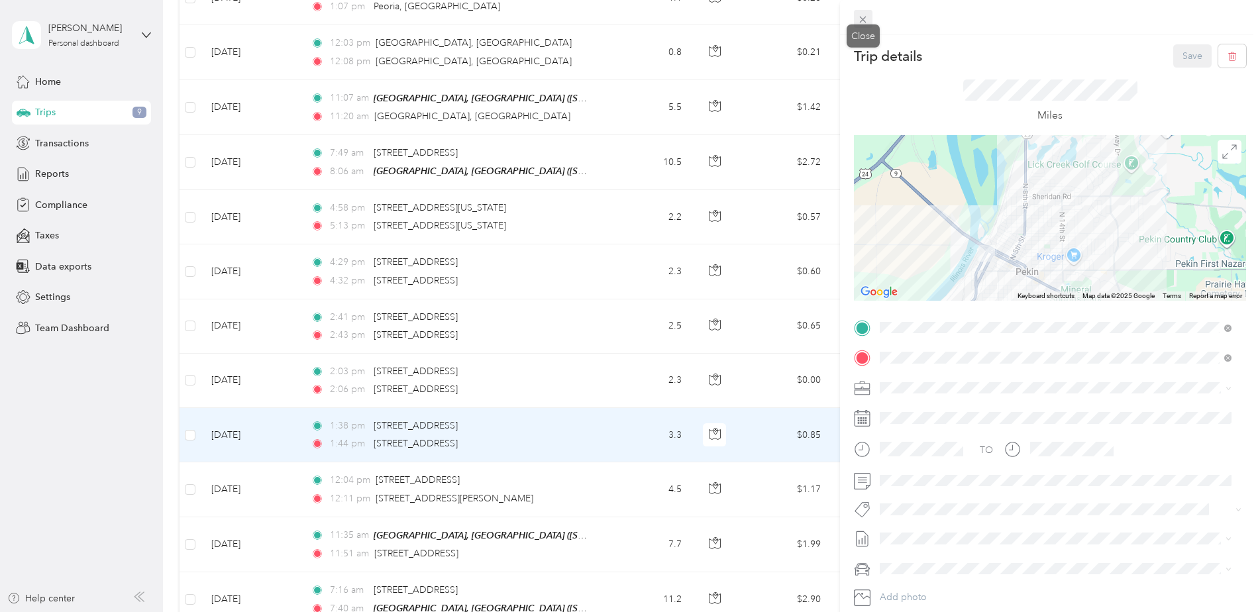
click at [629, 20] on icon at bounding box center [863, 20] width 7 height 7
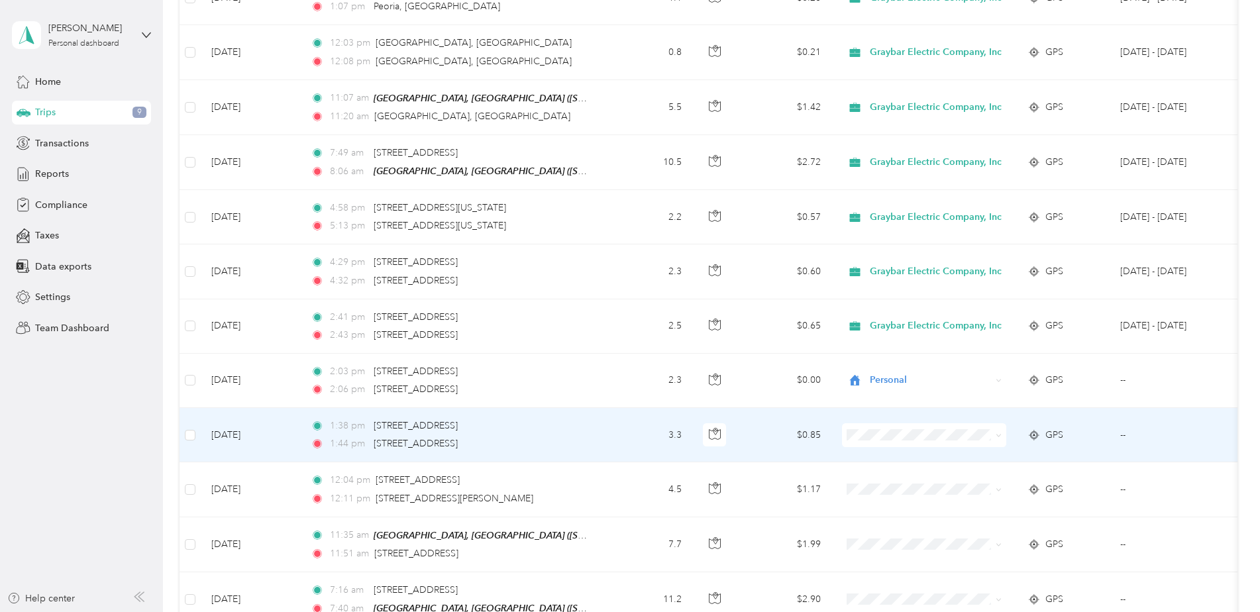
click at [629, 272] on icon at bounding box center [999, 436] width 6 height 6
click at [629, 272] on span "Personal" at bounding box center [941, 470] width 132 height 14
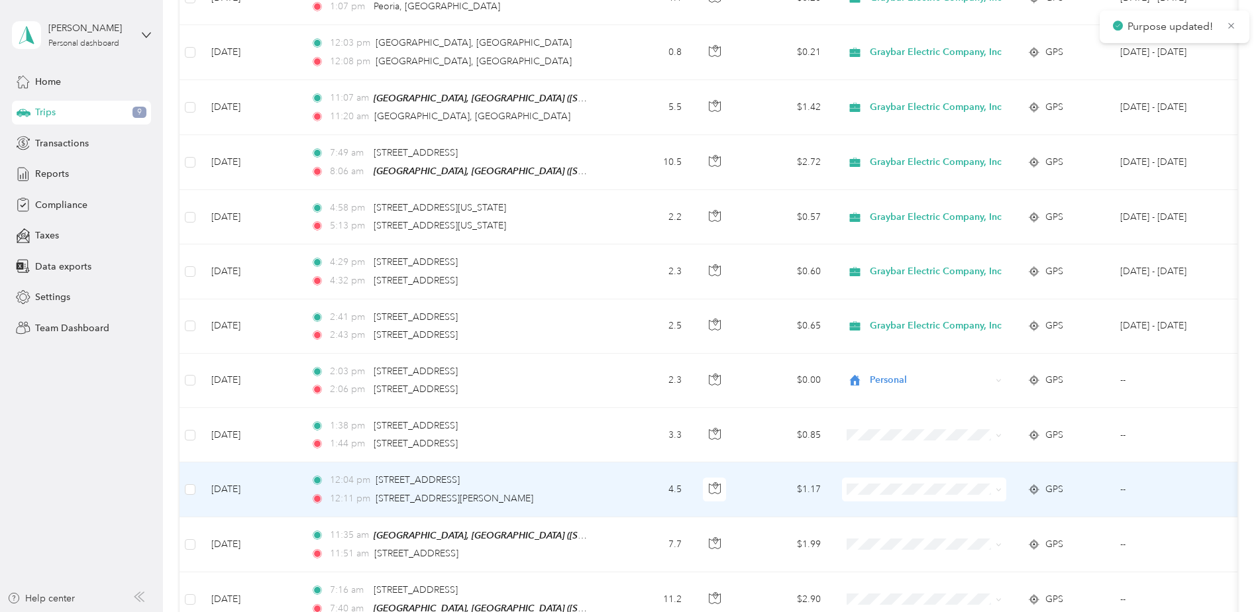
click at [629, 272] on span at bounding box center [924, 490] width 164 height 24
click at [629, 272] on span at bounding box center [996, 489] width 11 height 15
click at [629, 272] on icon at bounding box center [999, 490] width 6 height 6
click at [629, 272] on span "Graybar Electric Company, Inc" at bounding box center [941, 501] width 132 height 14
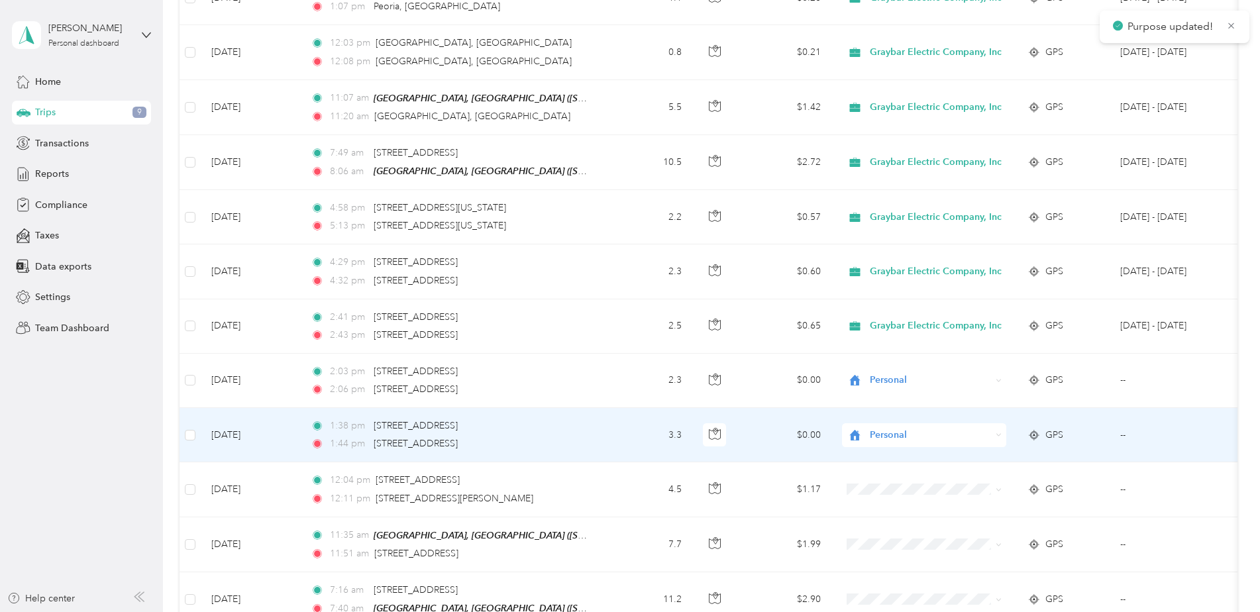
scroll to position [2141, 0]
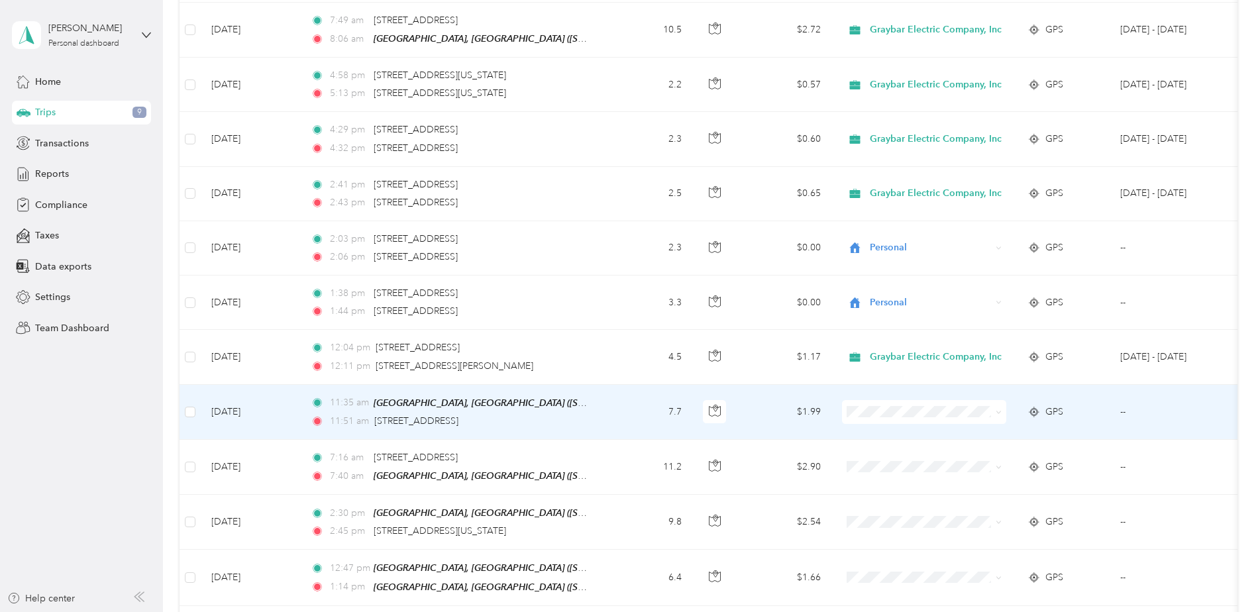
click at [629, 272] on span at bounding box center [999, 411] width 6 height 11
click at [629, 272] on icon at bounding box center [999, 412] width 6 height 6
click at [629, 272] on li "Graybar Electric Company, Inc" at bounding box center [929, 422] width 174 height 23
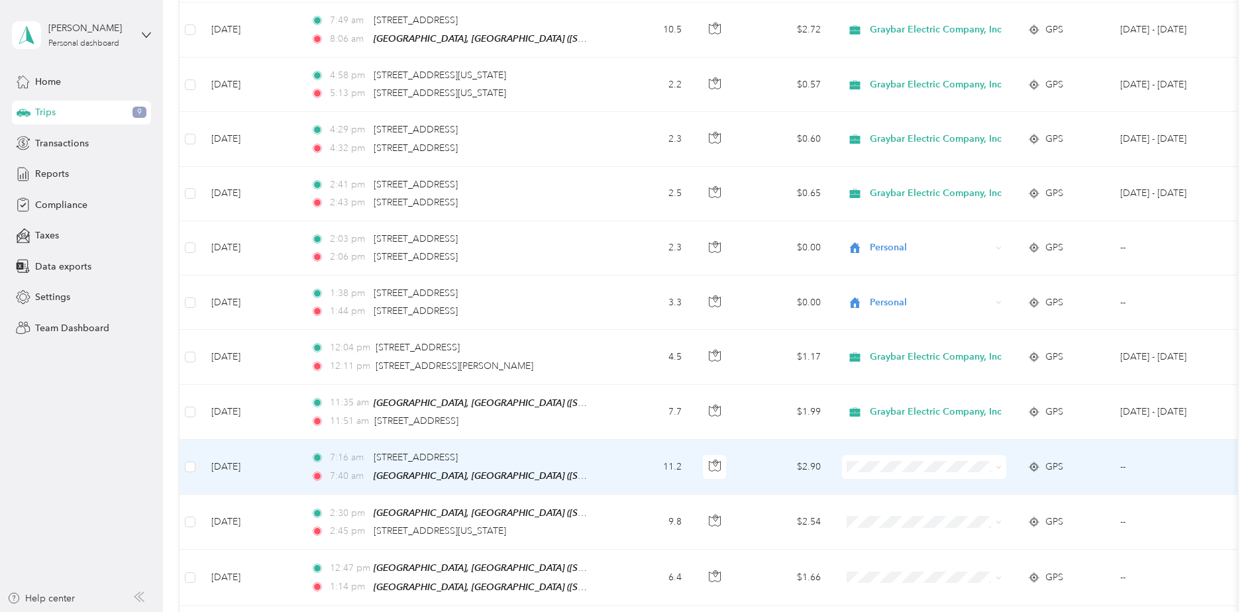
click at [629, 272] on icon at bounding box center [999, 467] width 6 height 6
click at [629, 272] on span "Graybar Electric Company, Inc" at bounding box center [941, 477] width 132 height 14
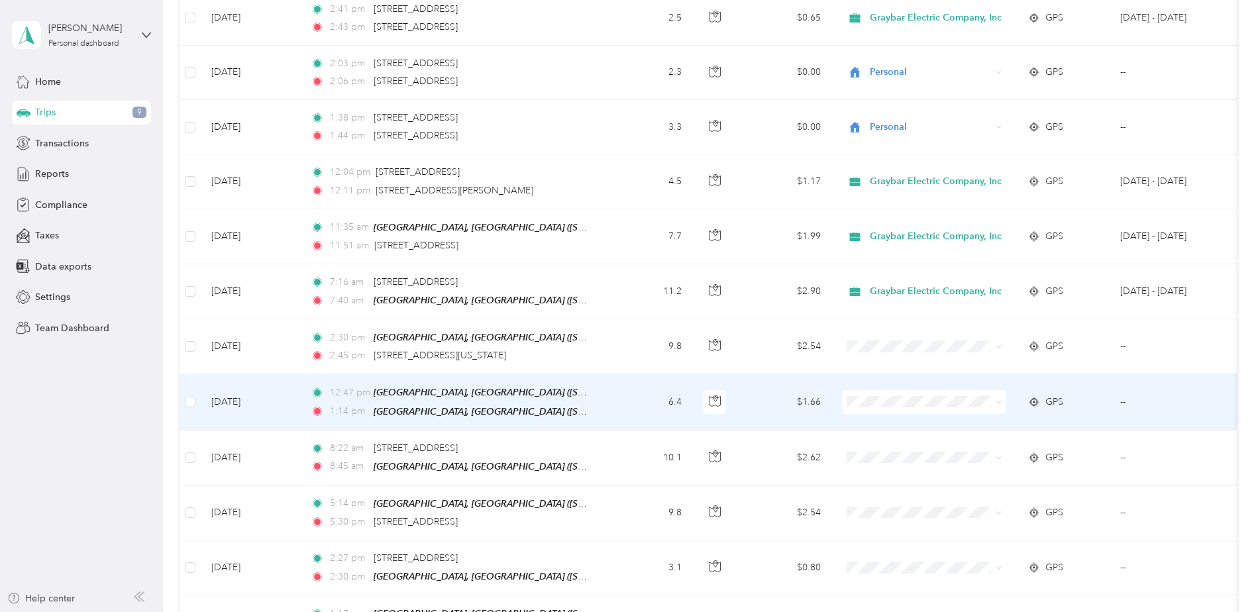
scroll to position [2339, 0]
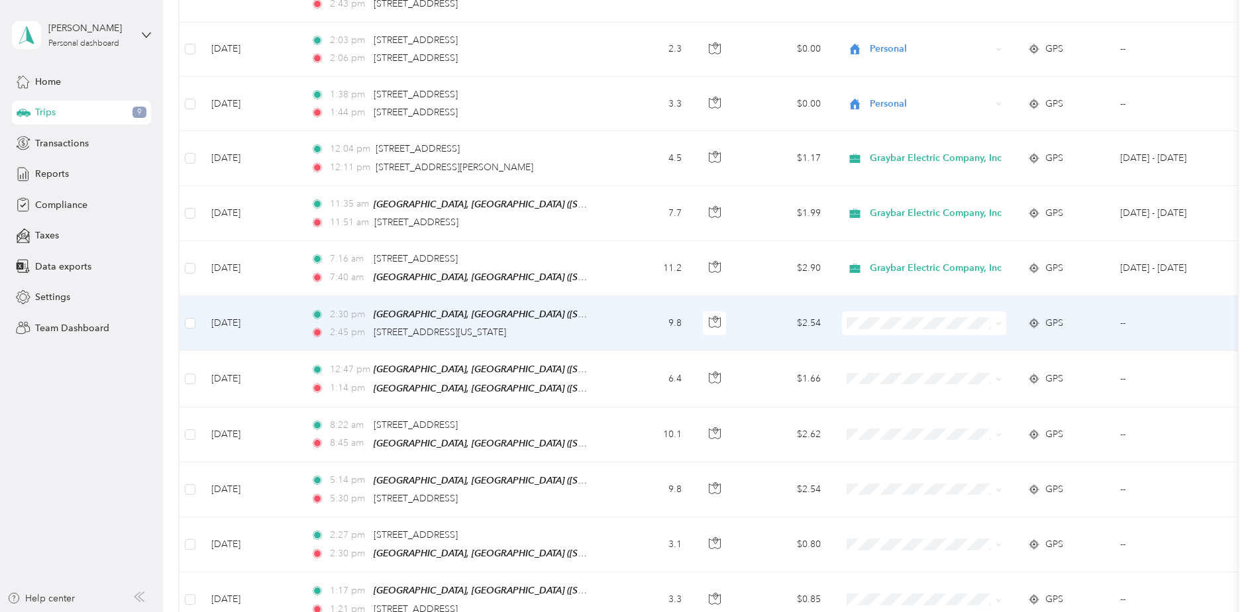
click at [629, 272] on span at bounding box center [999, 322] width 6 height 11
click at [629, 272] on span at bounding box center [996, 323] width 11 height 15
click at [629, 272] on span at bounding box center [924, 323] width 164 height 24
click at [629, 272] on icon at bounding box center [999, 324] width 6 height 6
click at [629, 272] on li "Graybar Electric Company, Inc" at bounding box center [929, 333] width 174 height 23
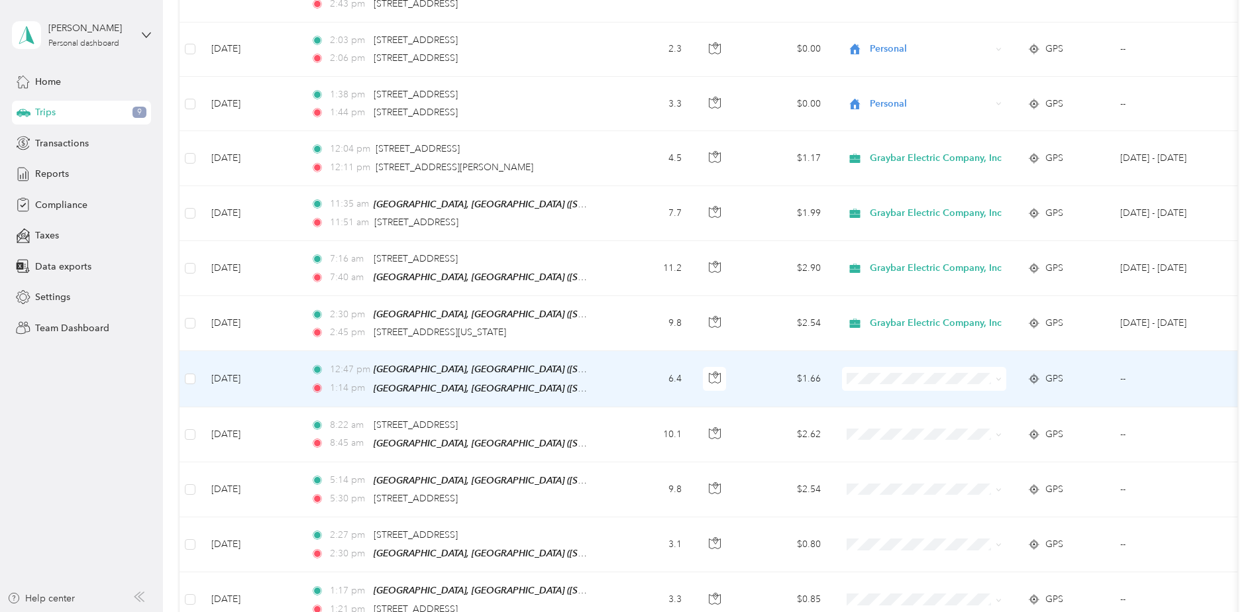
click at [629, 272] on icon at bounding box center [999, 379] width 6 height 6
click at [629, 272] on span "Graybar Electric Company, Inc" at bounding box center [941, 388] width 132 height 14
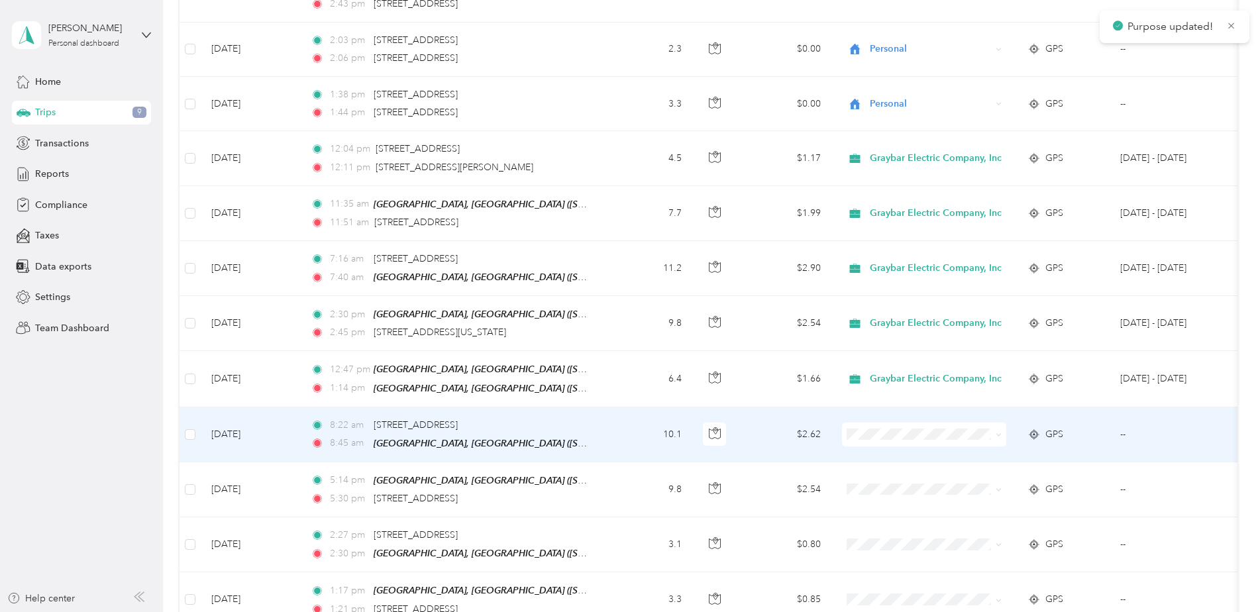
click at [629, 272] on span at bounding box center [924, 435] width 164 height 24
click at [629, 272] on span at bounding box center [996, 434] width 11 height 15
click at [629, 272] on span at bounding box center [999, 434] width 6 height 11
click at [629, 272] on icon at bounding box center [999, 435] width 6 height 6
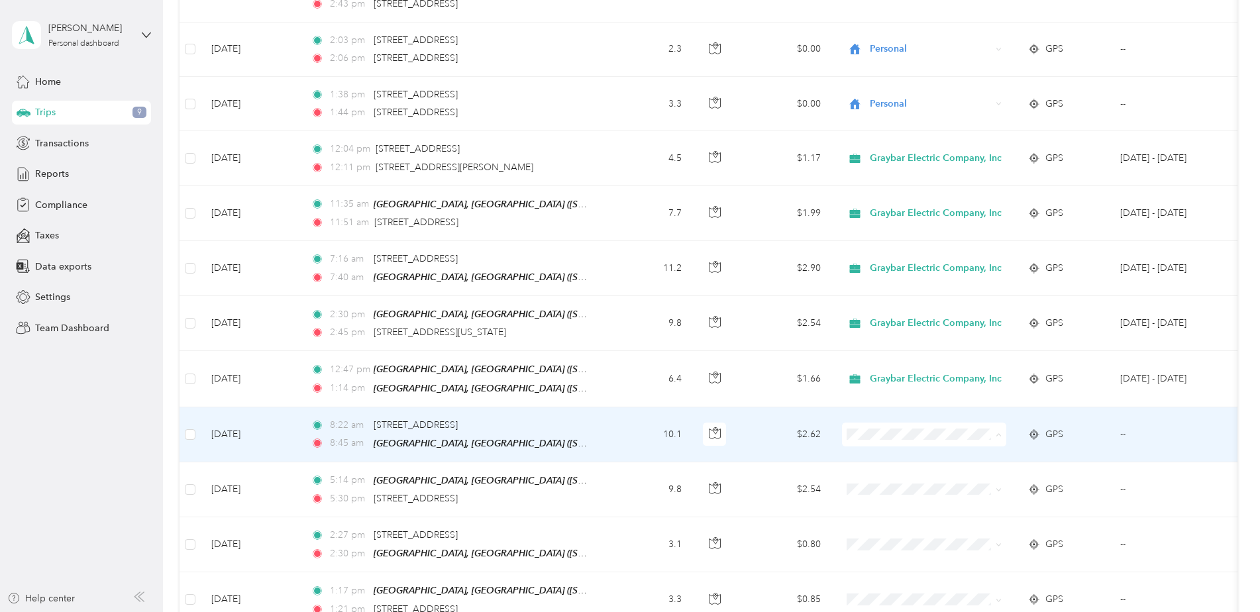
click at [629, 272] on span "Graybar Electric Company, Inc" at bounding box center [941, 442] width 132 height 14
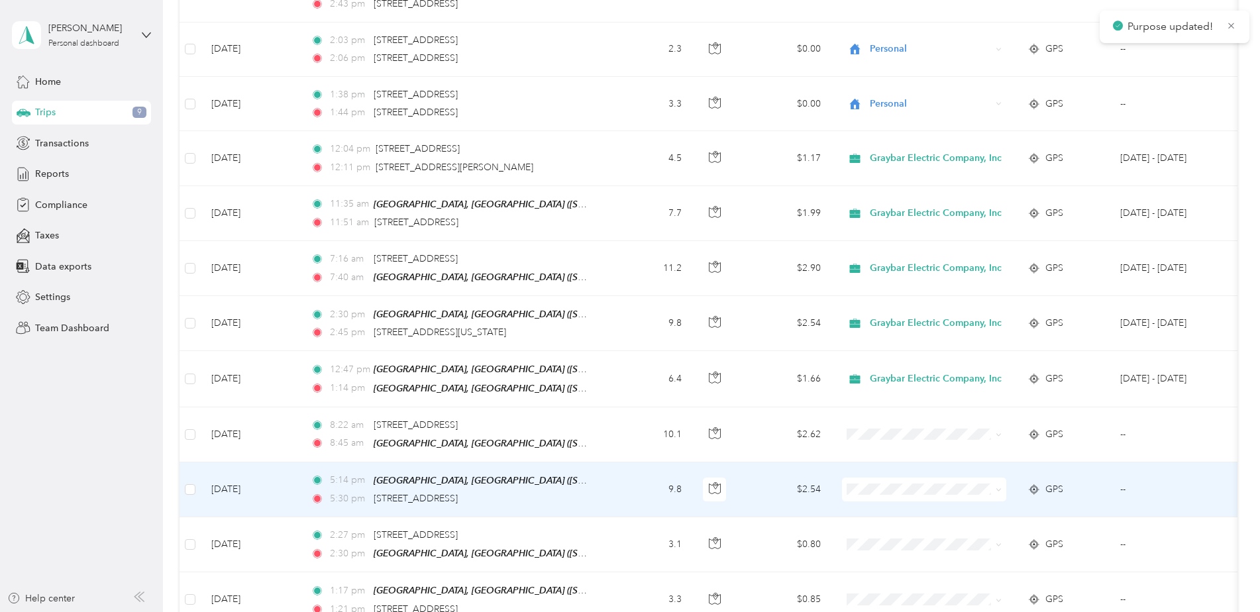
click at [629, 272] on icon at bounding box center [999, 490] width 6 height 6
click at [629, 272] on span "Graybar Electric Company, Inc" at bounding box center [941, 497] width 132 height 14
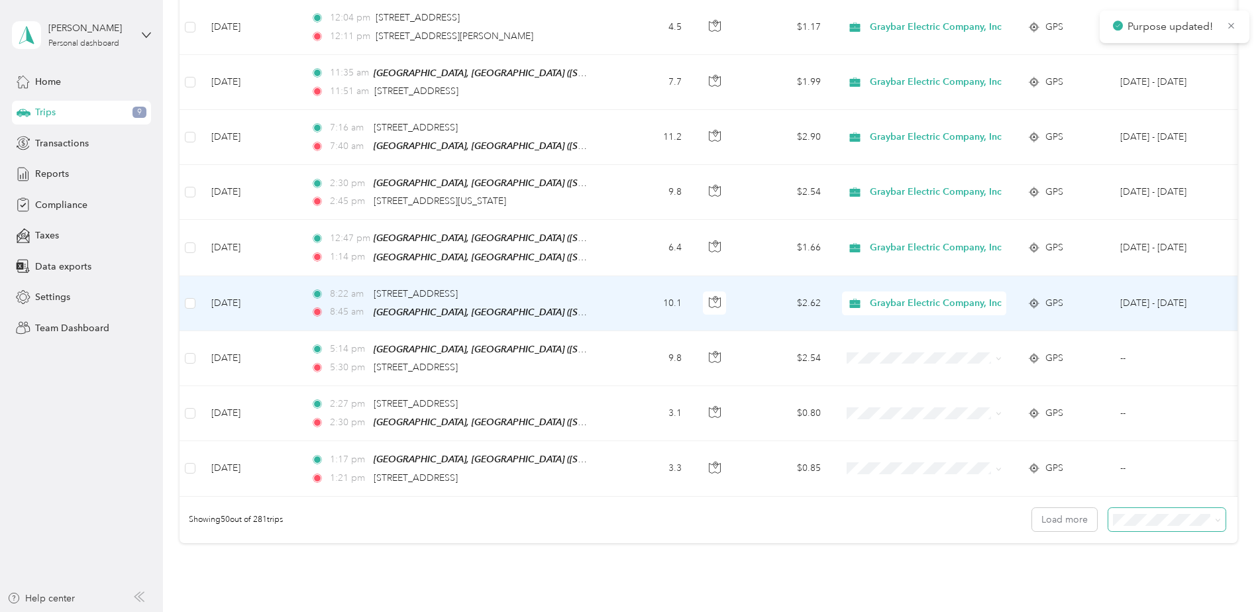
scroll to position [2472, 0]
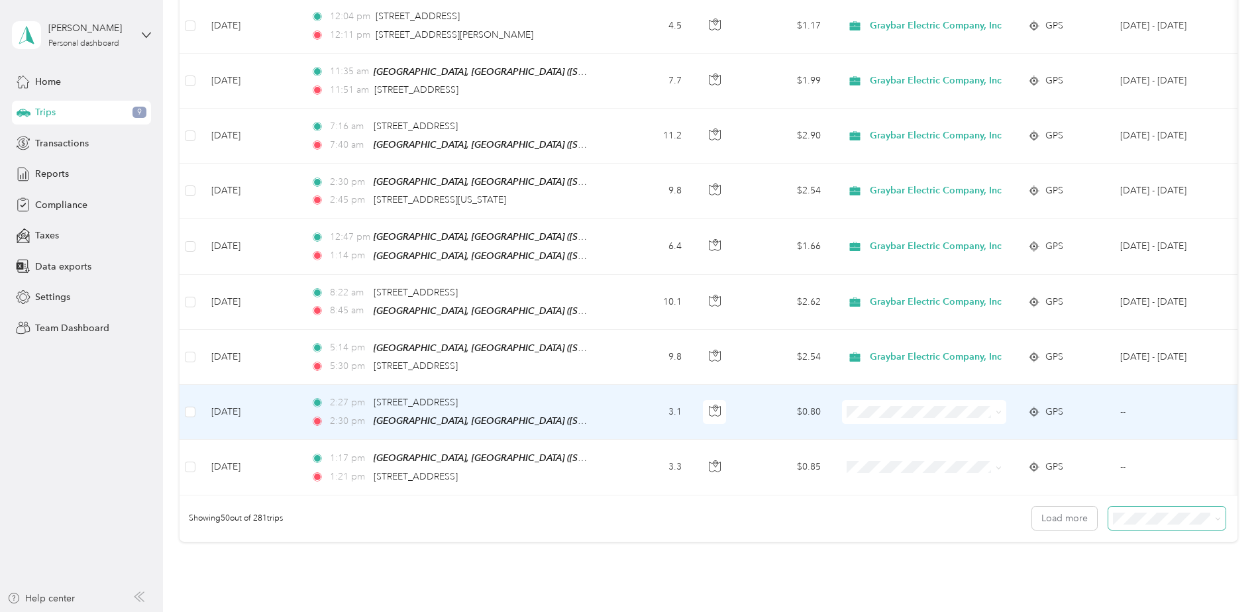
click at [629, 272] on icon at bounding box center [999, 412] width 6 height 6
click at [629, 272] on span "Graybar Electric Company, Inc" at bounding box center [941, 419] width 132 height 14
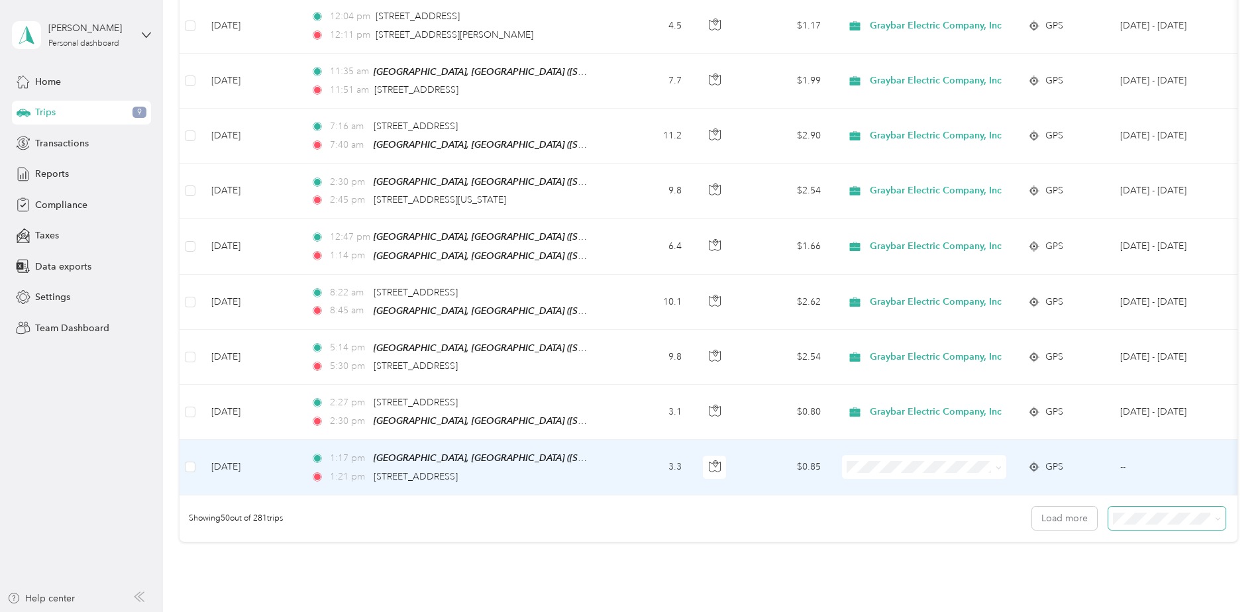
click at [629, 272] on span at bounding box center [996, 467] width 11 height 15
click at [629, 272] on icon at bounding box center [999, 468] width 6 height 6
click at [629, 272] on span "Graybar Electric Company, Inc" at bounding box center [941, 473] width 132 height 14
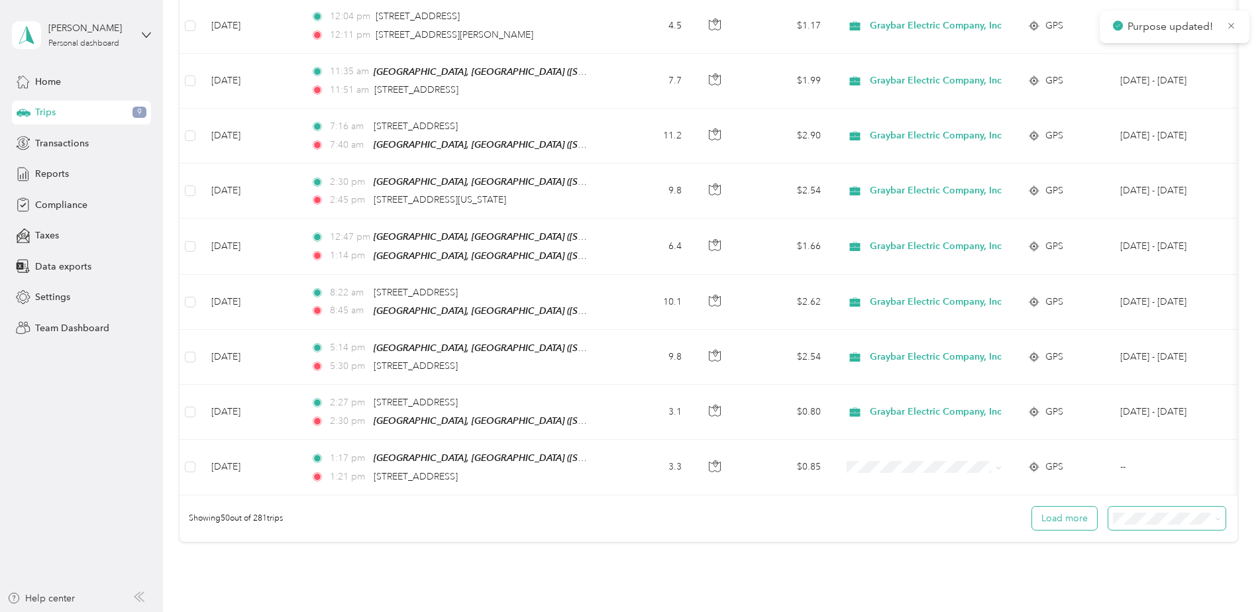
click at [629, 272] on button "Load more" at bounding box center [1064, 518] width 65 height 23
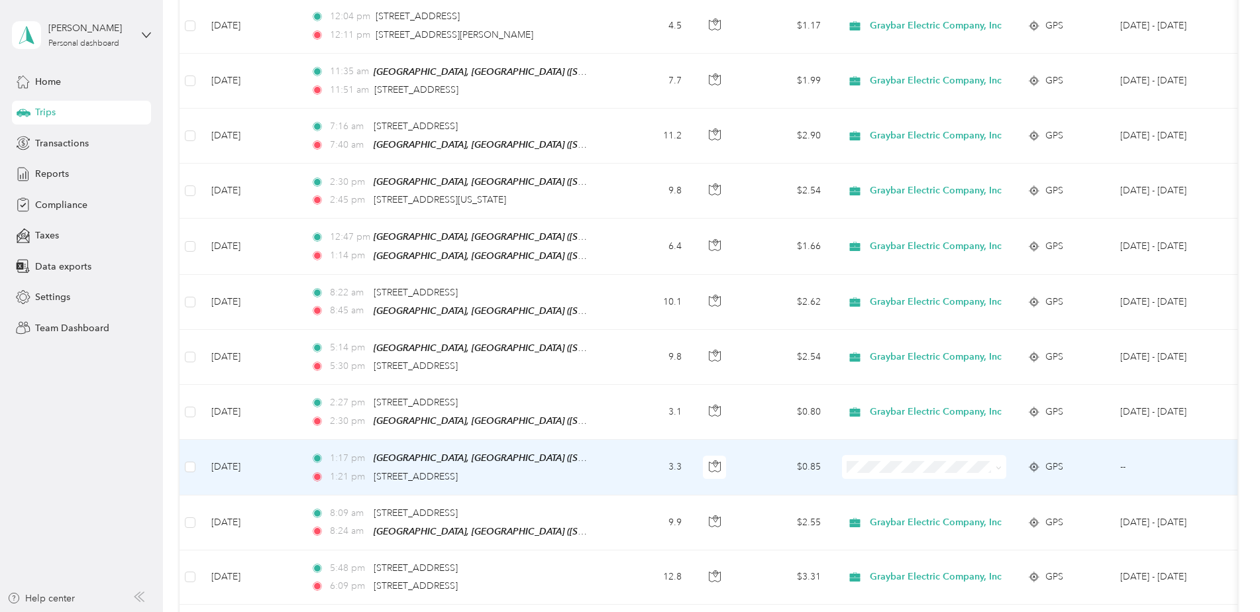
click at [629, 272] on span at bounding box center [924, 467] width 164 height 24
click at [629, 272] on icon at bounding box center [999, 468] width 6 height 6
click at [629, 272] on span "Graybar Electric Company, Inc" at bounding box center [941, 473] width 132 height 14
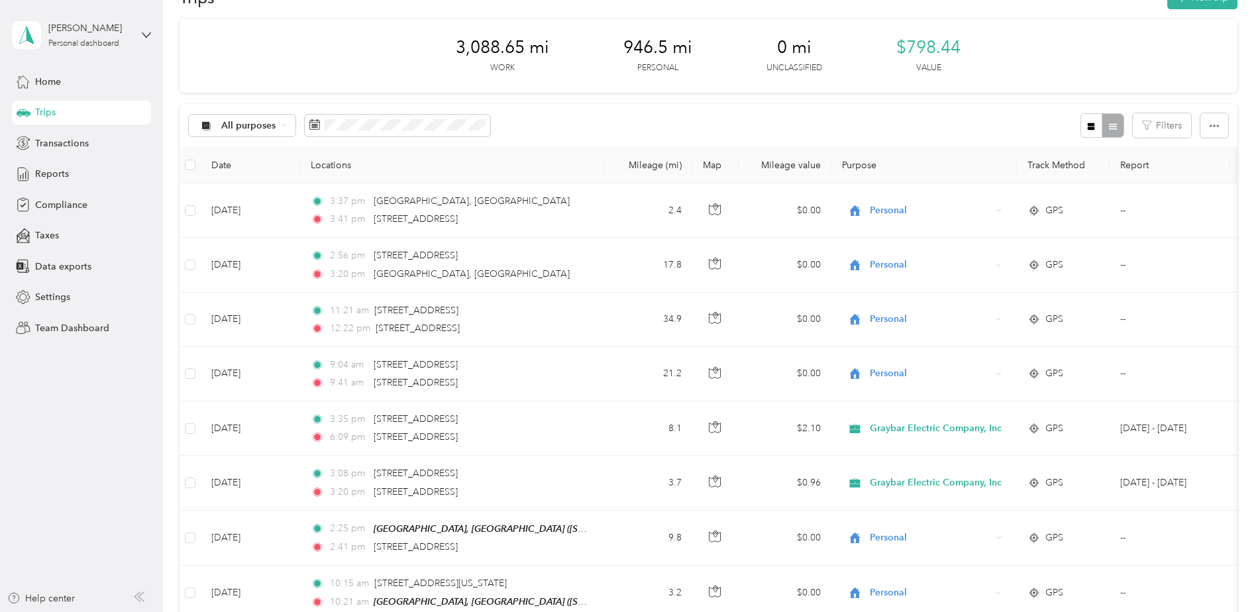
scroll to position [0, 0]
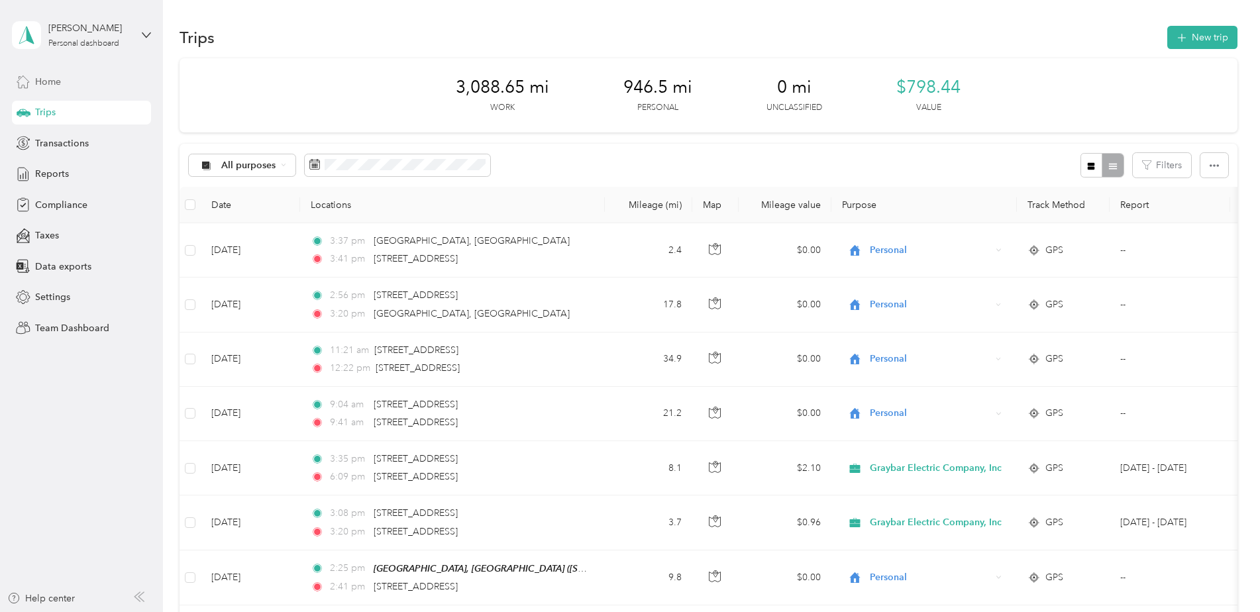
click at [78, 89] on div "Home" at bounding box center [81, 82] width 139 height 24
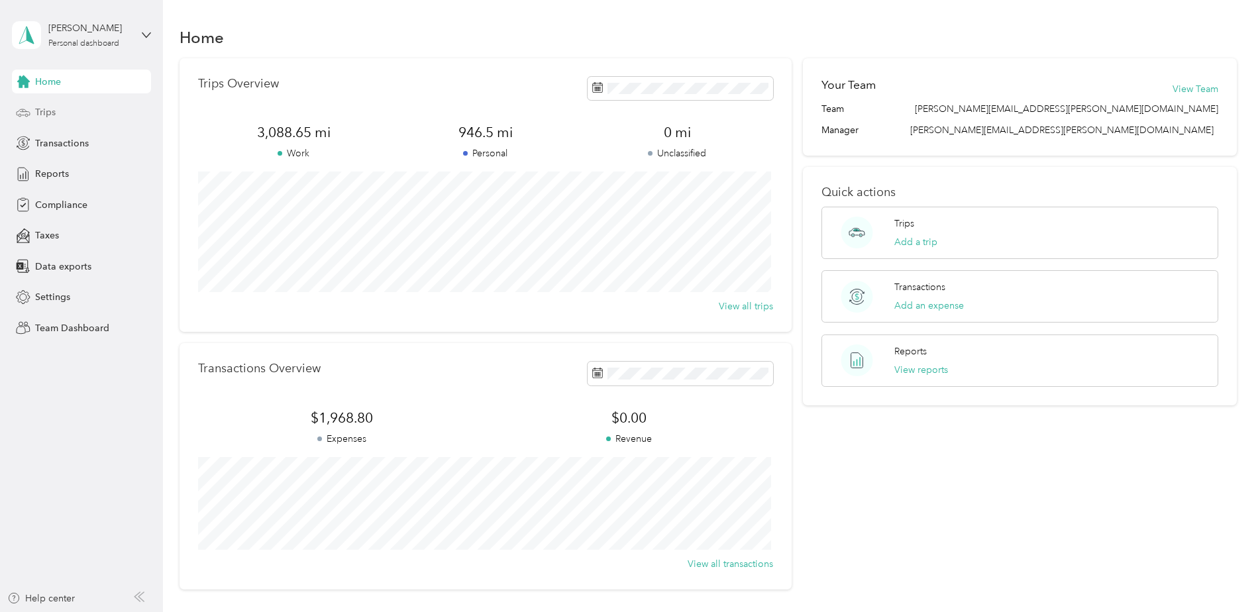
click at [58, 115] on div "Trips" at bounding box center [81, 113] width 139 height 24
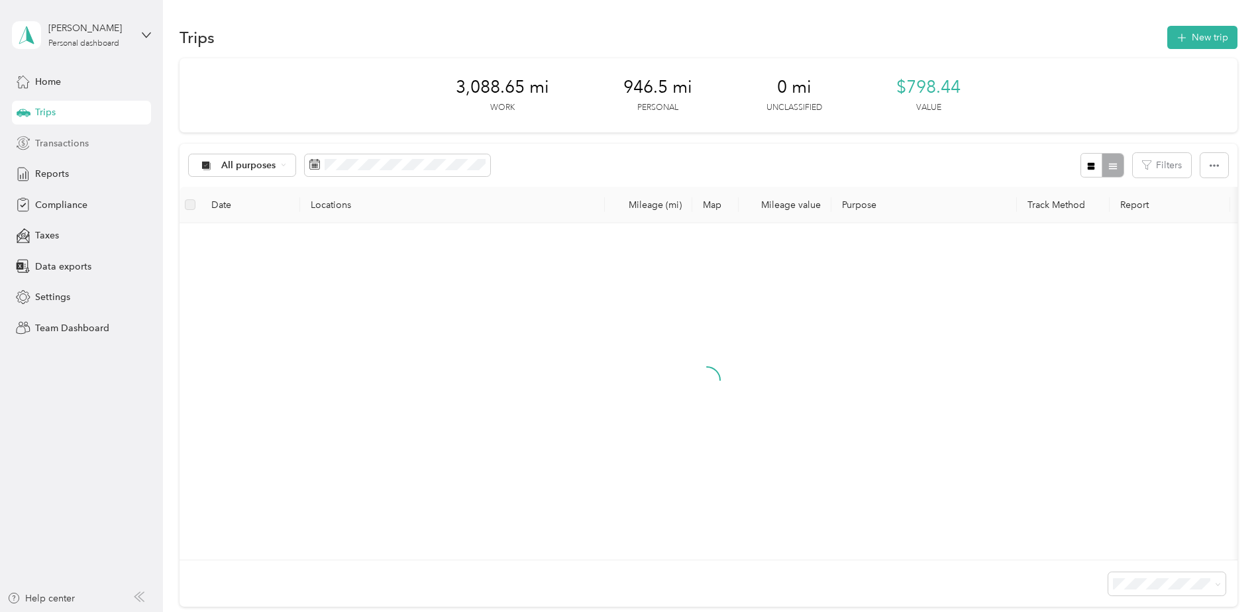
click at [59, 141] on span "Transactions" at bounding box center [62, 143] width 54 height 14
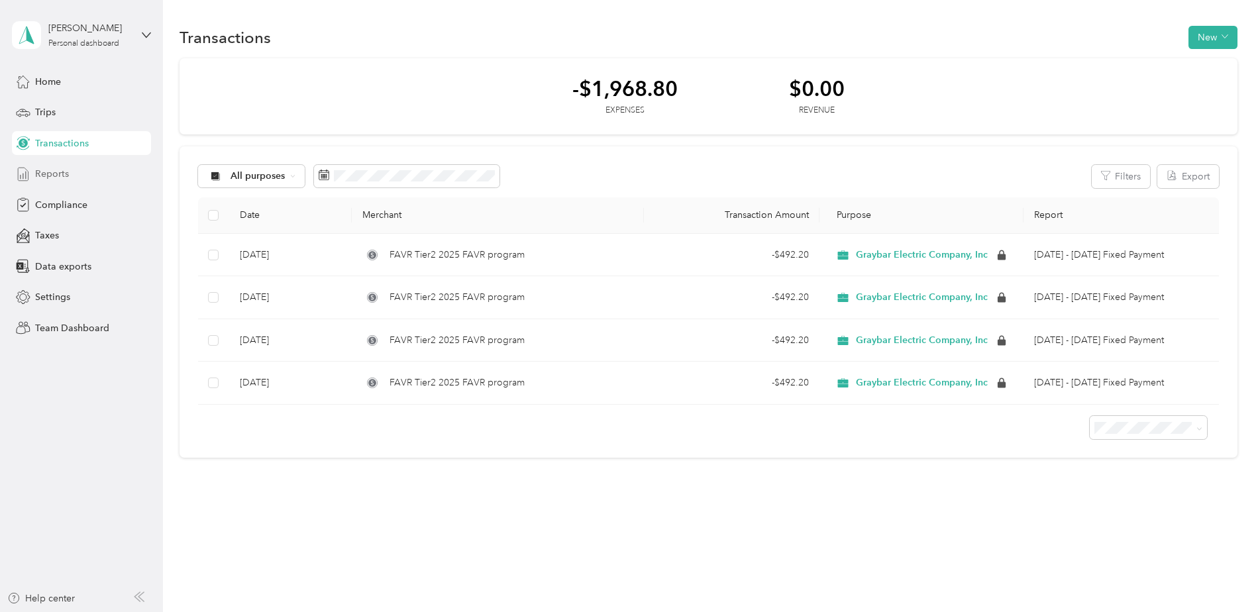
click at [50, 177] on span "Reports" at bounding box center [52, 174] width 34 height 14
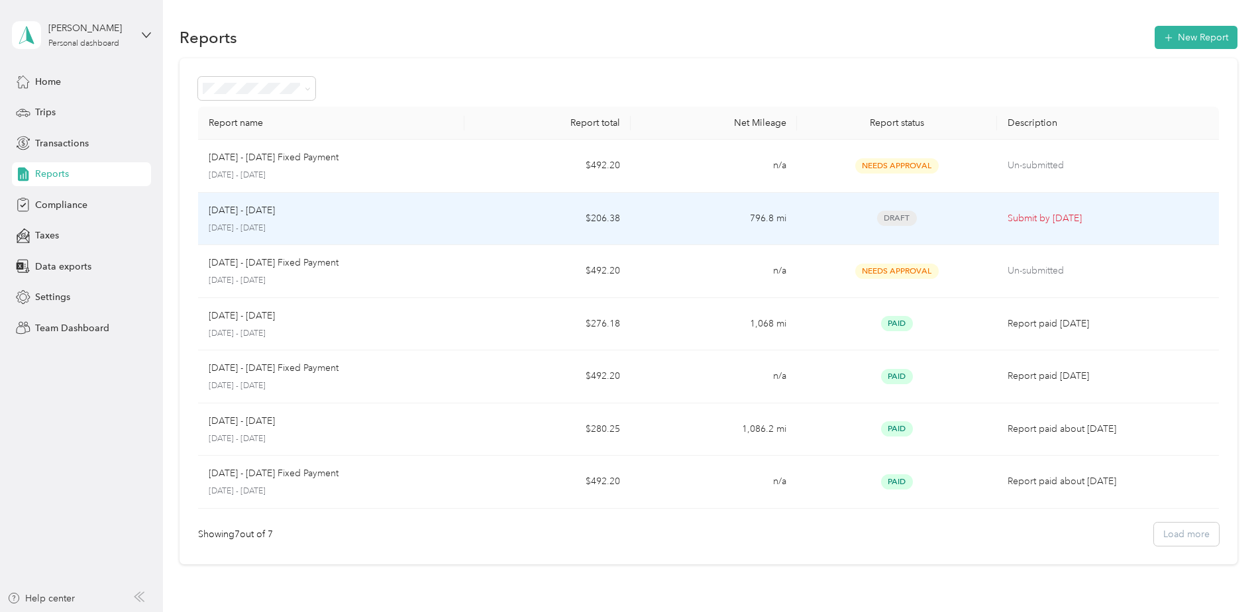
click at [629, 214] on span "Draft" at bounding box center [897, 218] width 40 height 15
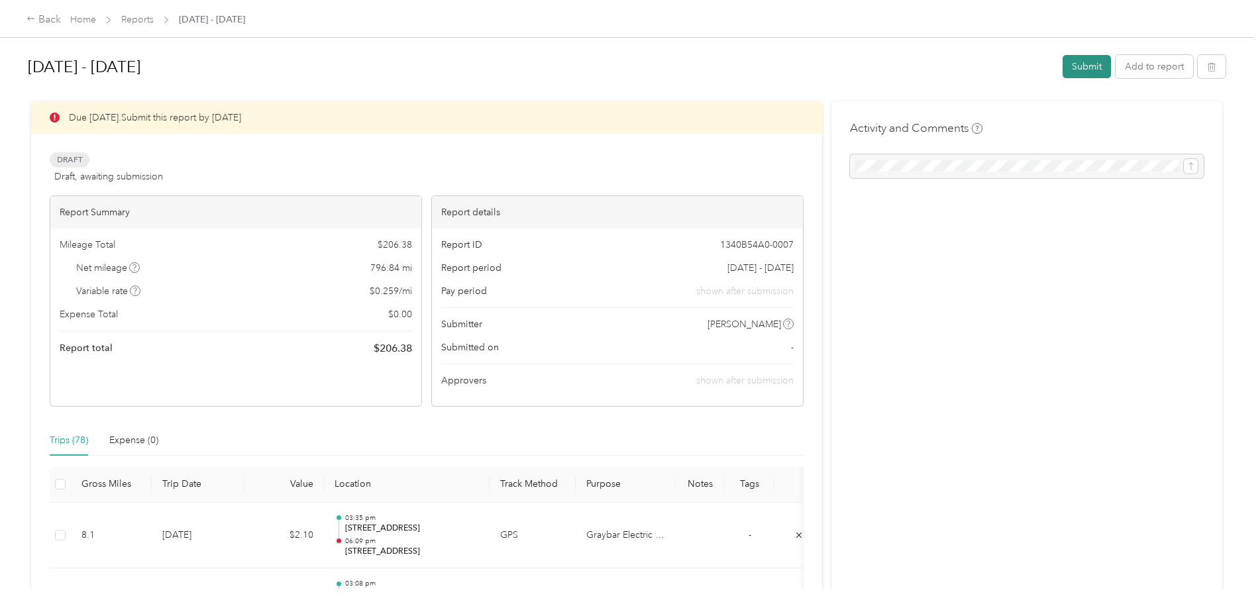
click at [629, 64] on button "Submit" at bounding box center [1087, 66] width 48 height 23
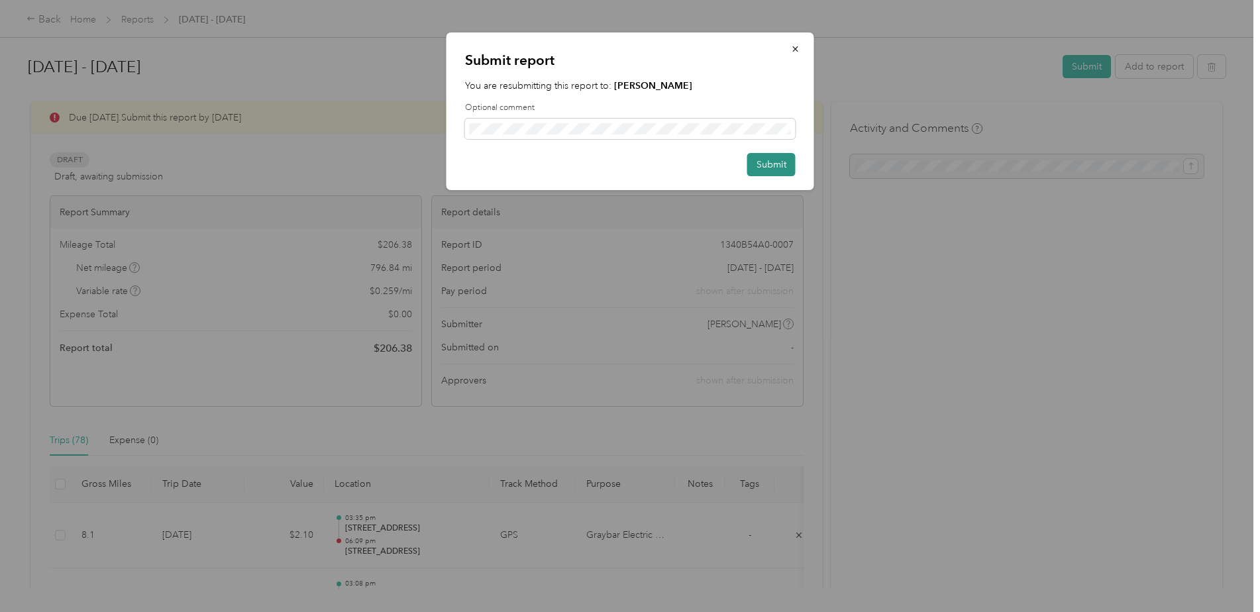
click at [629, 164] on button "Submit" at bounding box center [771, 164] width 48 height 23
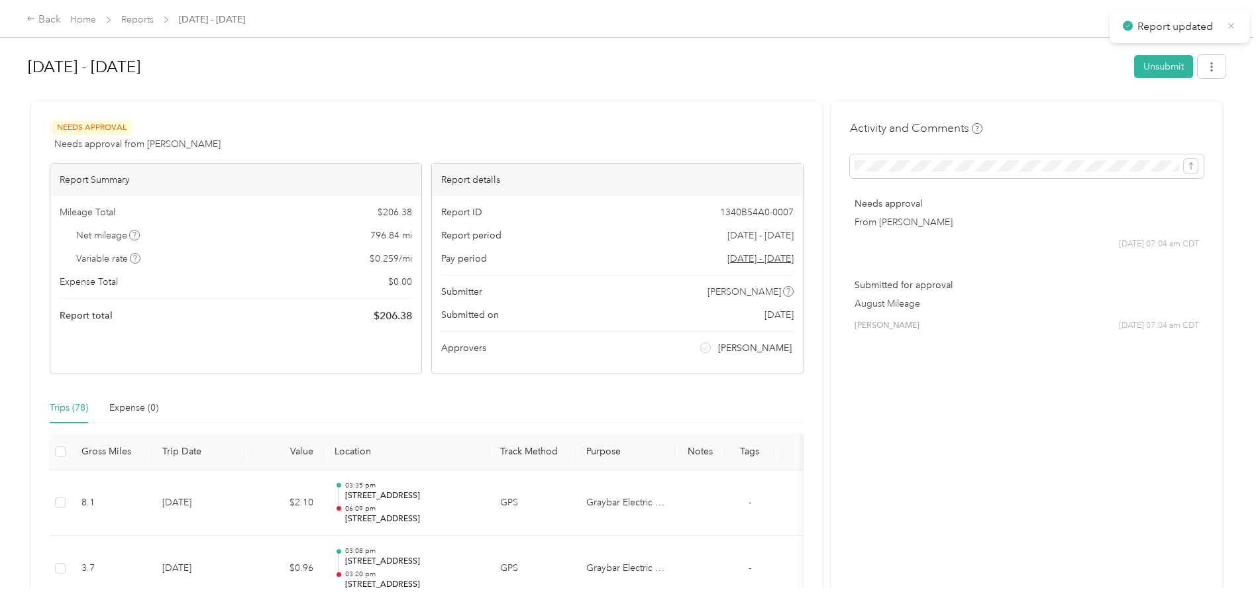
click at [629, 28] on icon at bounding box center [1231, 26] width 10 height 12
click at [32, 18] on icon at bounding box center [31, 18] width 9 height 9
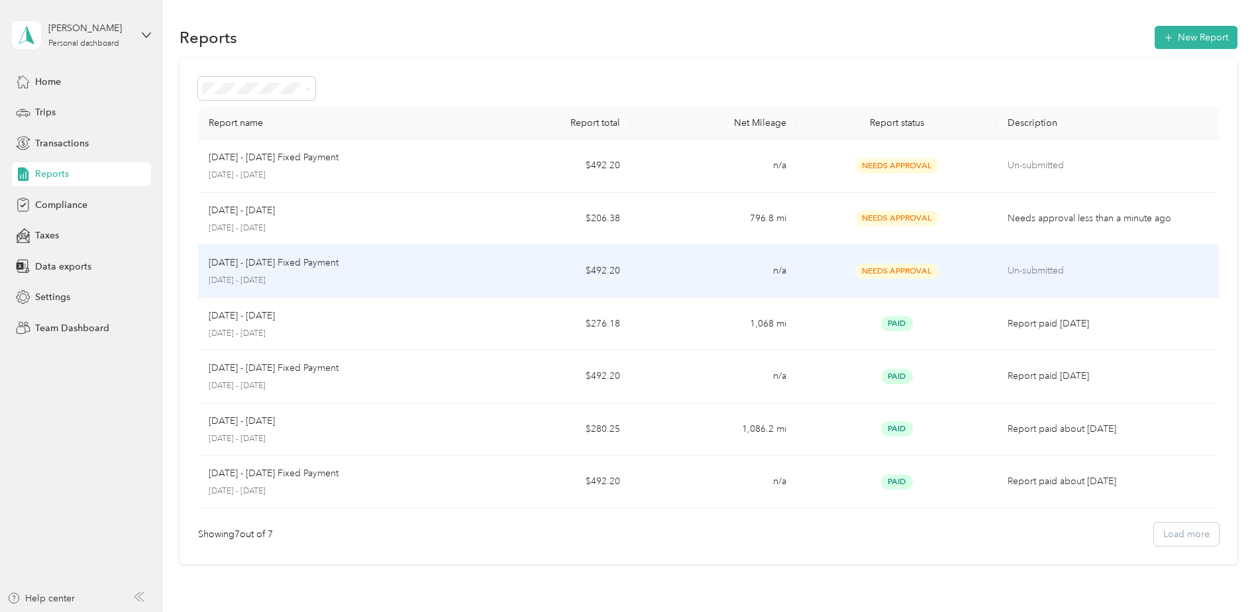
click at [629, 262] on td "Needs Approval" at bounding box center [896, 271] width 199 height 53
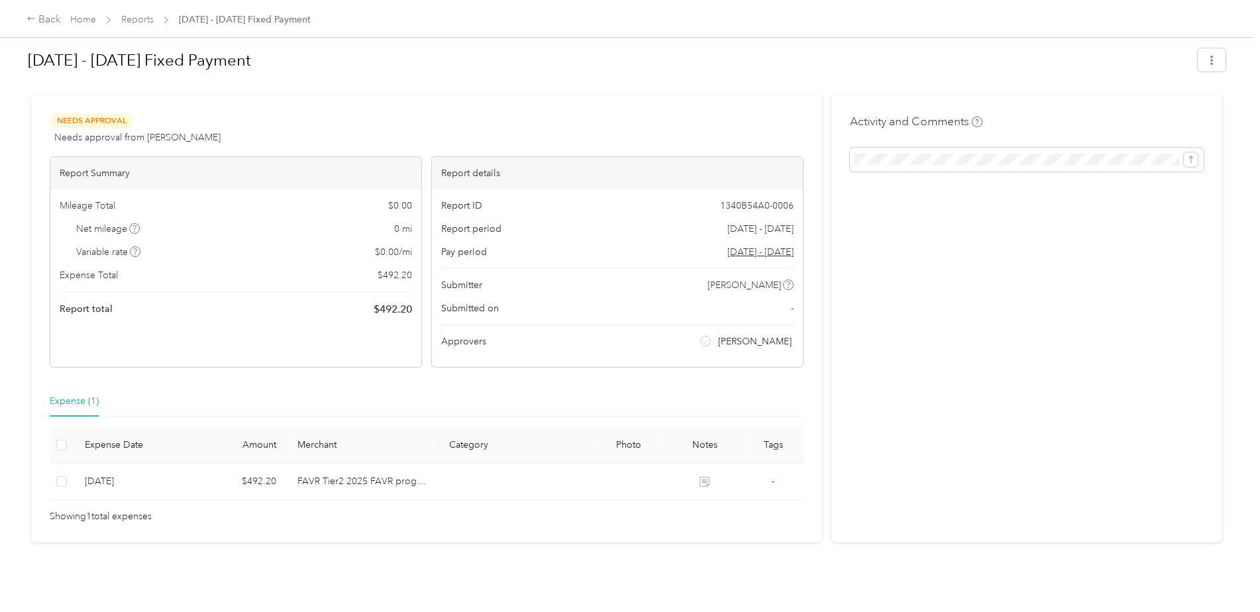
scroll to position [17, 0]
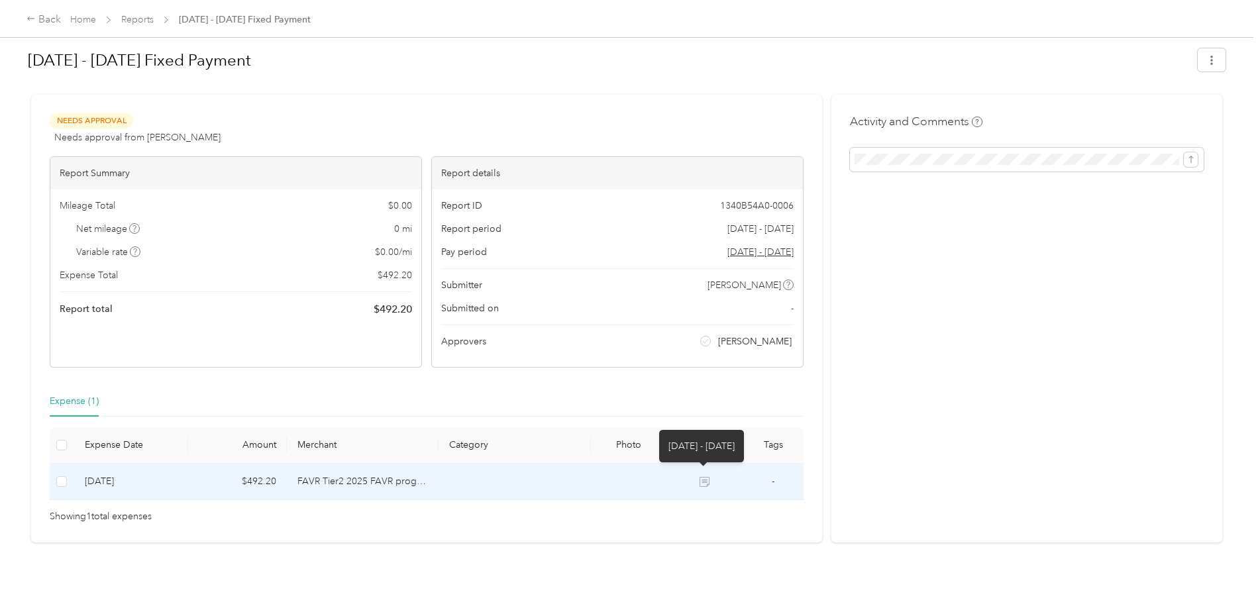
click at [629, 272] on icon at bounding box center [704, 482] width 9 height 9
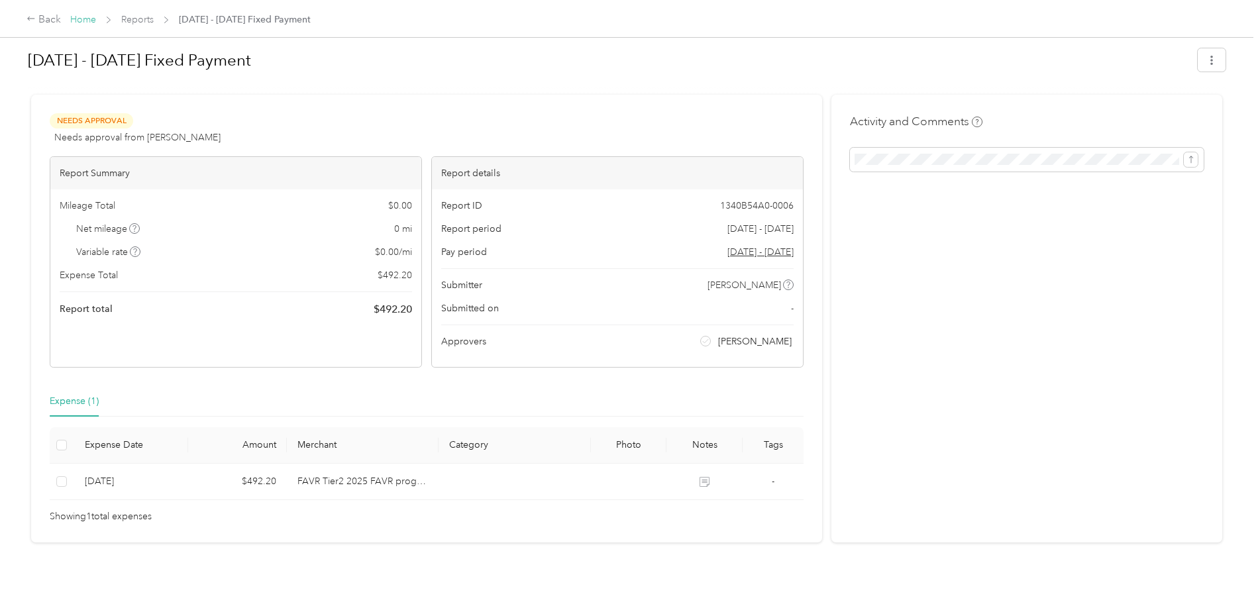
click at [90, 22] on link "Home" at bounding box center [83, 19] width 26 height 11
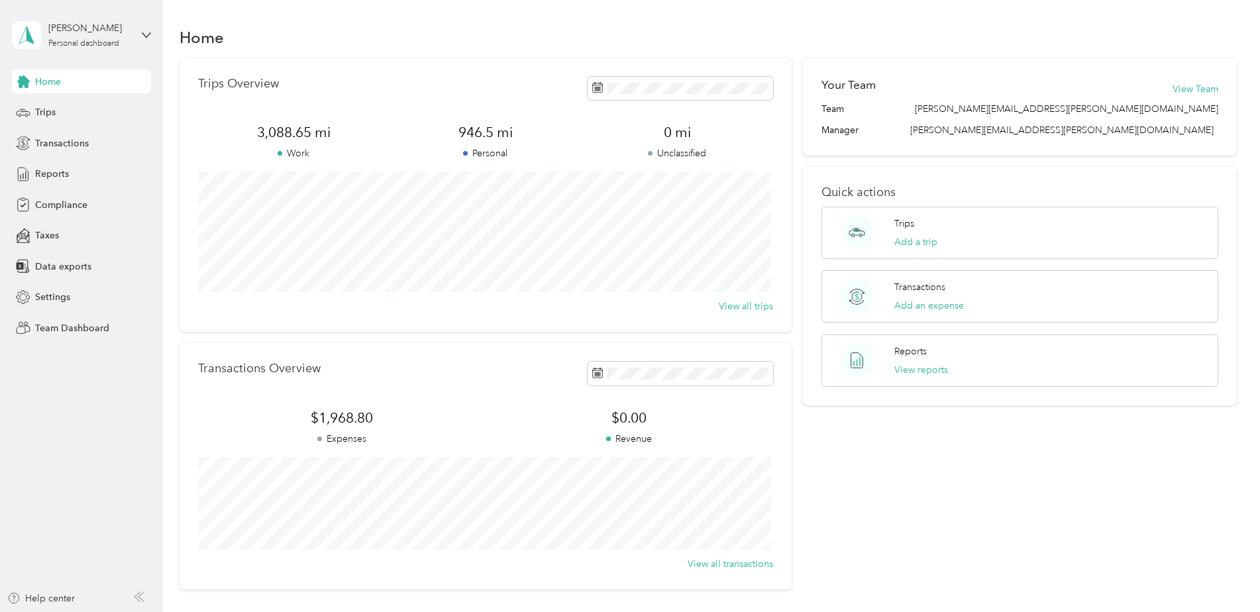
click at [141, 34] on div "[PERSON_NAME] Personal dashboard" at bounding box center [81, 35] width 139 height 46
click at [117, 119] on div "Team dashboard Personal dashboard Log out" at bounding box center [226, 138] width 410 height 83
click at [150, 33] on icon at bounding box center [146, 34] width 8 height 5
click at [62, 112] on div "Team dashboard" at bounding box center [226, 108] width 410 height 23
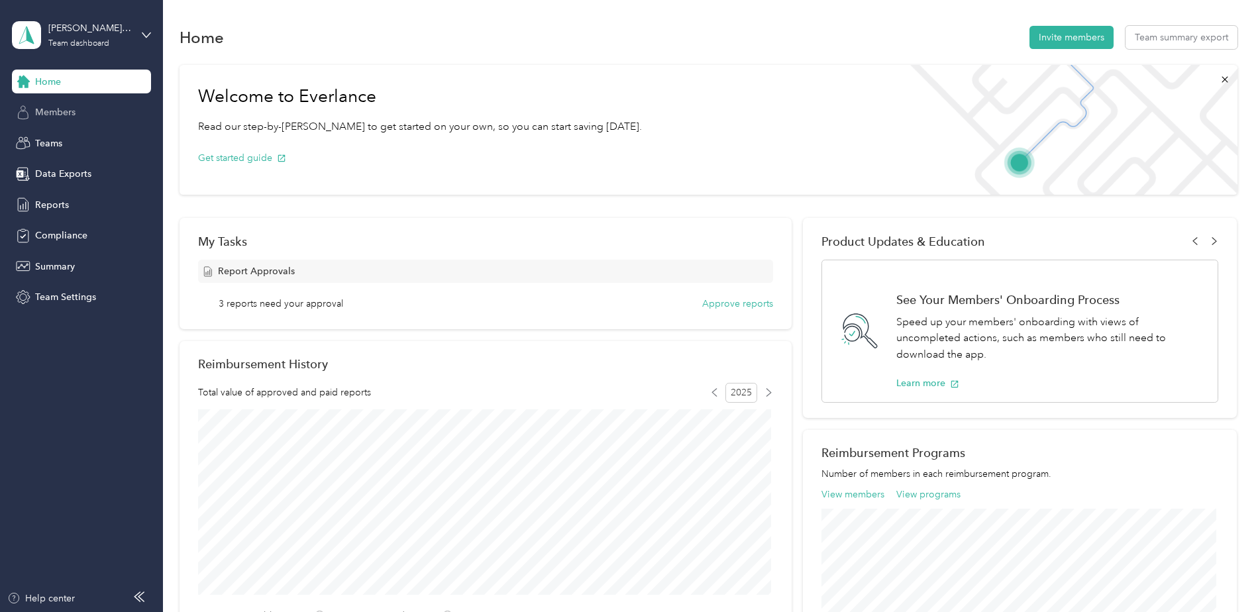
click at [76, 123] on div "Members" at bounding box center [81, 113] width 139 height 24
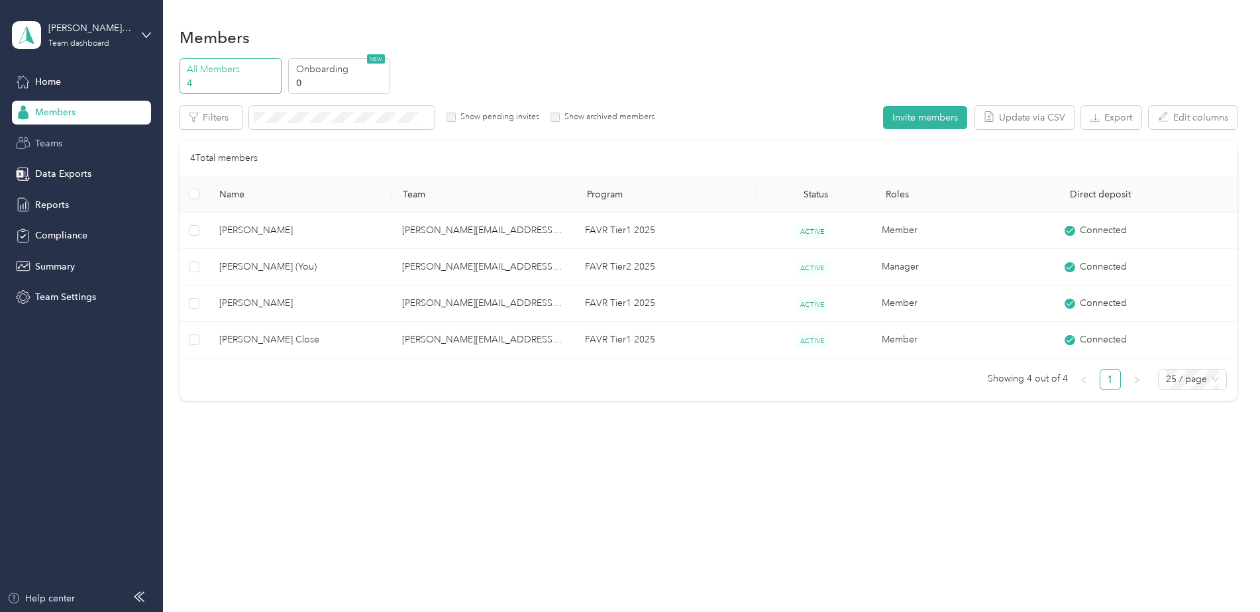
click at [57, 141] on span "Teams" at bounding box center [48, 143] width 27 height 14
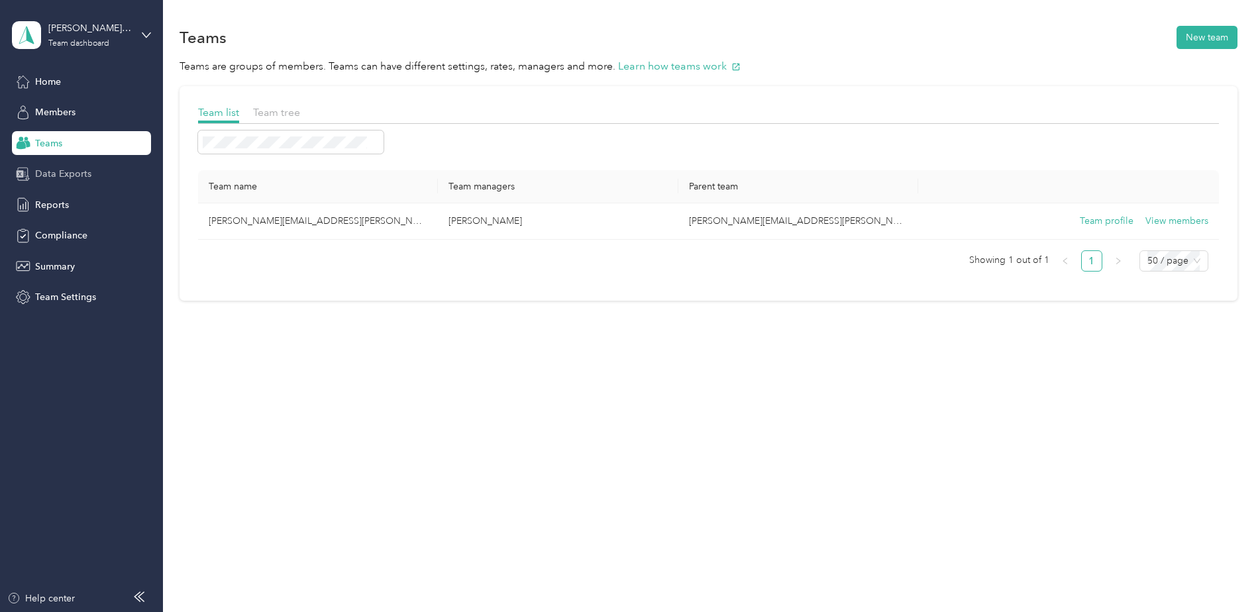
click at [62, 174] on span "Data Exports" at bounding box center [63, 174] width 56 height 14
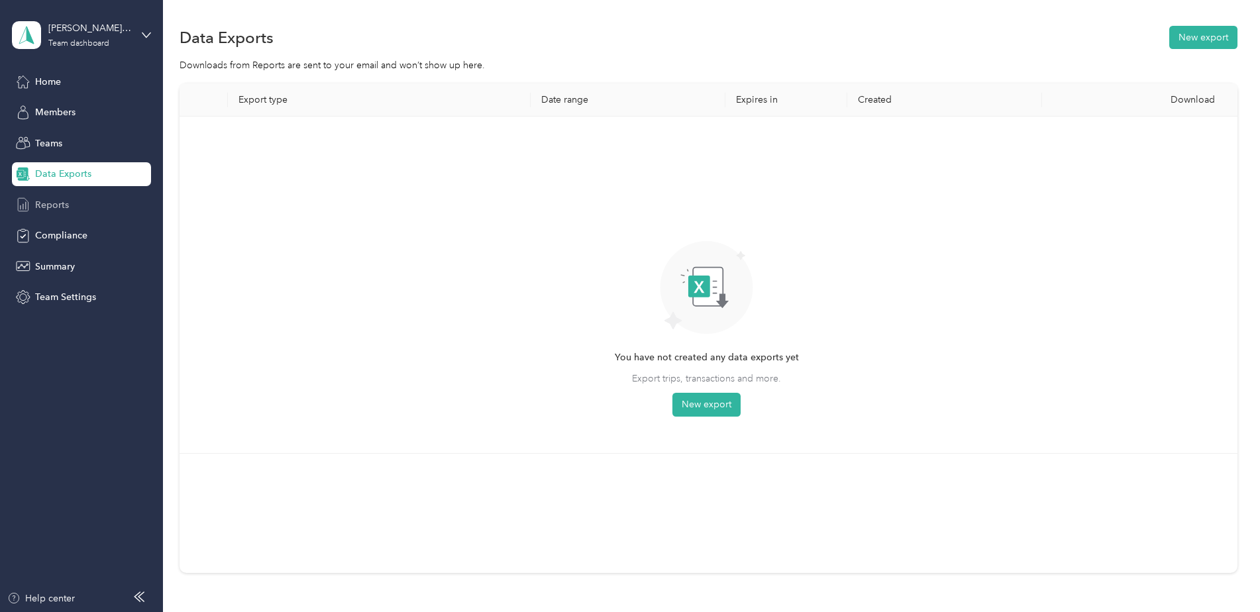
click at [56, 208] on span "Reports" at bounding box center [52, 205] width 34 height 14
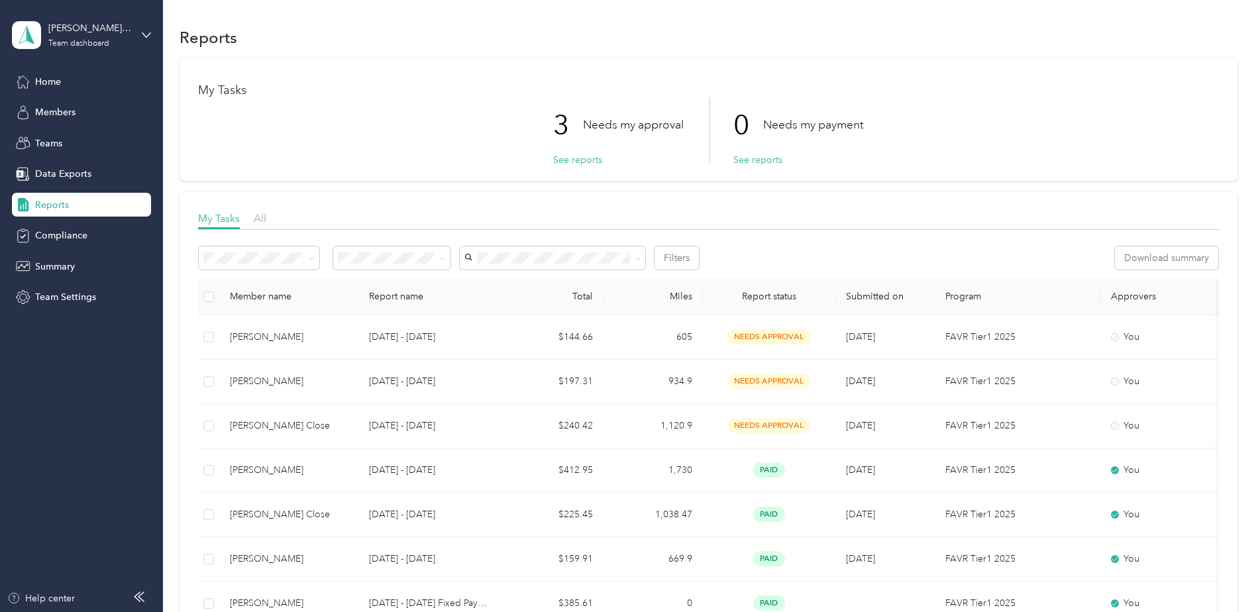
scroll to position [133, 0]
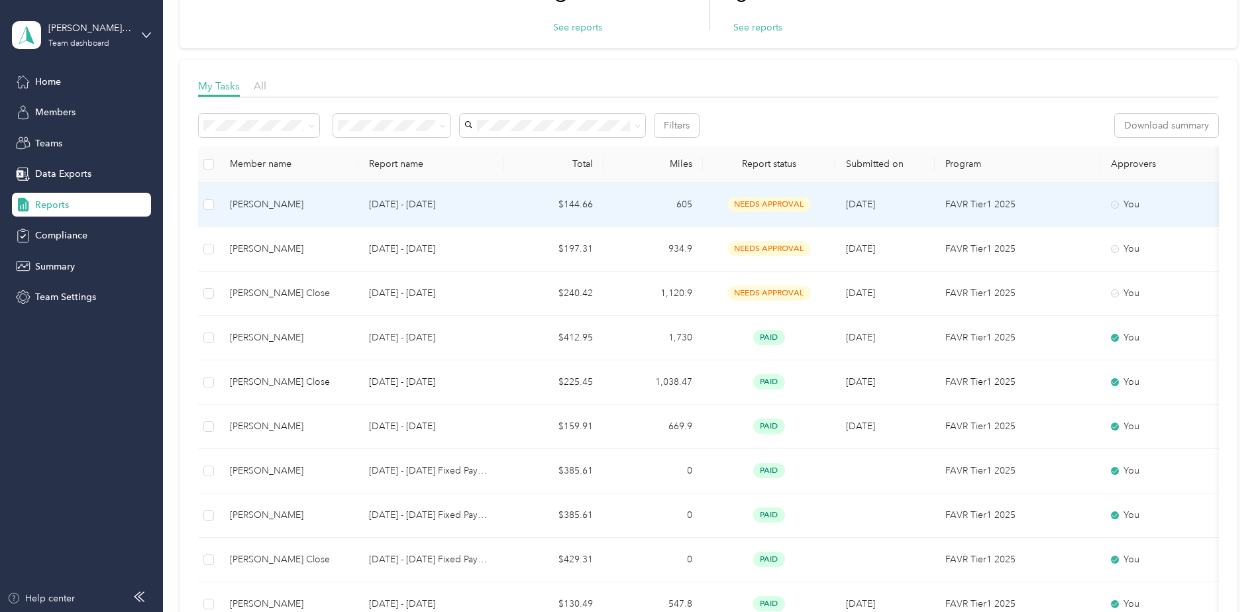
click at [629, 202] on span "needs approval" at bounding box center [768, 204] width 83 height 15
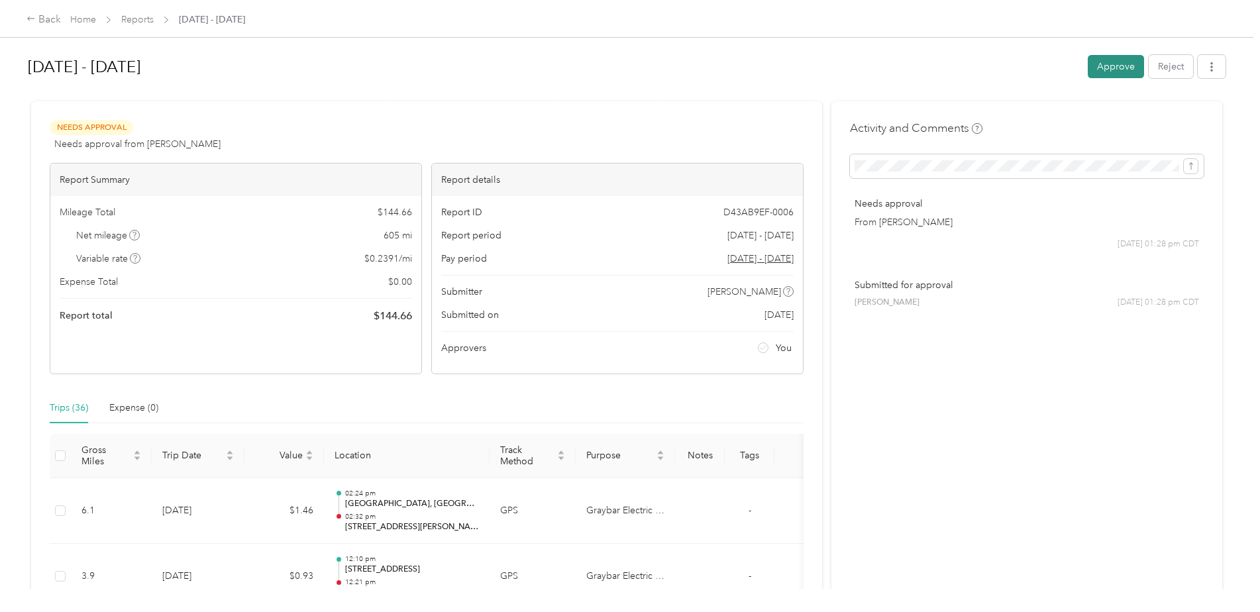
click at [629, 72] on button "Approve" at bounding box center [1116, 66] width 56 height 23
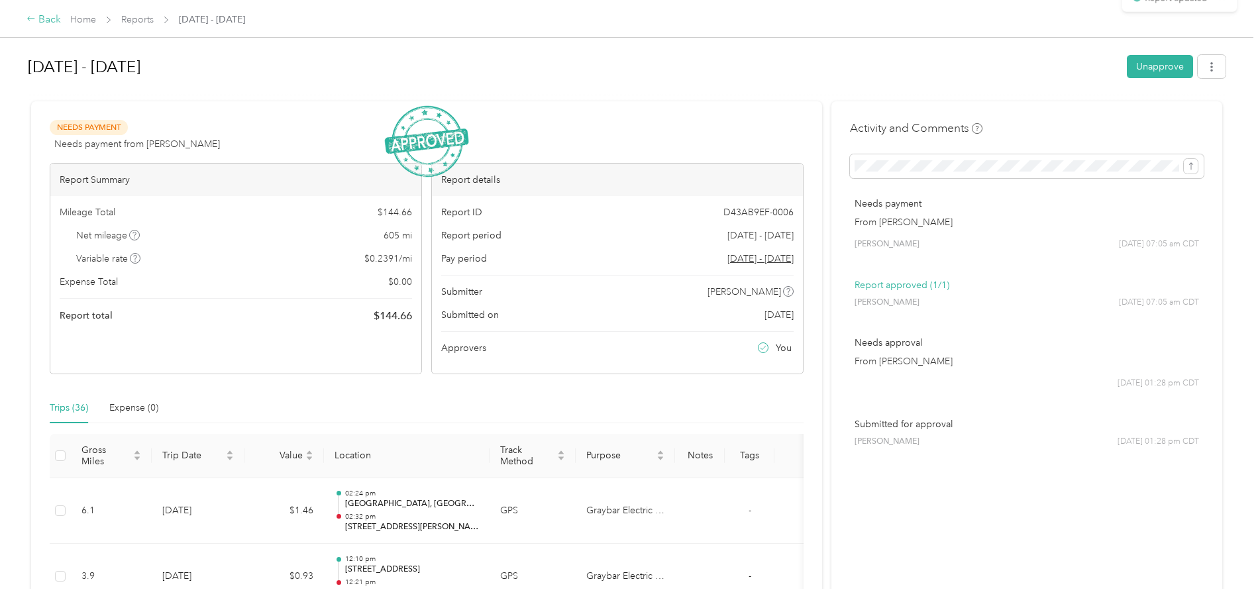
click at [38, 22] on div "Back" at bounding box center [44, 20] width 34 height 16
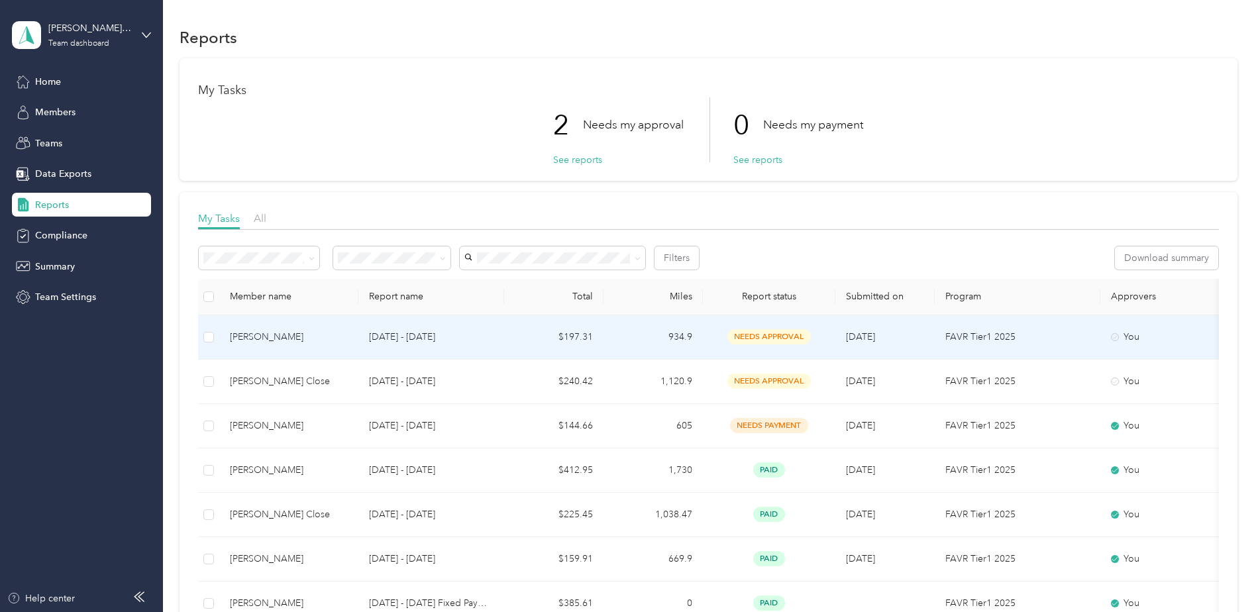
click at [629, 272] on span "needs approval" at bounding box center [768, 336] width 83 height 15
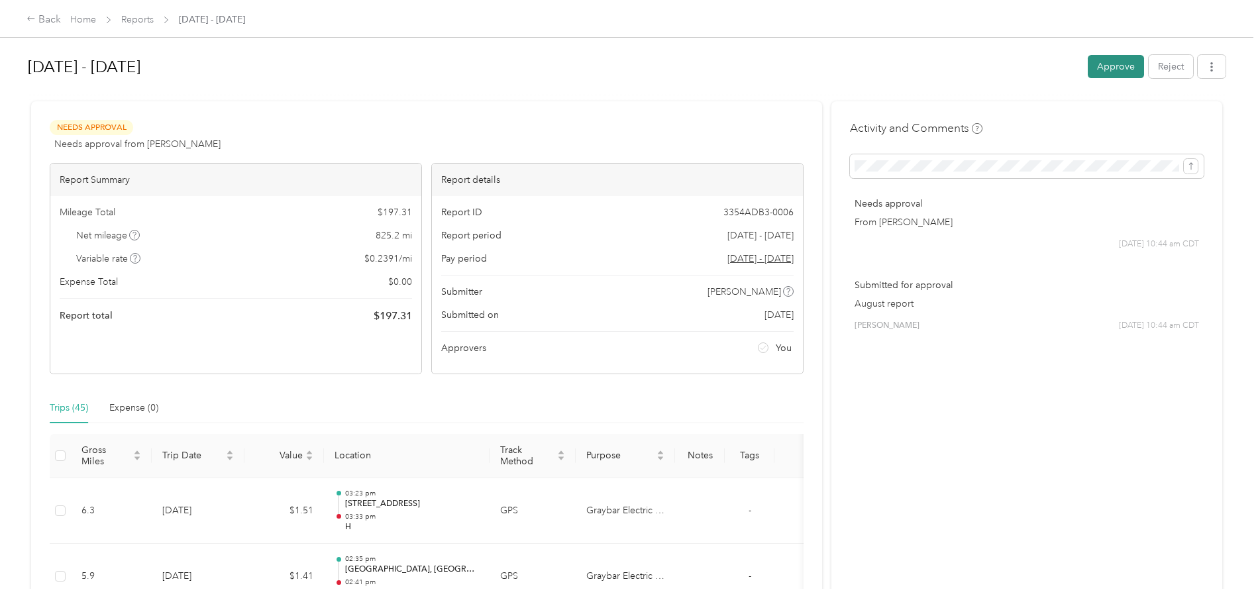
click at [629, 76] on button "Approve" at bounding box center [1116, 66] width 56 height 23
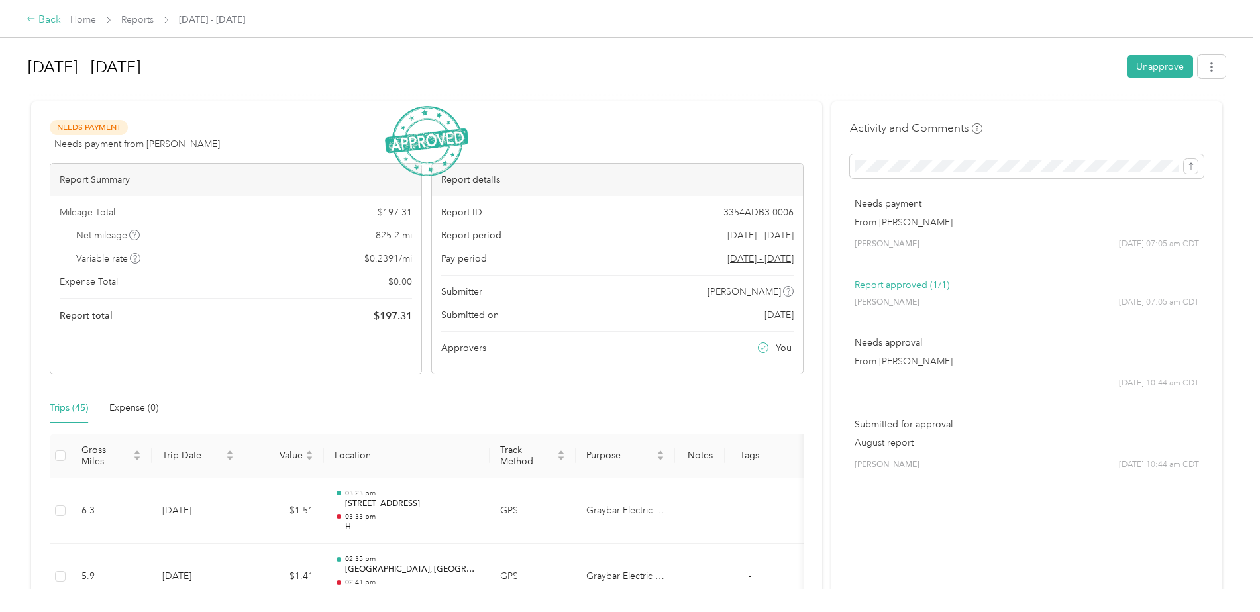
click at [39, 25] on div "Back" at bounding box center [44, 20] width 34 height 16
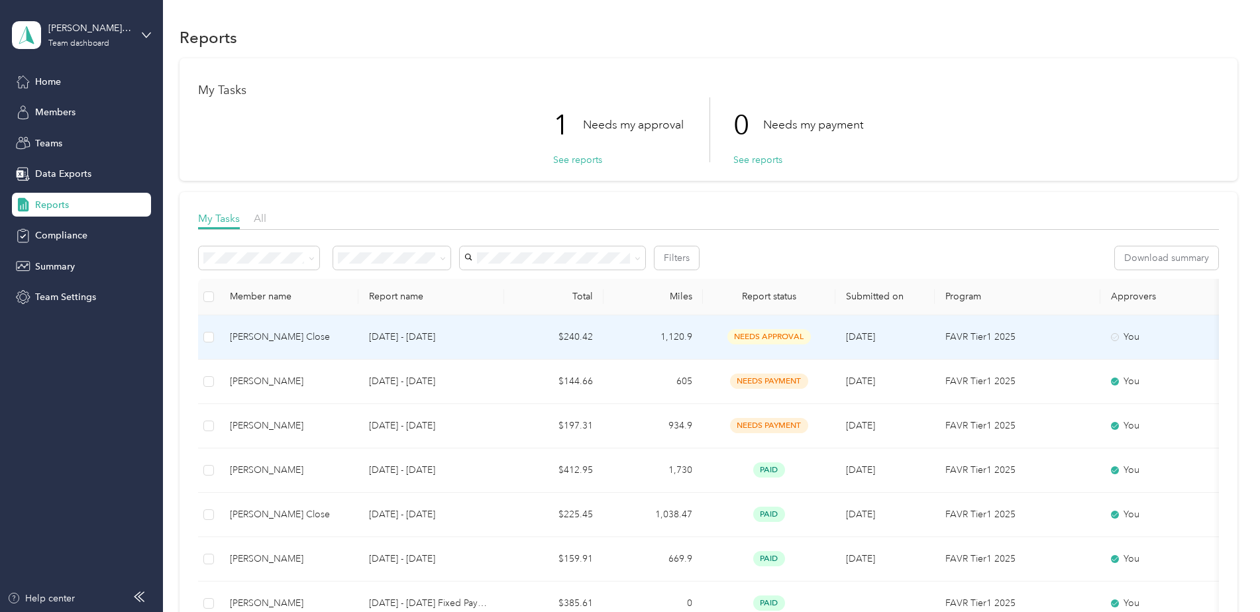
click at [629, 272] on td "needs approval" at bounding box center [769, 337] width 133 height 44
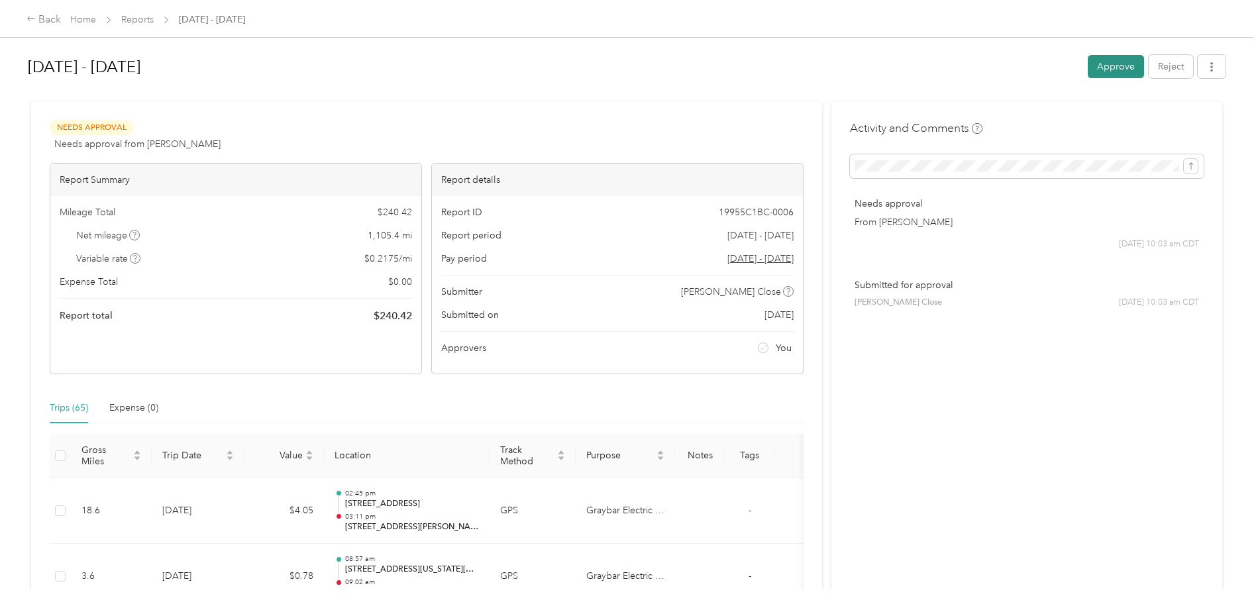
click at [629, 73] on button "Approve" at bounding box center [1116, 66] width 56 height 23
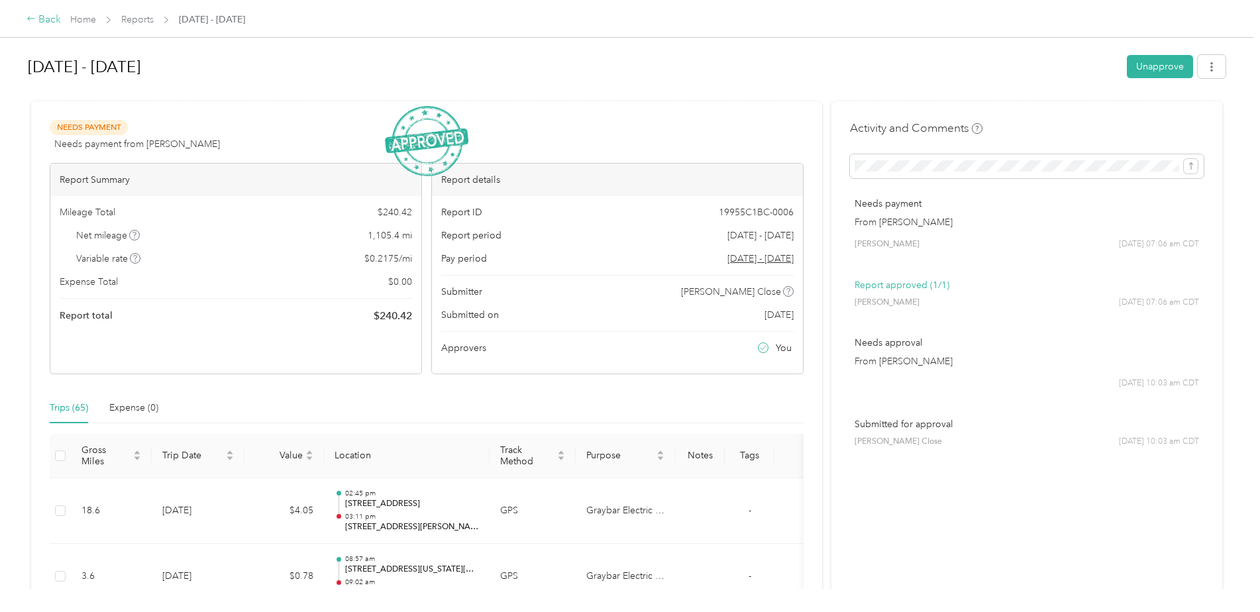
click at [37, 19] on div "Back" at bounding box center [44, 20] width 34 height 16
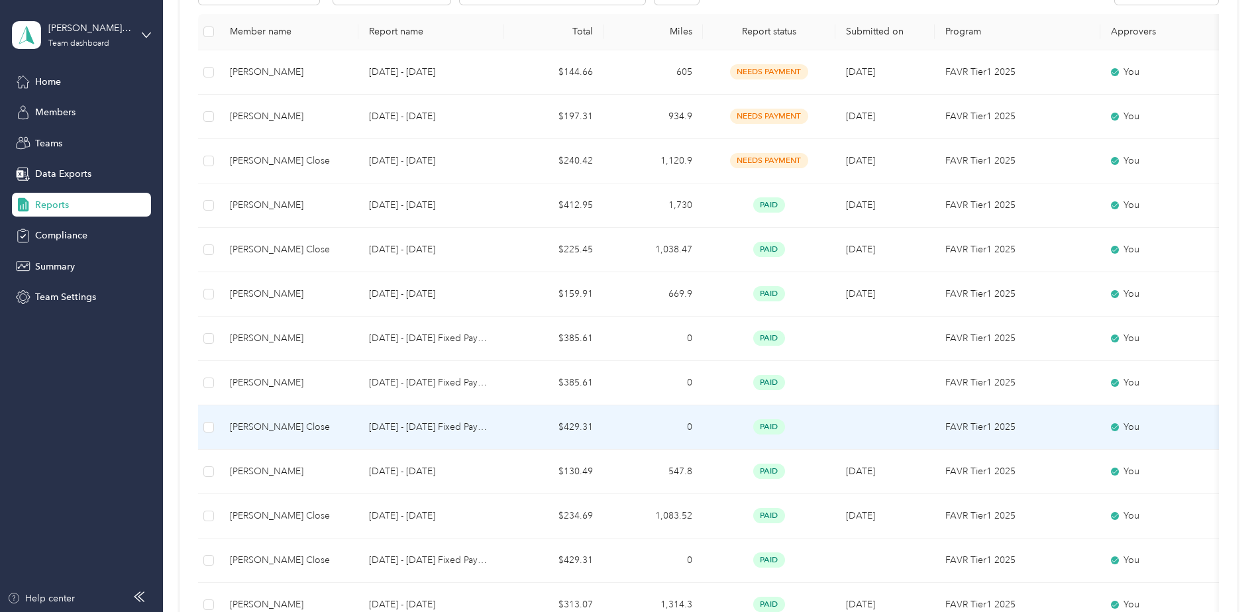
scroll to position [66, 0]
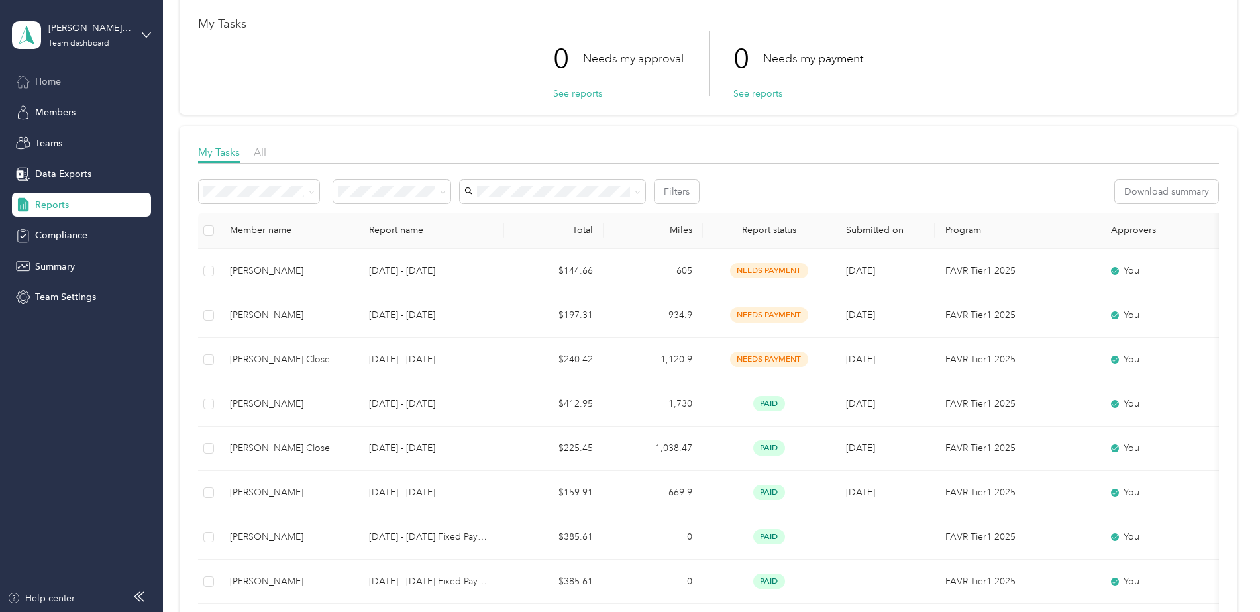
click at [54, 84] on span "Home" at bounding box center [48, 82] width 26 height 14
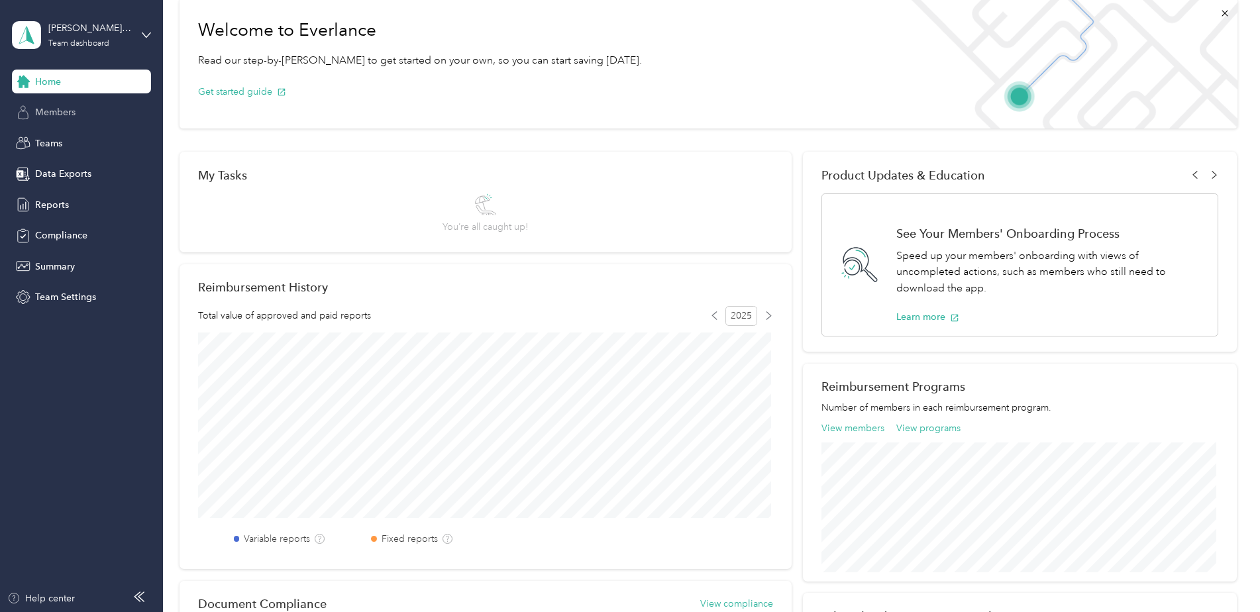
click at [69, 115] on span "Members" at bounding box center [55, 112] width 40 height 14
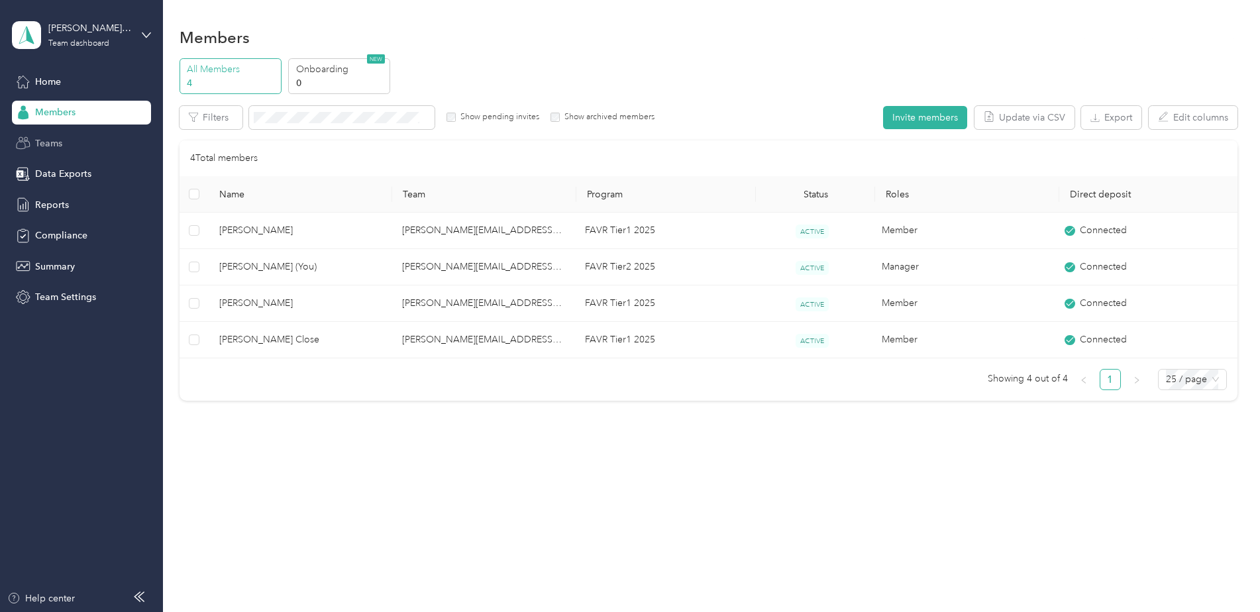
click at [65, 138] on div "Teams" at bounding box center [81, 143] width 139 height 24
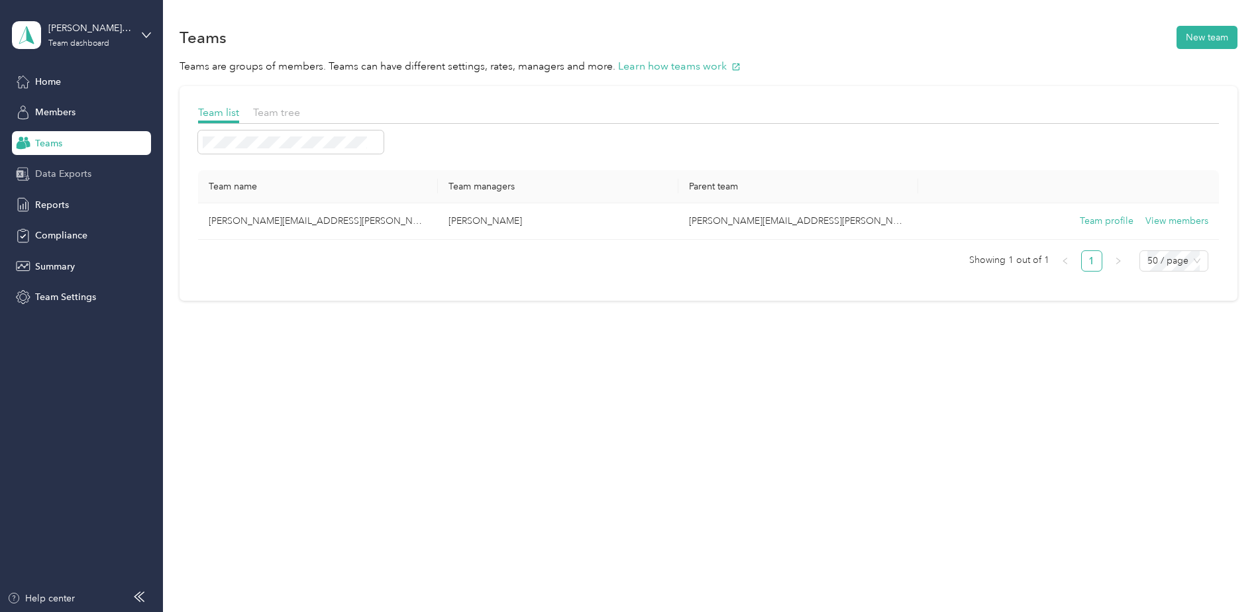
click at [65, 171] on span "Data Exports" at bounding box center [63, 174] width 56 height 14
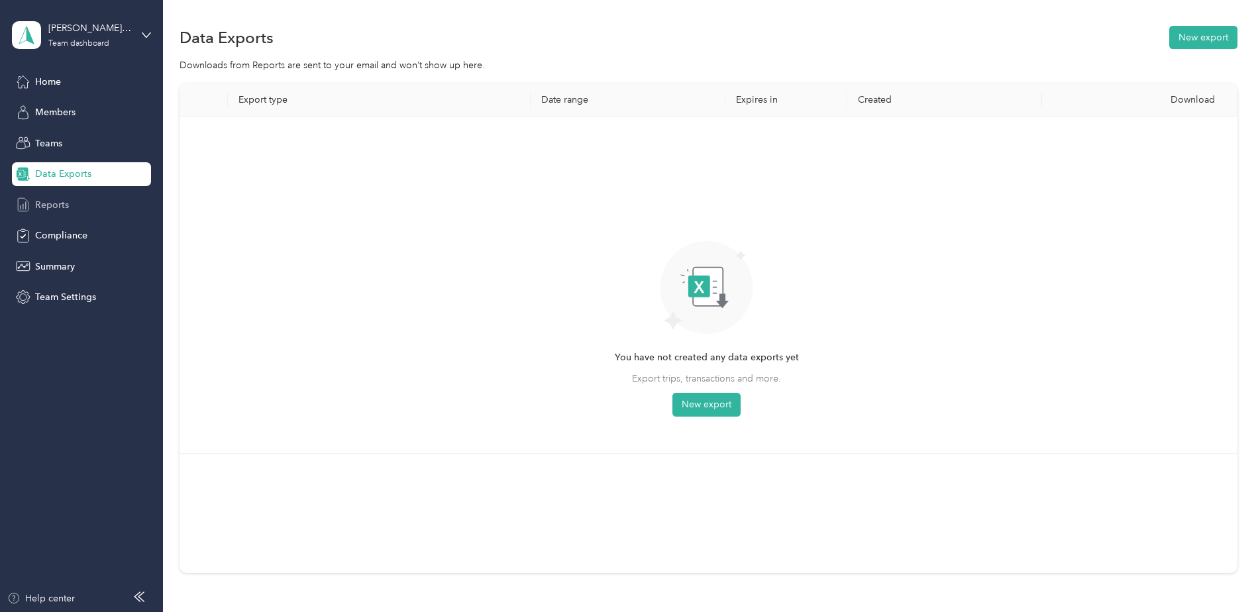
click at [62, 199] on span "Reports" at bounding box center [52, 205] width 34 height 14
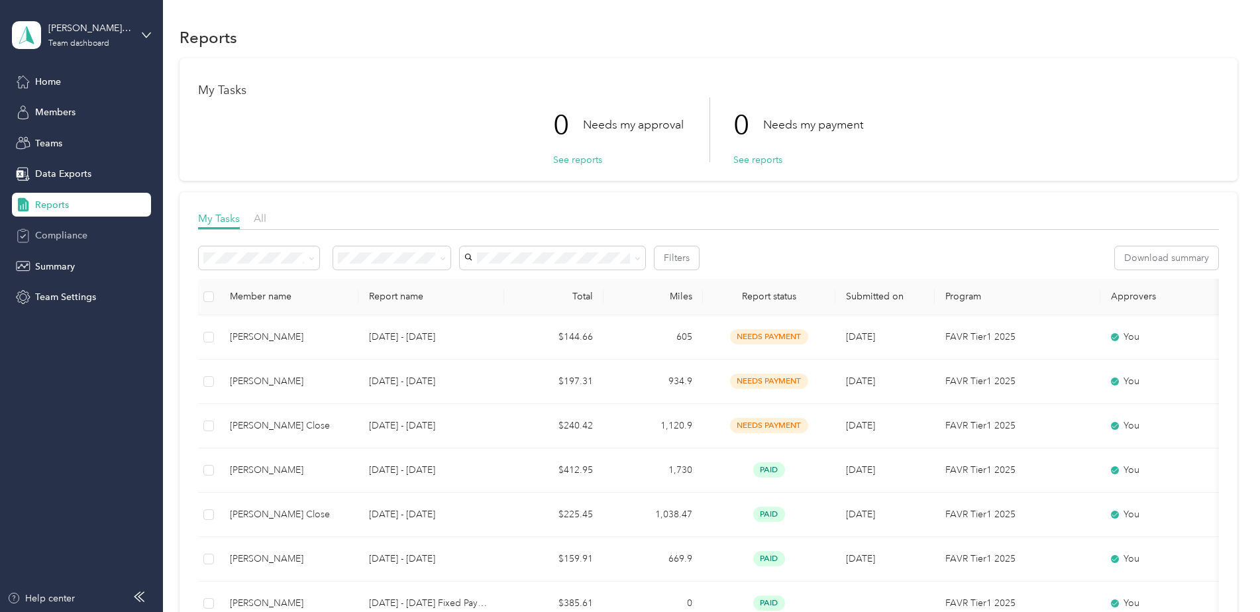
click at [60, 238] on span "Compliance" at bounding box center [61, 236] width 52 height 14
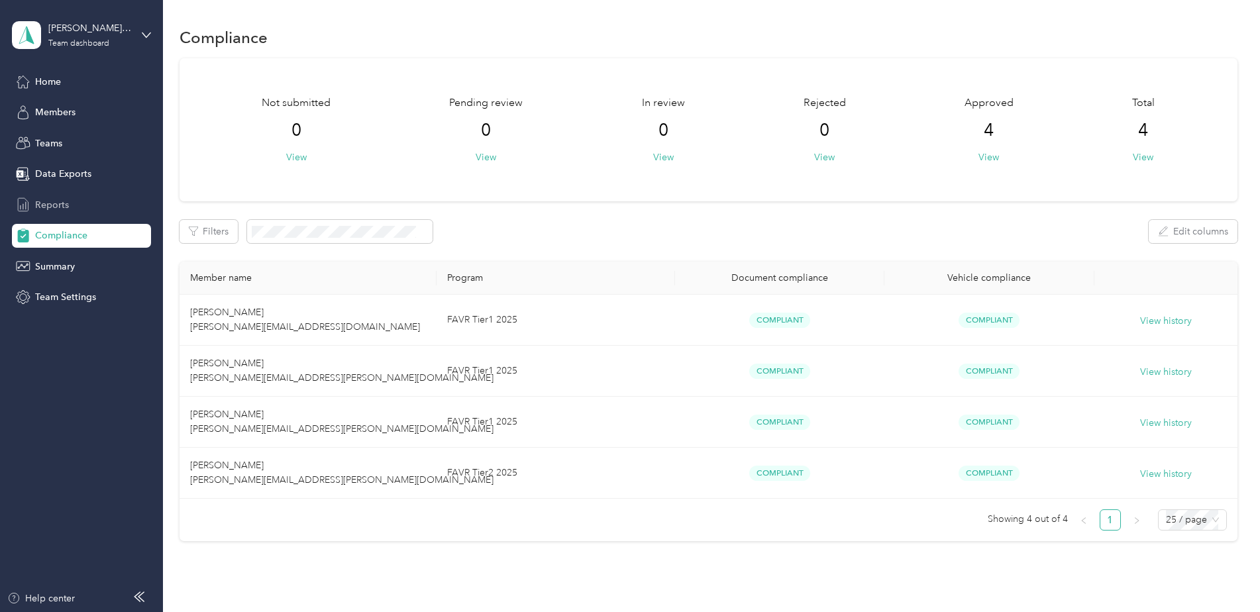
click at [62, 199] on span "Reports" at bounding box center [52, 205] width 34 height 14
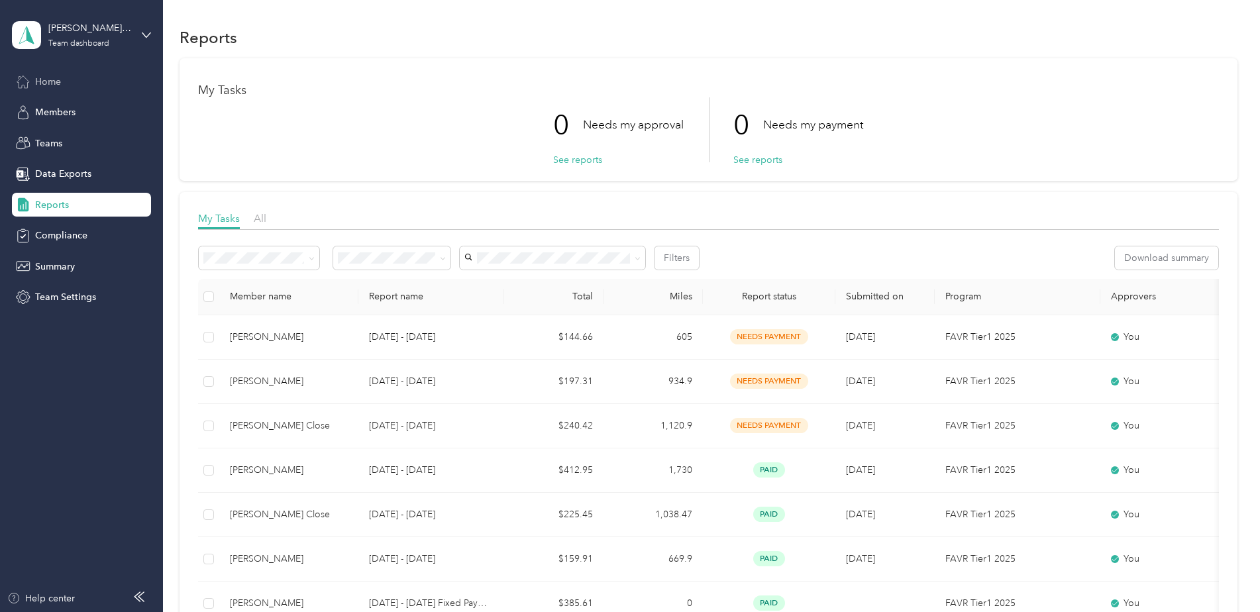
click at [79, 80] on div "Home" at bounding box center [81, 82] width 139 height 24
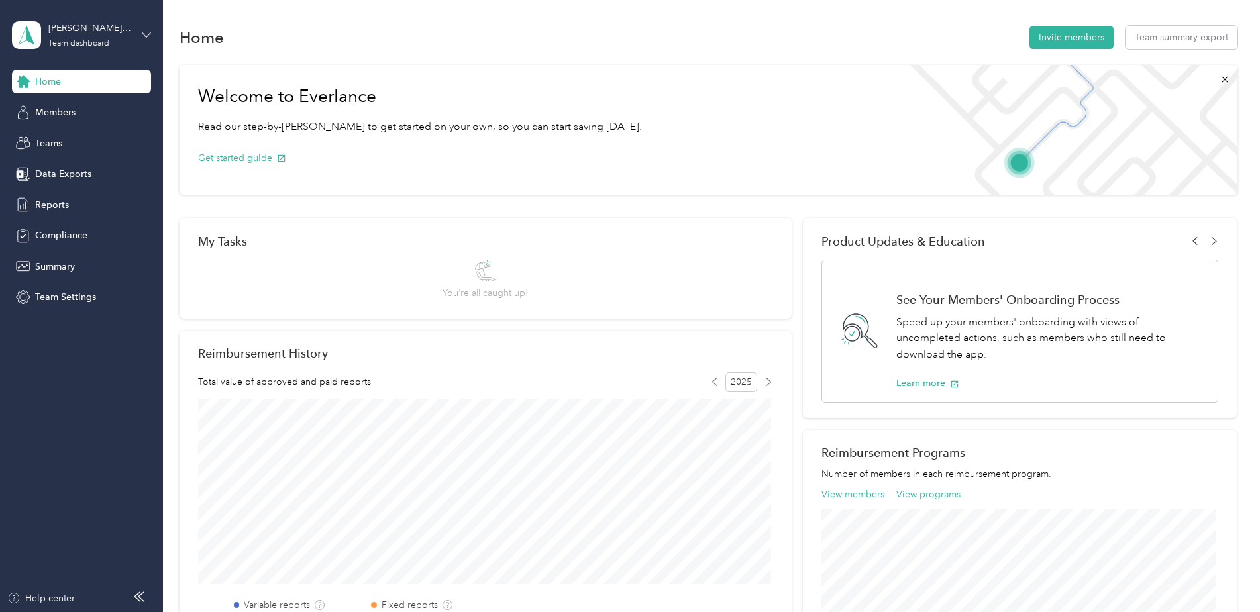
click at [146, 32] on icon at bounding box center [146, 34] width 9 height 9
click at [68, 135] on div "Personal dashboard" at bounding box center [65, 133] width 83 height 14
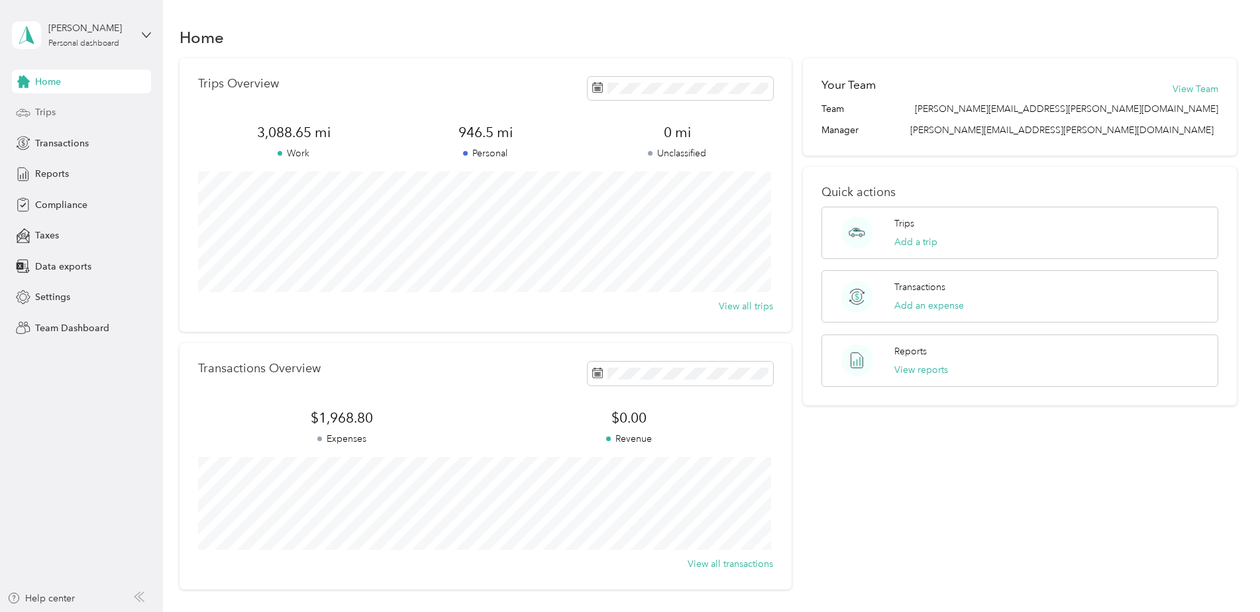
click at [44, 106] on span "Trips" at bounding box center [45, 112] width 21 height 14
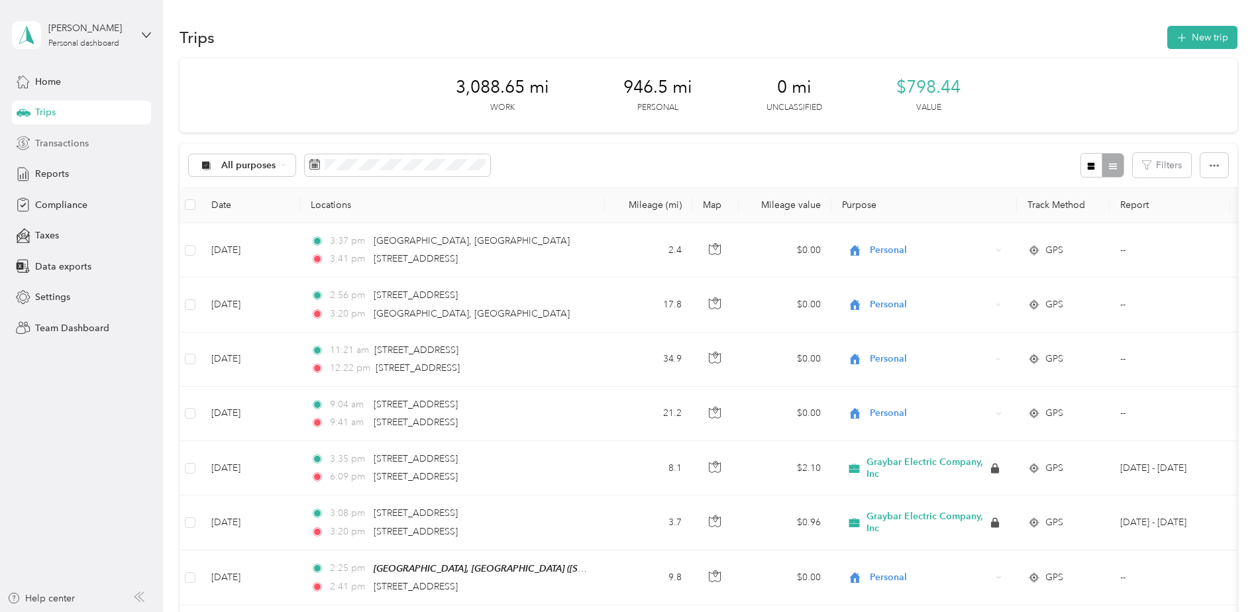
click at [58, 143] on span "Transactions" at bounding box center [62, 143] width 54 height 14
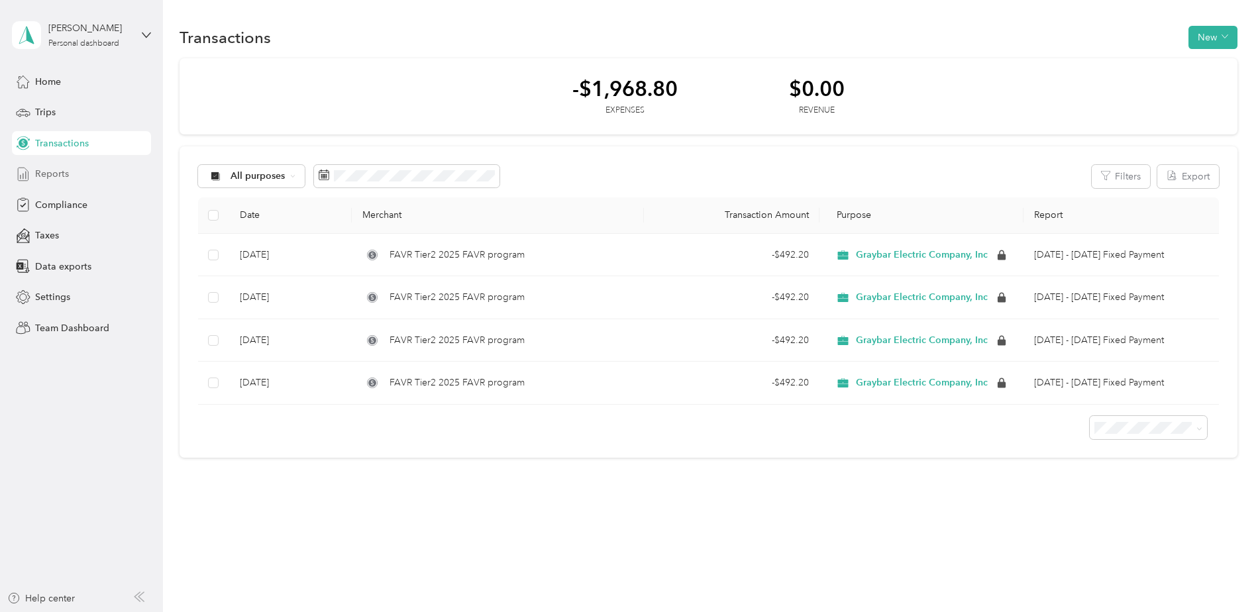
click at [54, 172] on span "Reports" at bounding box center [52, 174] width 34 height 14
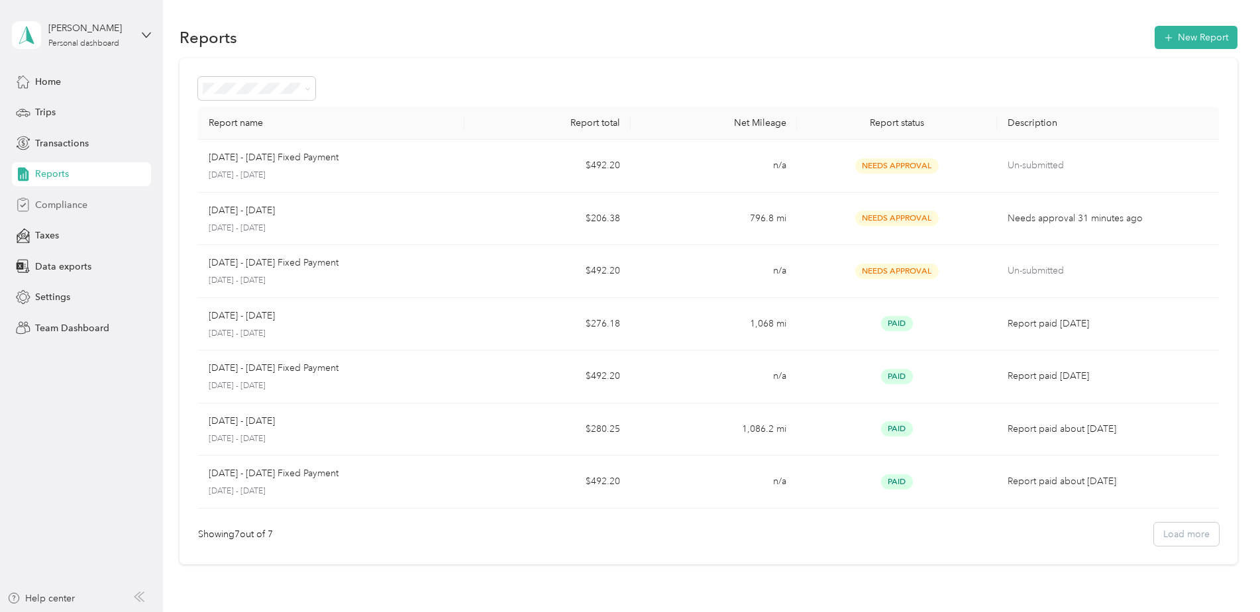
click at [62, 214] on div "Compliance" at bounding box center [81, 205] width 139 height 24
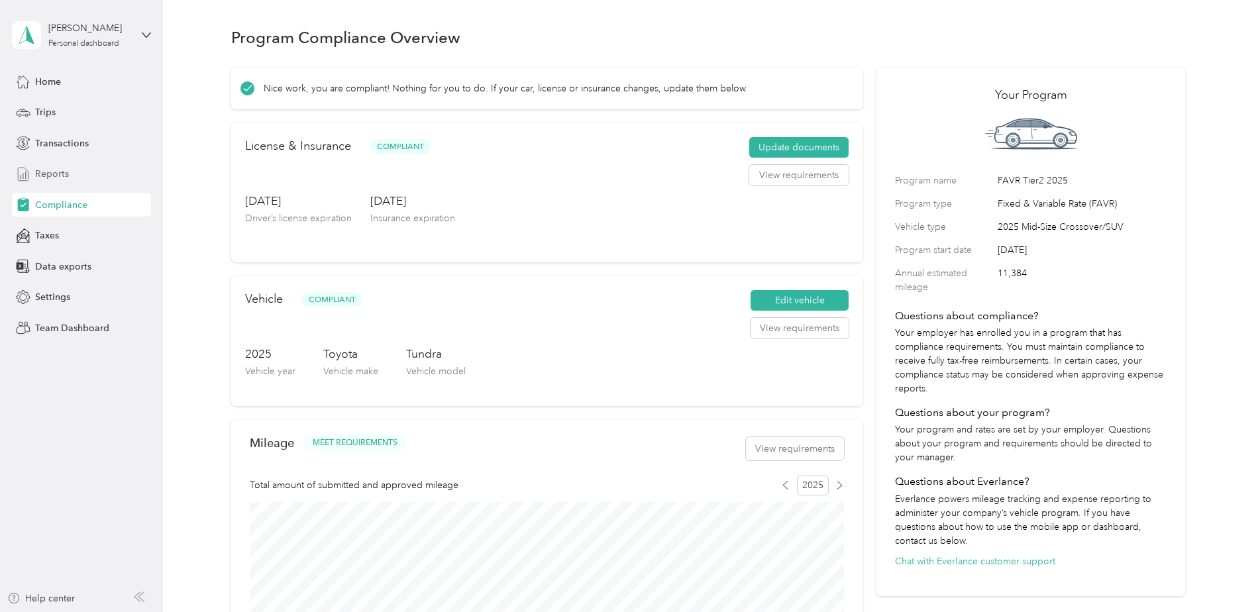
click at [54, 173] on span "Reports" at bounding box center [52, 174] width 34 height 14
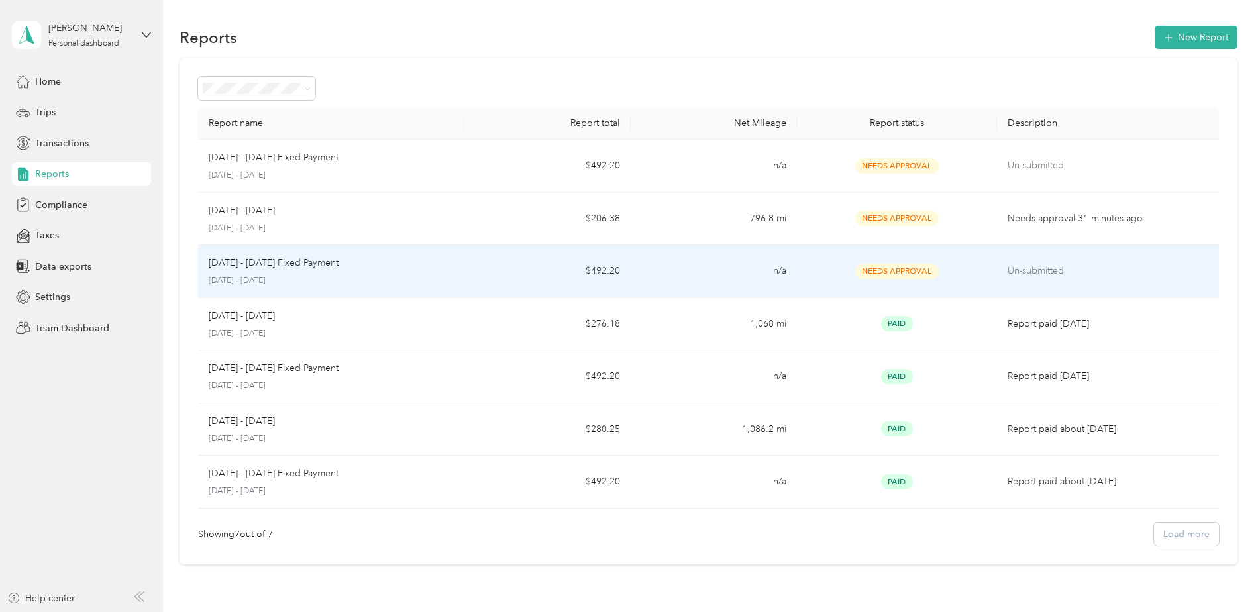
click at [629, 272] on p "Un-submitted" at bounding box center [1108, 271] width 201 height 15
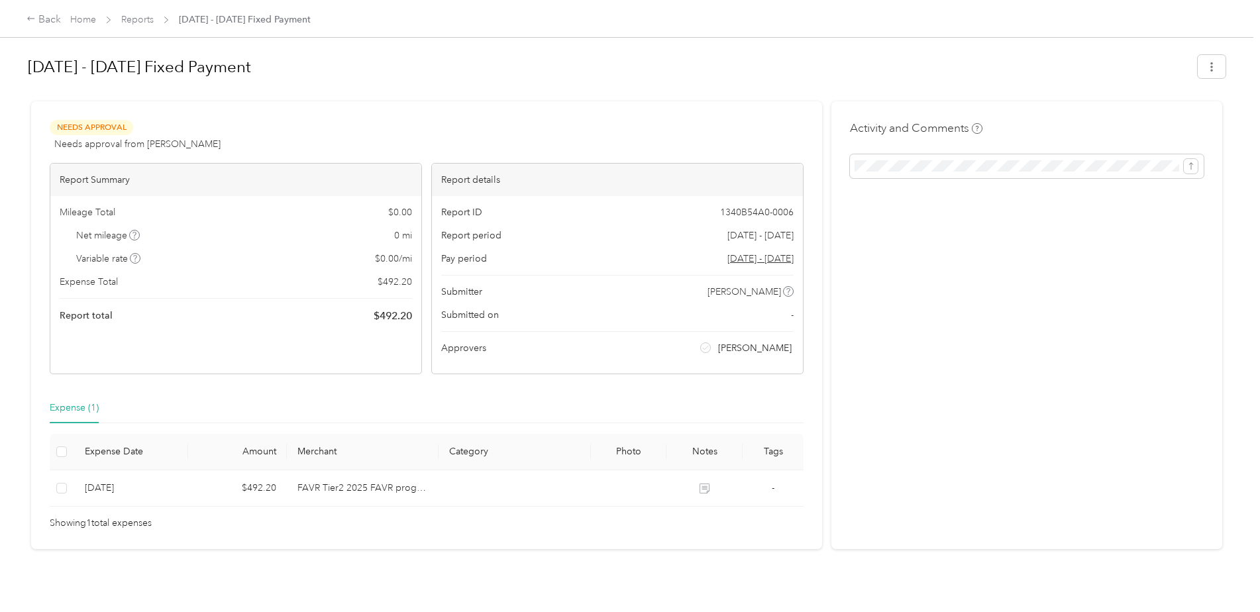
click at [629, 272] on div "Submitted on -" at bounding box center [617, 315] width 352 height 14
click at [629, 272] on span "-" at bounding box center [792, 315] width 3 height 14
click at [478, 272] on span "Submitted on" at bounding box center [470, 315] width 58 height 14
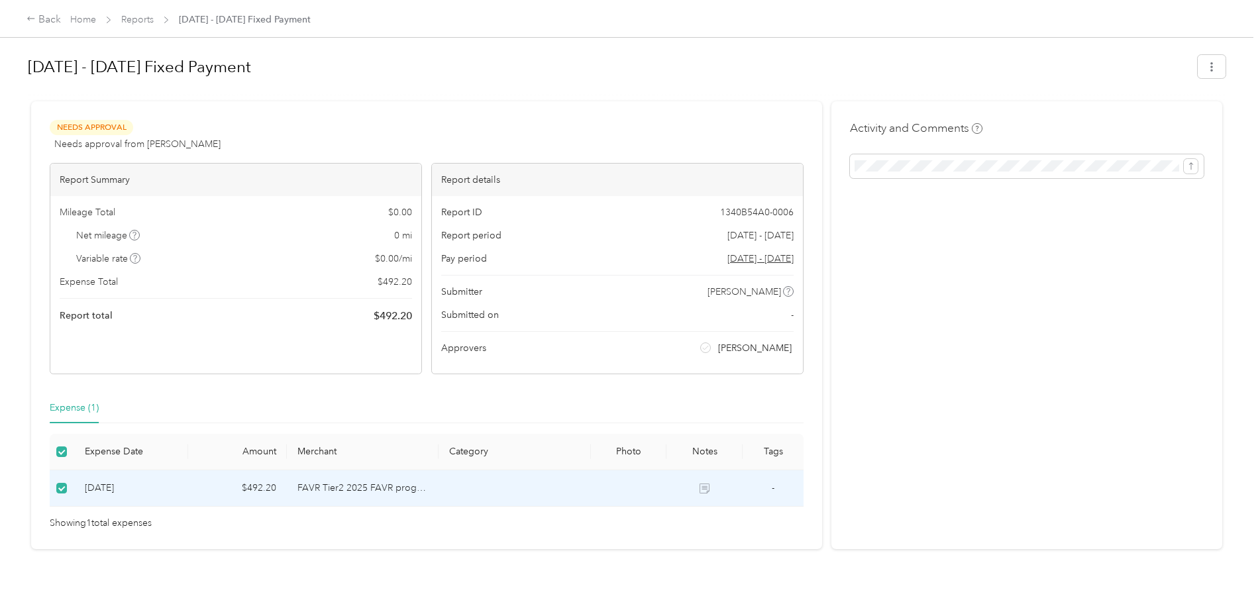
click at [629, 272] on td at bounding box center [705, 488] width 76 height 36
click at [629, 272] on icon at bounding box center [705, 490] width 7 height 7
click at [309, 272] on td "FAVR Tier2 2025 FAVR program" at bounding box center [363, 488] width 152 height 36
click at [323, 272] on td "FAVR Tier2 2025 FAVR program" at bounding box center [363, 488] width 152 height 36
click at [331, 272] on td "FAVR Tier2 2025 FAVR program" at bounding box center [363, 488] width 152 height 36
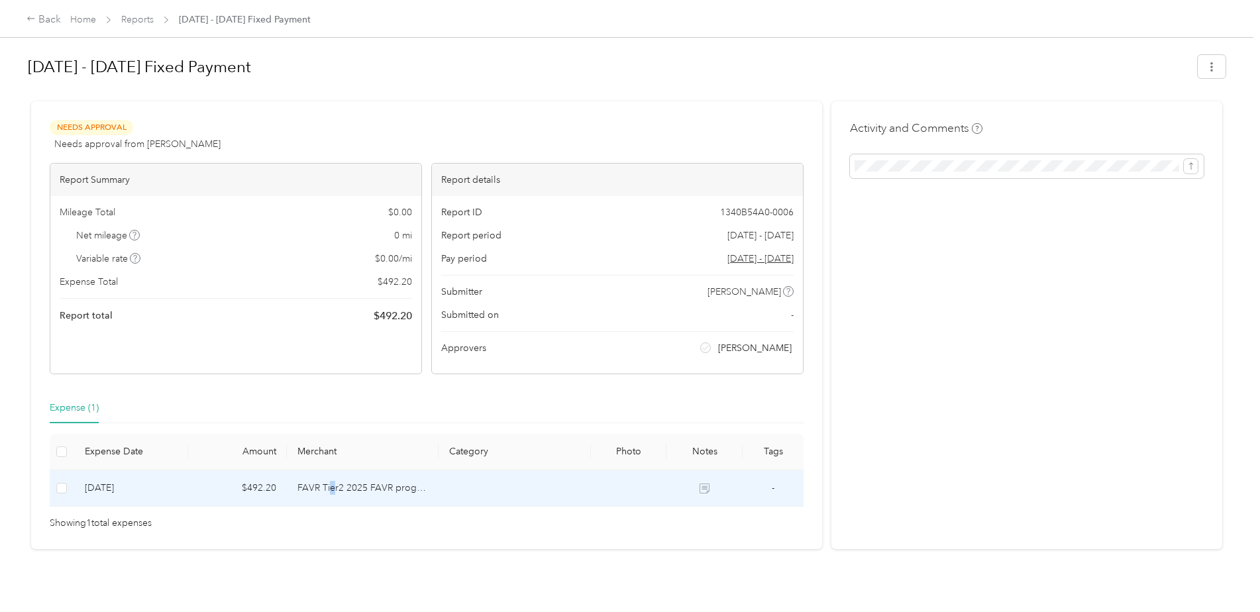
click at [331, 272] on td "FAVR Tier2 2025 FAVR program" at bounding box center [363, 488] width 152 height 36
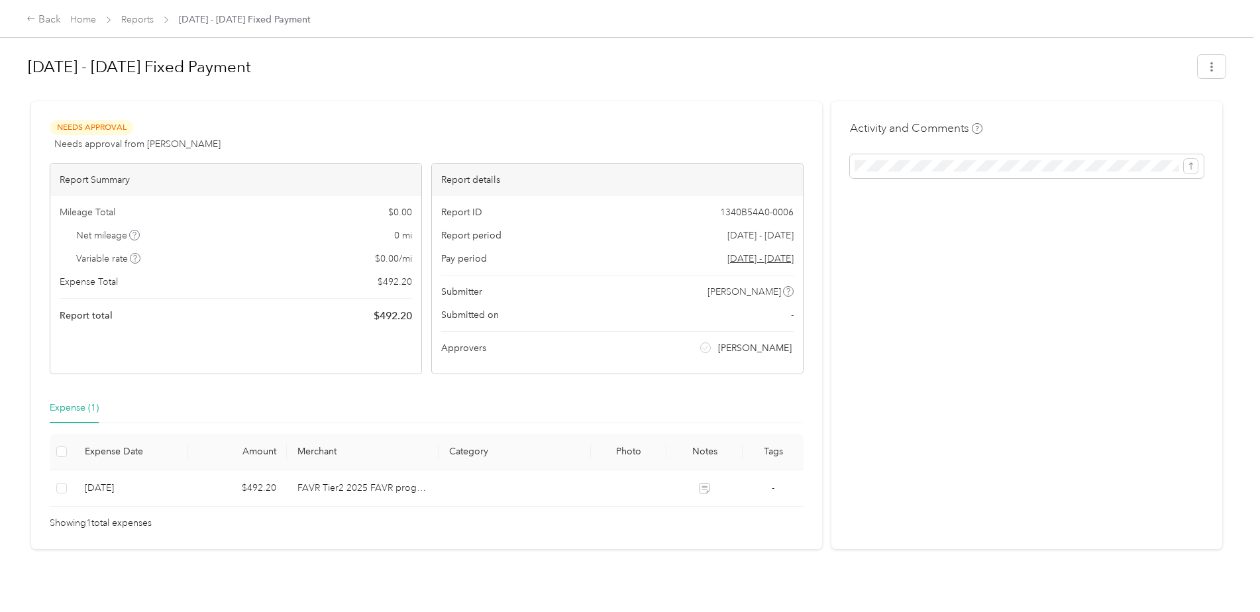
drag, startPoint x: 331, startPoint y: 484, endPoint x: 407, endPoint y: 484, distance: 76.2
click at [407, 272] on td "FAVR Tier2 2025 FAVR program" at bounding box center [363, 488] width 152 height 36
click at [90, 14] on link "Home" at bounding box center [83, 19] width 26 height 11
